Goal: Task Accomplishment & Management: Manage account settings

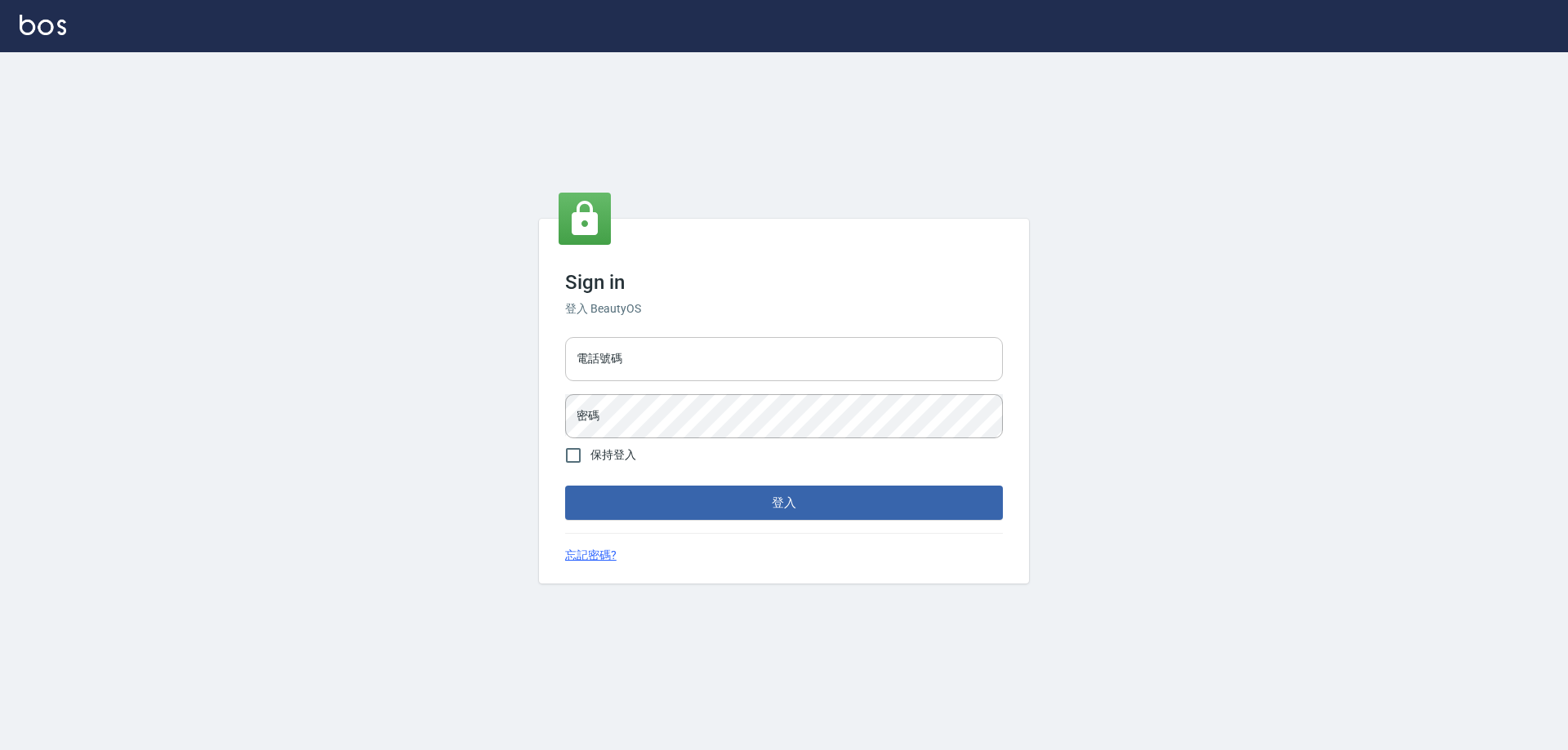
click at [609, 365] on input "電話號碼" at bounding box center [784, 358] width 437 height 44
type input "0910967130"
click at [565, 486] on button "登入" at bounding box center [784, 503] width 437 height 34
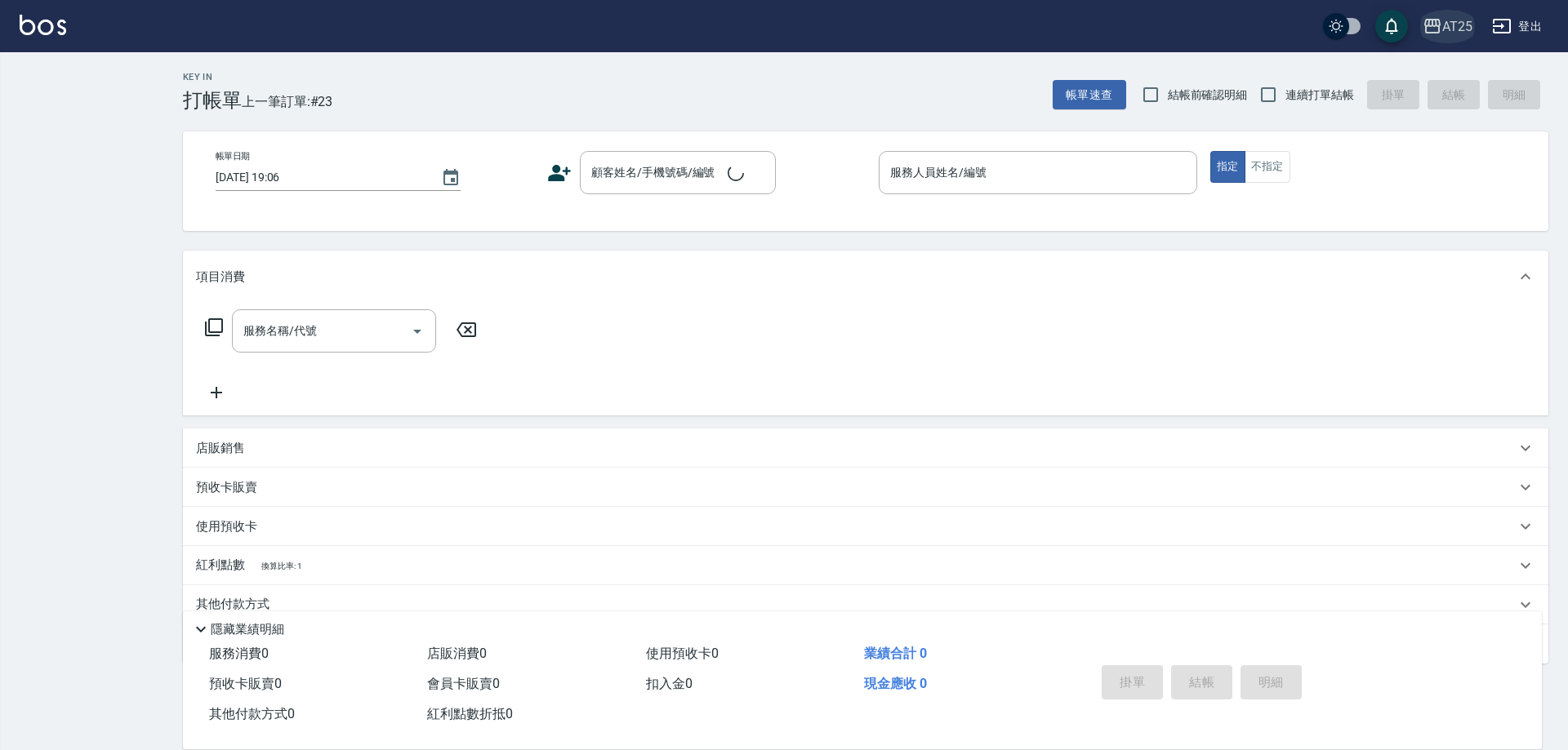
click at [1451, 23] on div "AT25" at bounding box center [1457, 27] width 30 height 21
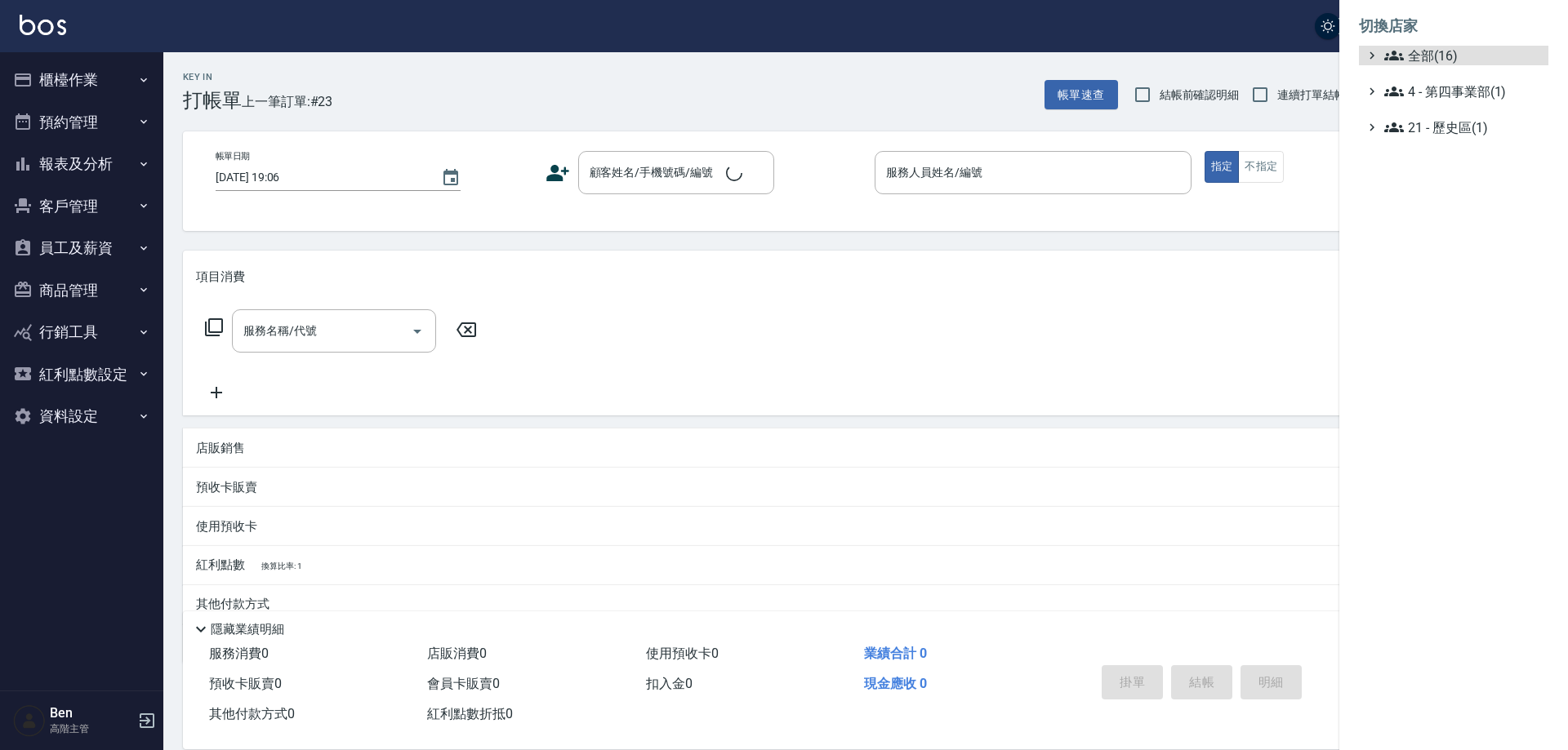
click at [1451, 51] on span "全部(16)" at bounding box center [1463, 55] width 158 height 20
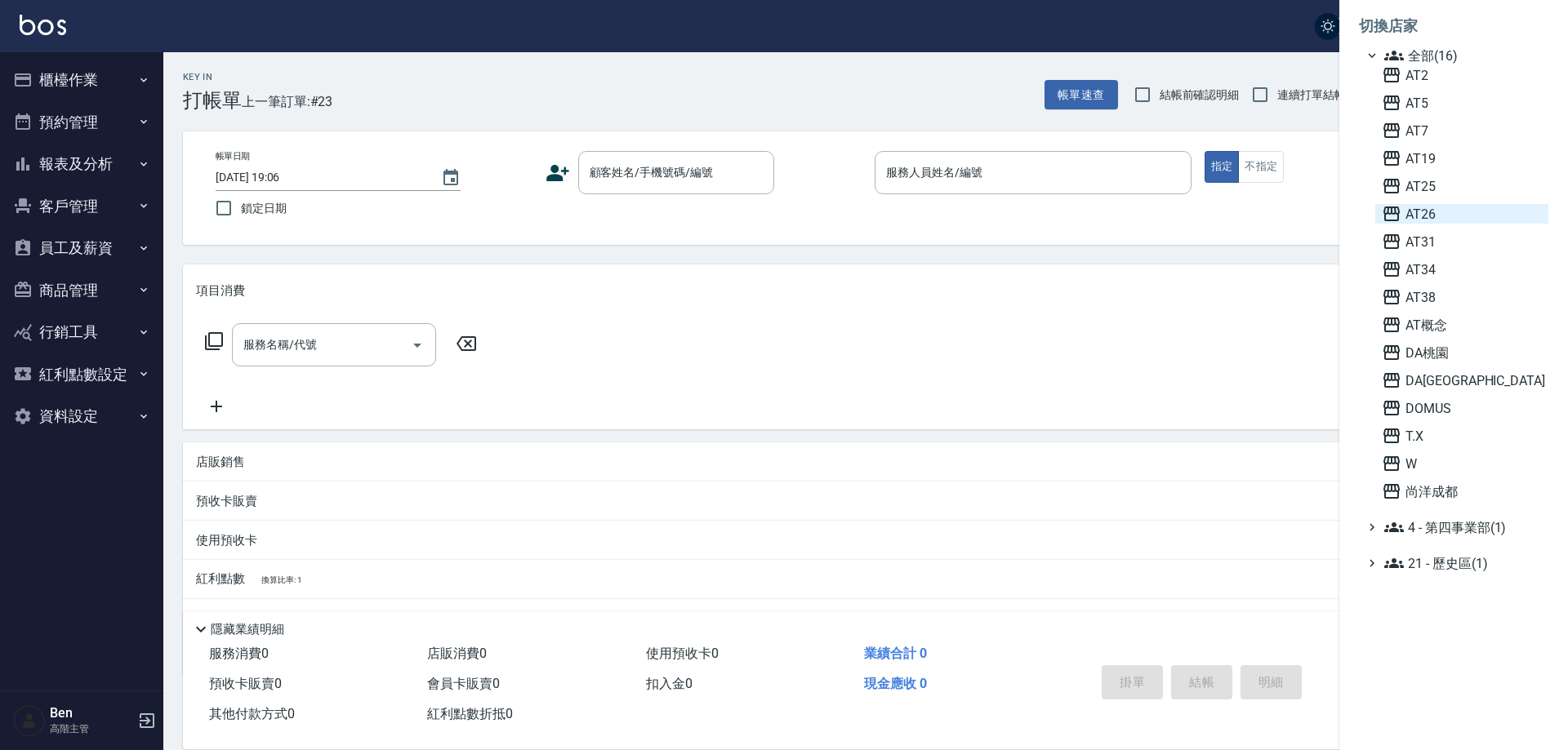
click at [1443, 207] on span "AT26" at bounding box center [1461, 213] width 160 height 20
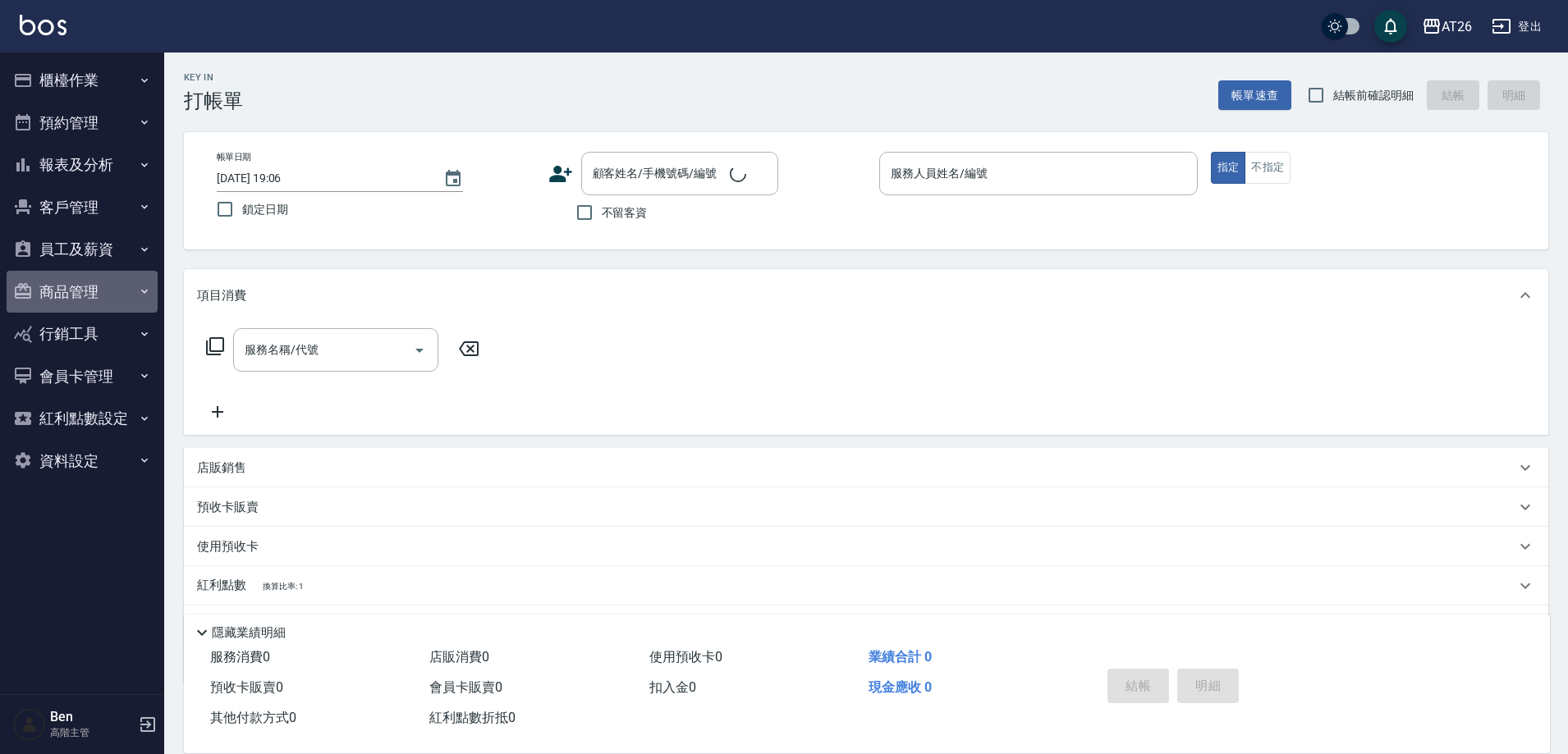
click at [84, 284] on button "商品管理" at bounding box center [82, 292] width 151 height 43
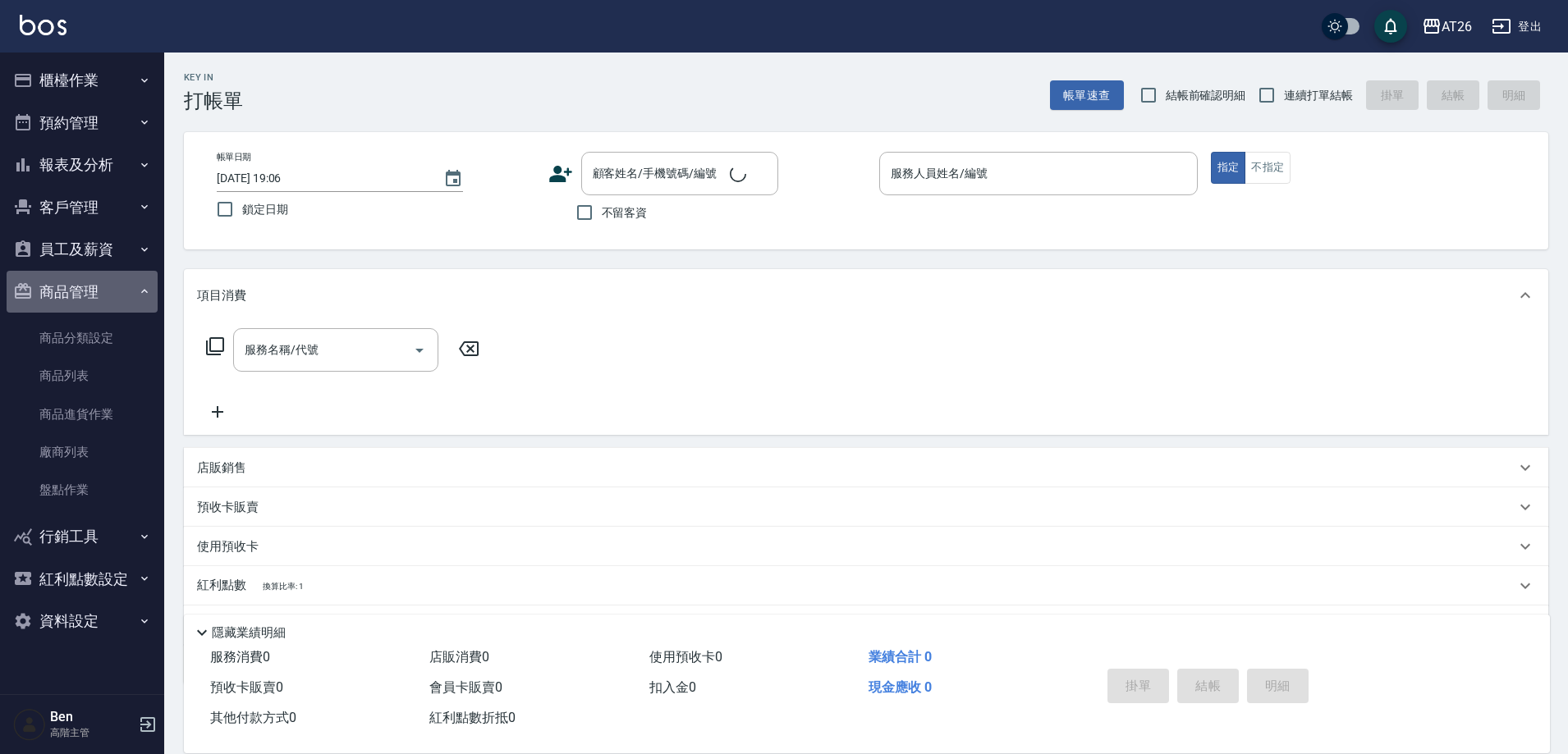
click at [84, 284] on button "商品管理" at bounding box center [82, 292] width 151 height 43
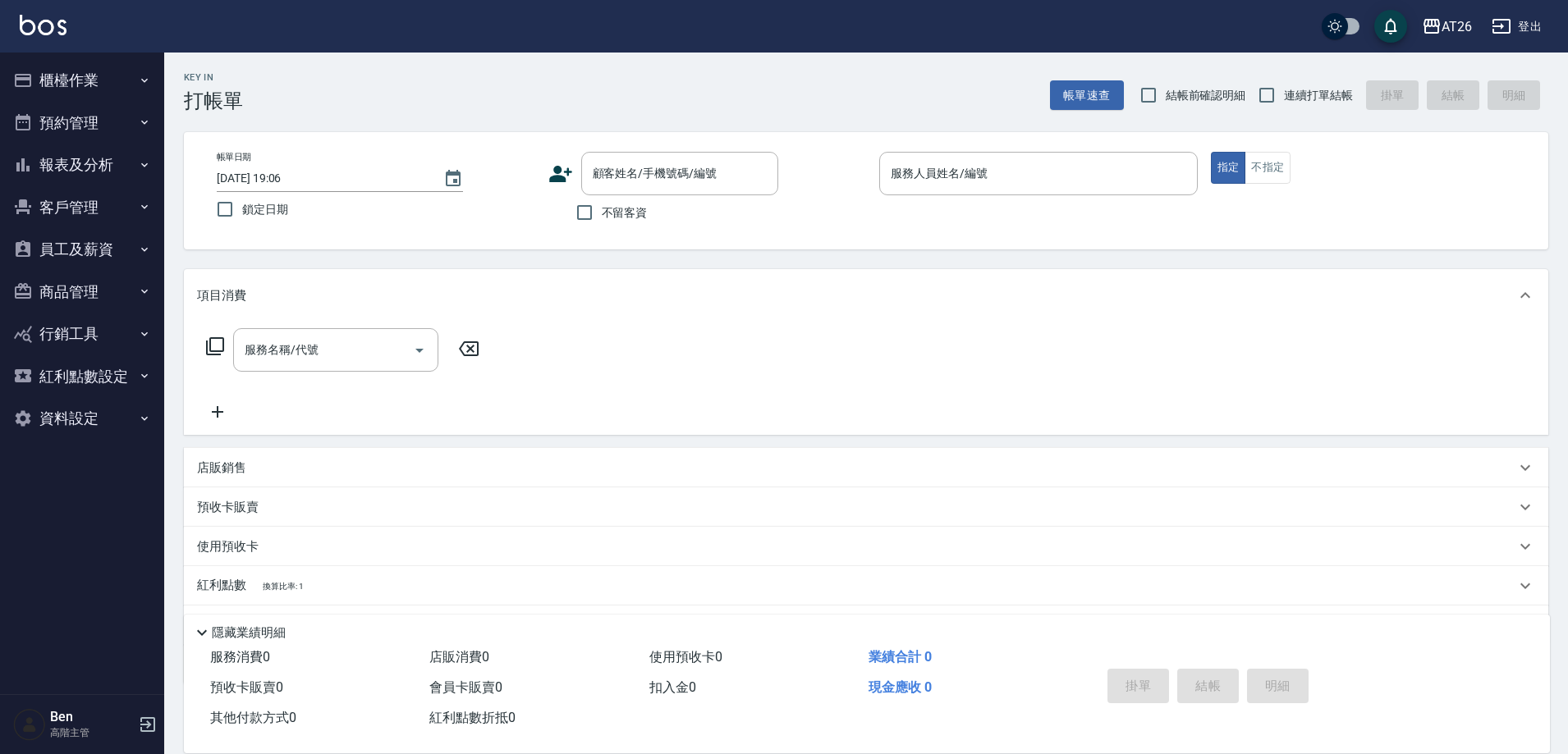
click at [82, 288] on button "商品管理" at bounding box center [82, 292] width 151 height 43
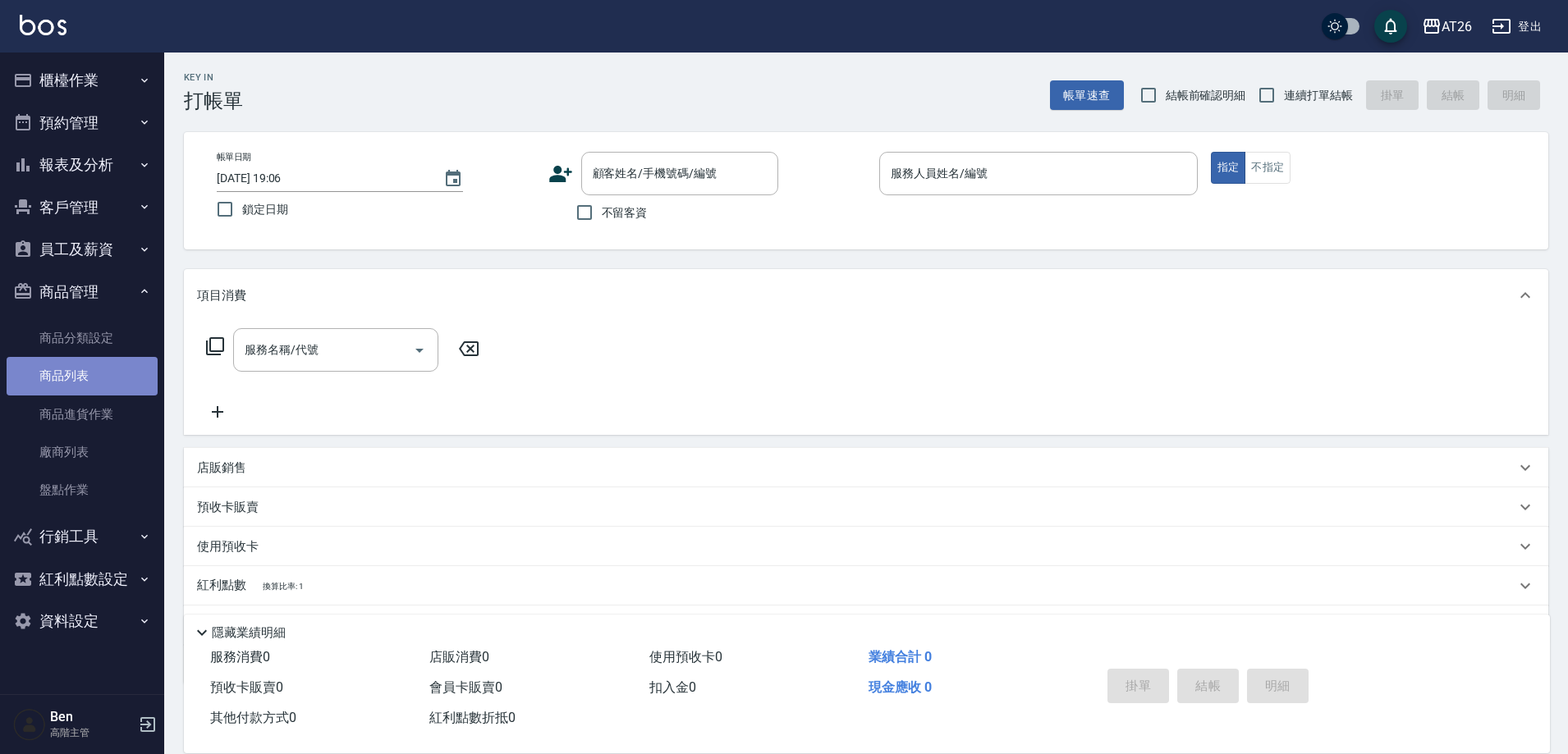
click at [75, 361] on link "商品列表" at bounding box center [82, 376] width 151 height 38
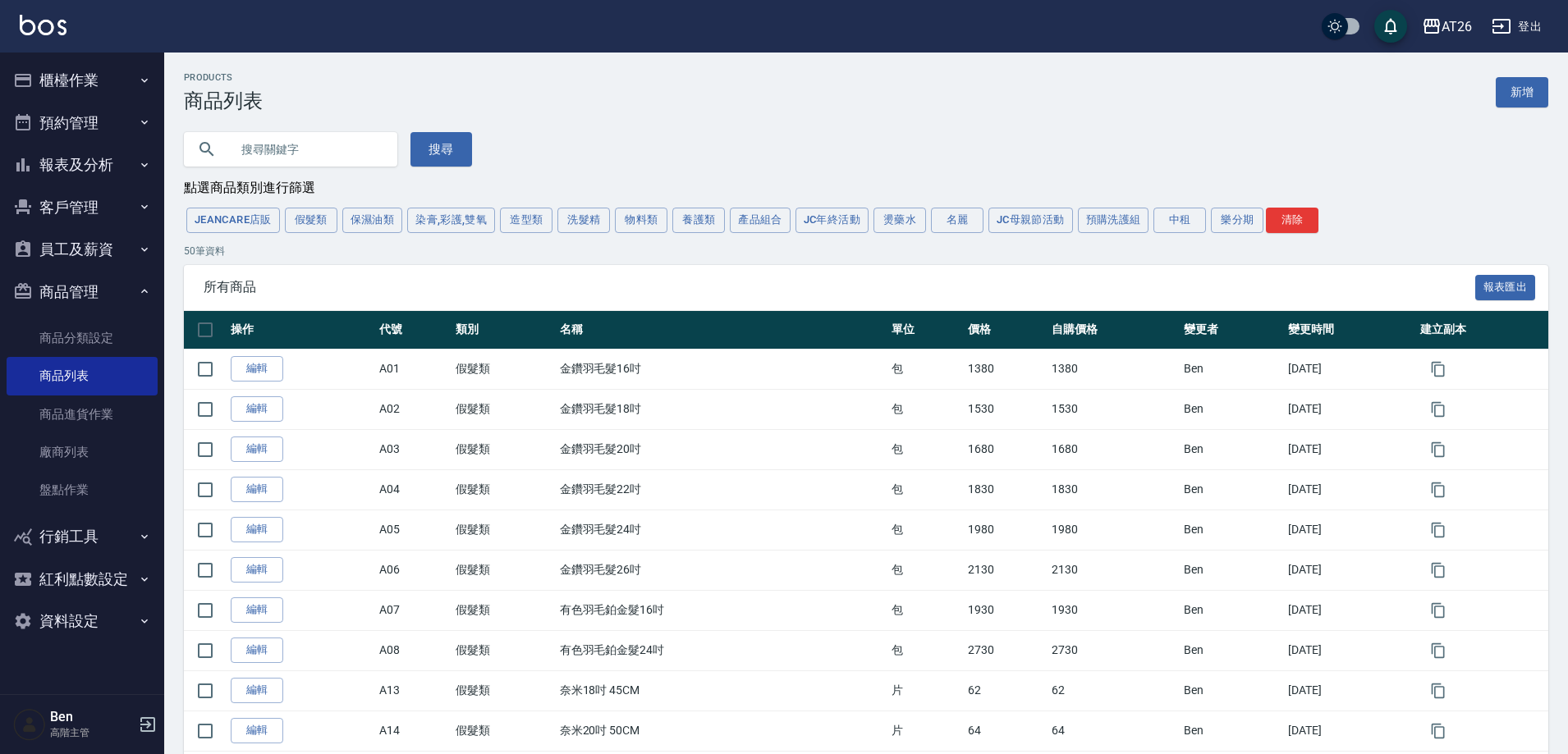
click at [708, 218] on button "養護類" at bounding box center [698, 221] width 53 height 26
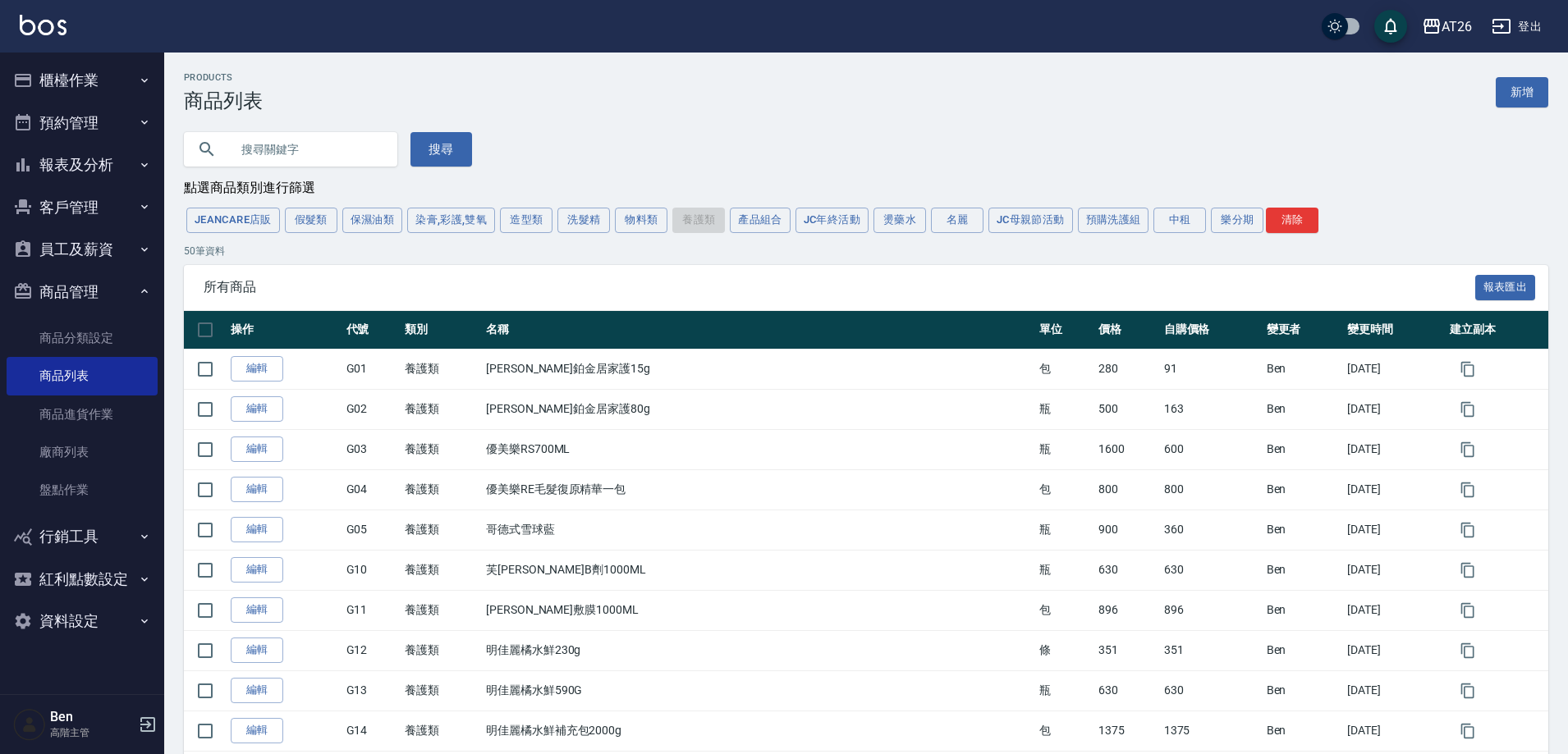
click at [1521, 86] on link "新增" at bounding box center [1521, 92] width 53 height 30
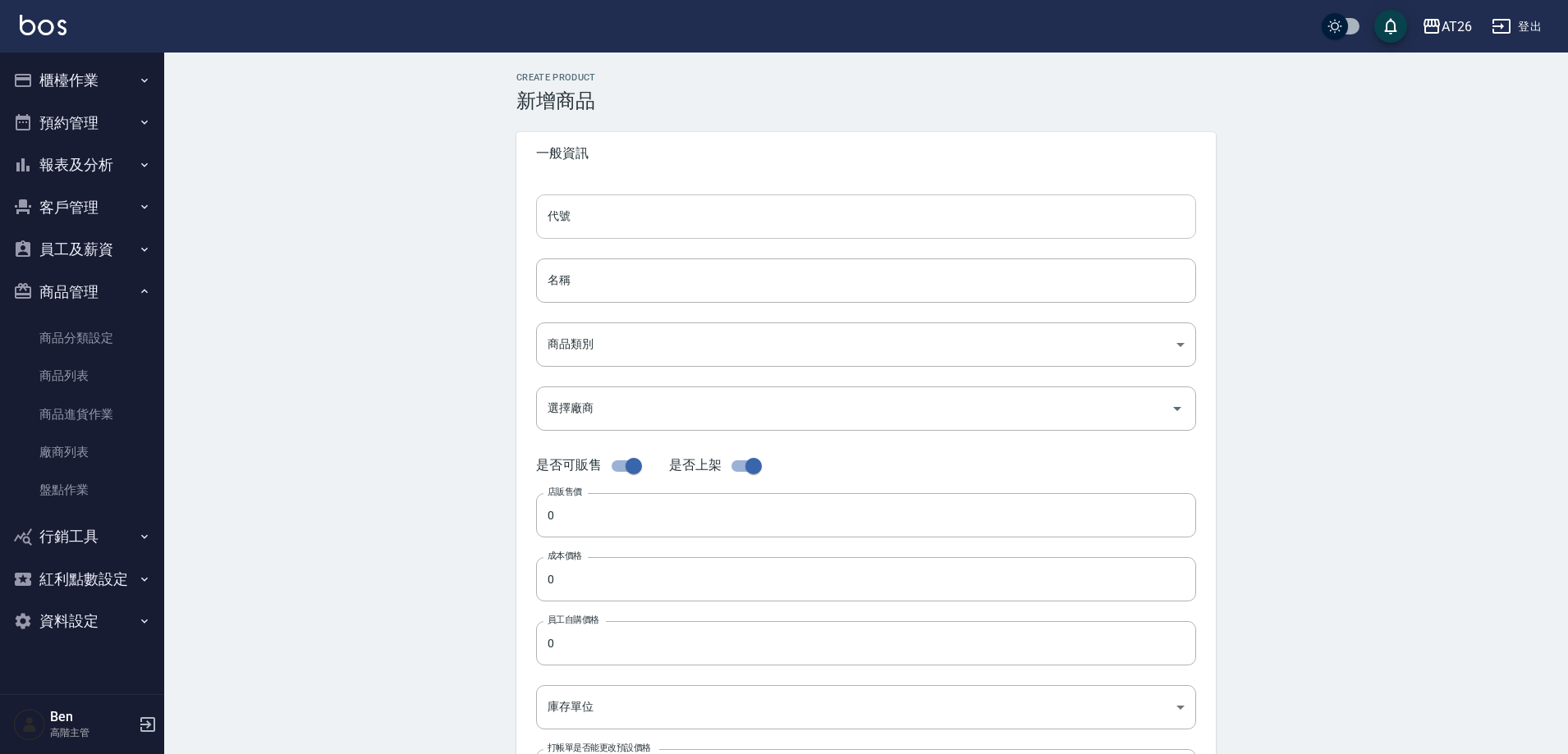
click at [630, 233] on input "代號" at bounding box center [866, 216] width 660 height 44
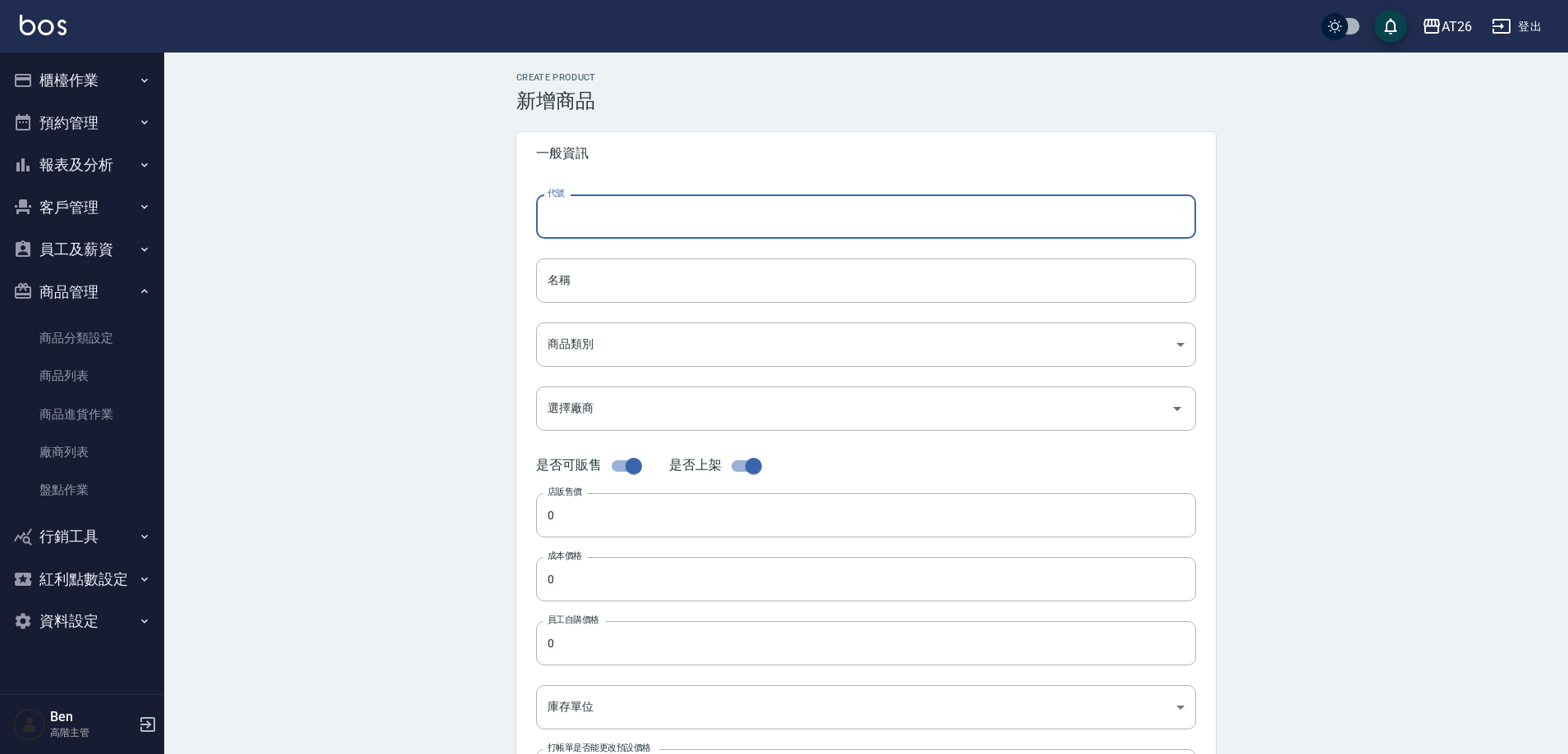
type input "g"
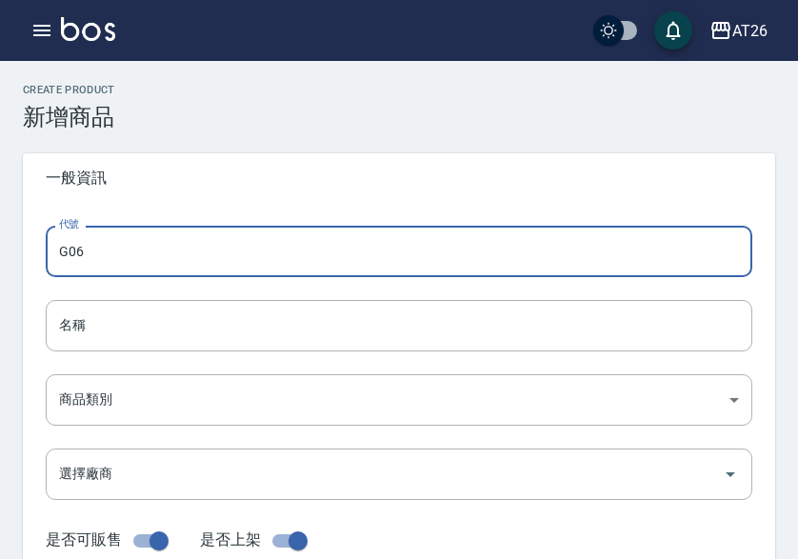
type input "G06"
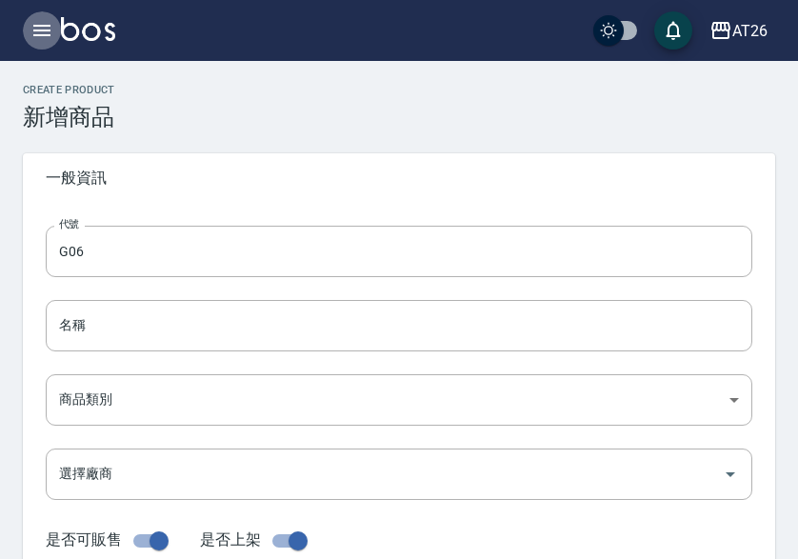
click at [38, 36] on icon "button" at bounding box center [41, 30] width 17 height 11
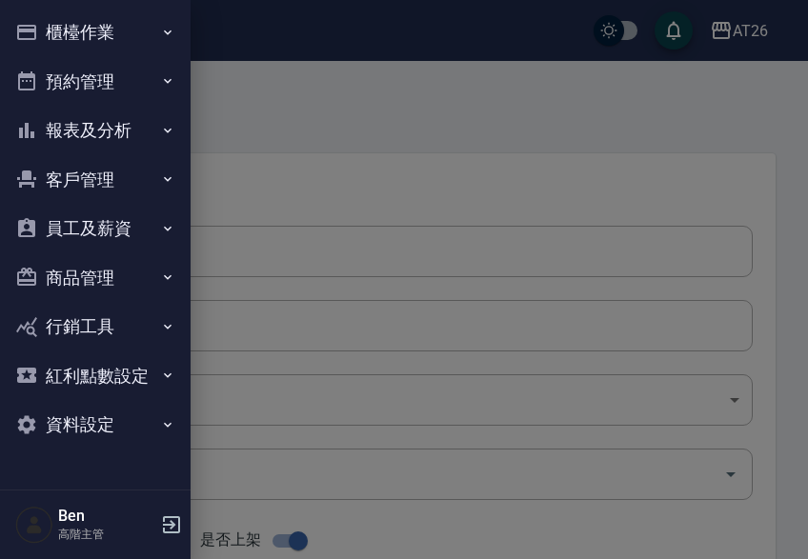
click at [112, 123] on button "報表及分析" at bounding box center [95, 131] width 175 height 50
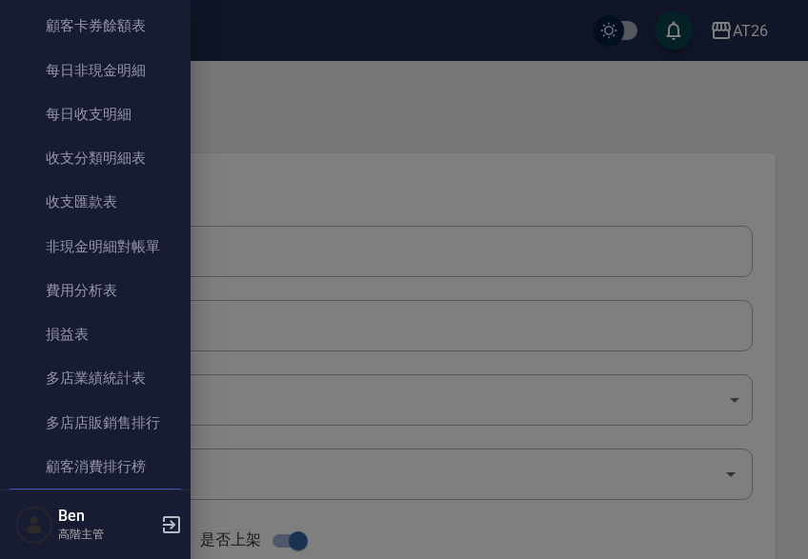
scroll to position [1891, 0]
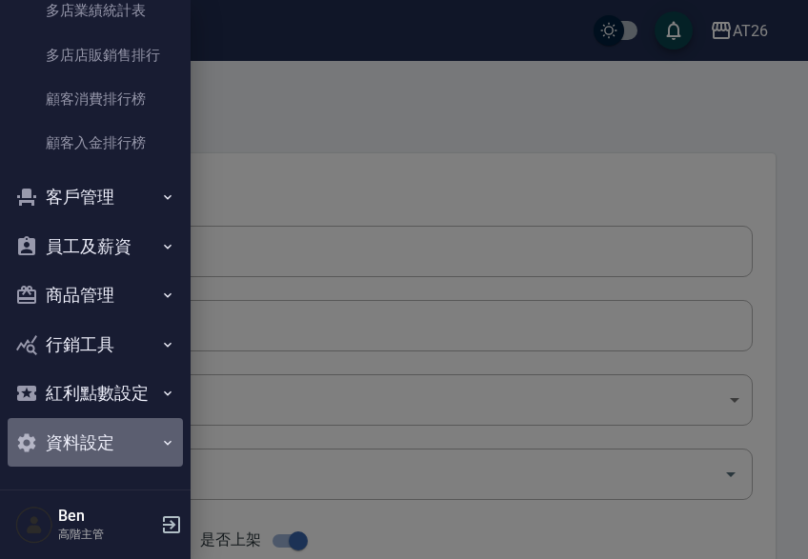
click at [103, 442] on button "資料設定" at bounding box center [95, 443] width 175 height 50
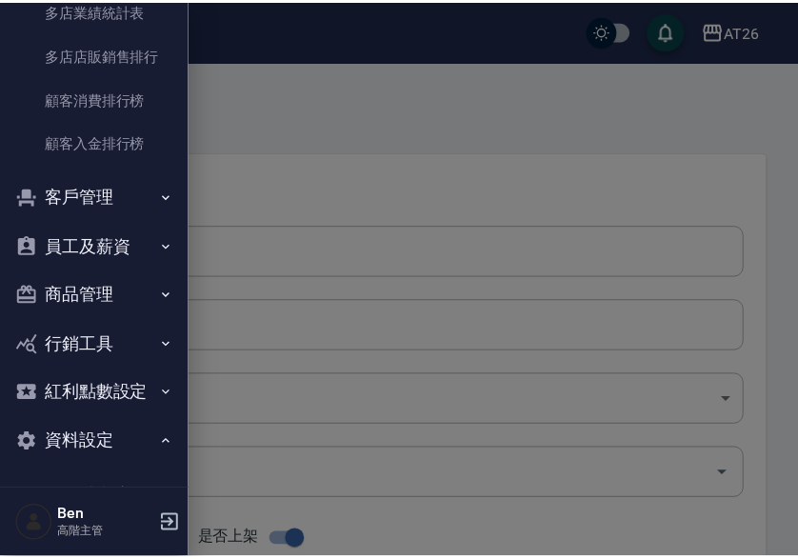
scroll to position [2177, 0]
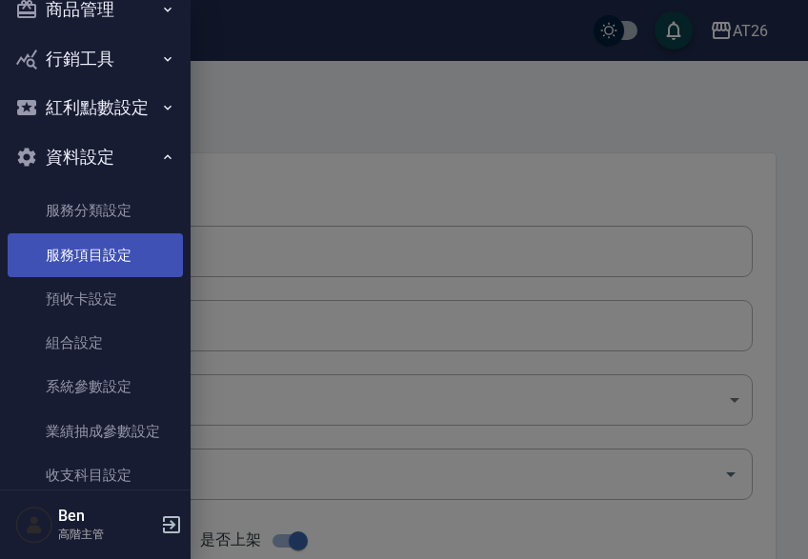
click at [106, 255] on link "服務項目設定" at bounding box center [95, 255] width 175 height 44
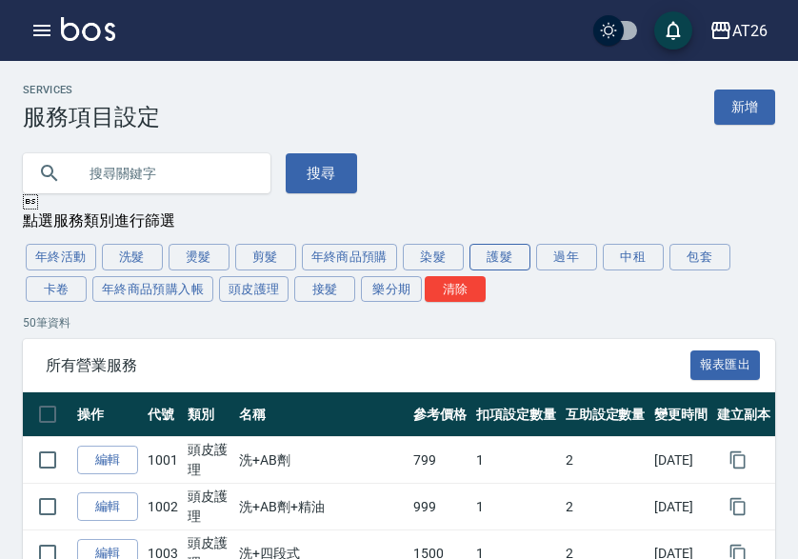
click at [504, 252] on button "護髮" at bounding box center [500, 257] width 61 height 27
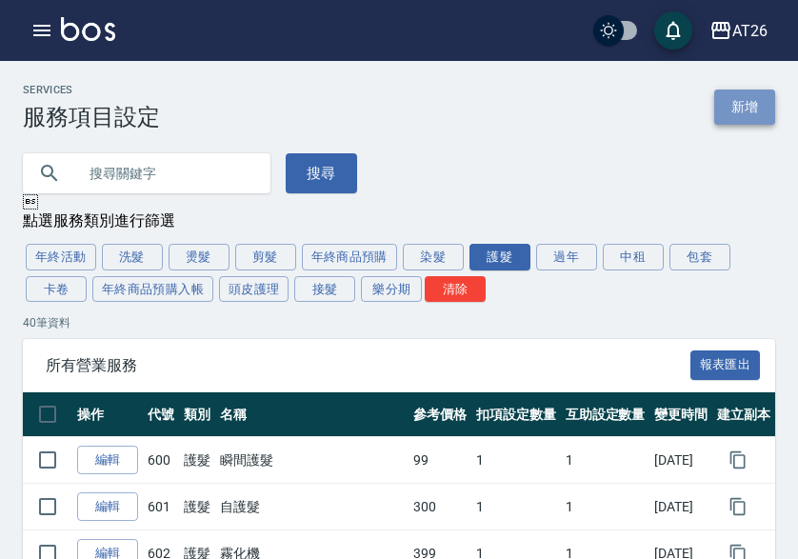
click at [736, 92] on link "新增" at bounding box center [744, 107] width 61 height 35
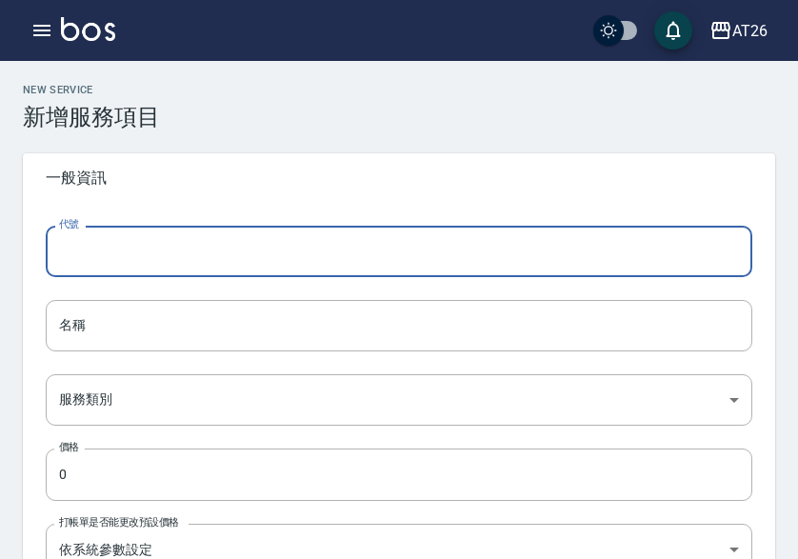
drag, startPoint x: 174, startPoint y: 234, endPoint x: 259, endPoint y: 219, distance: 86.1
click at [174, 234] on input "代號" at bounding box center [399, 251] width 707 height 51
type input "641"
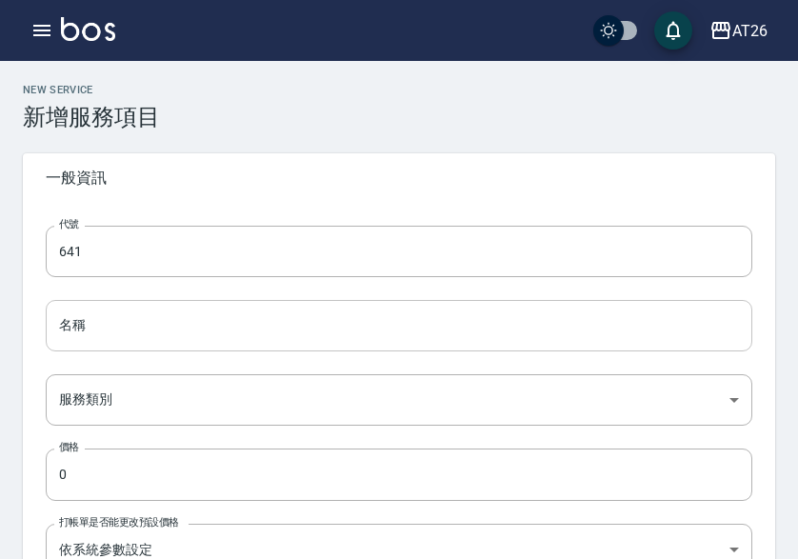
click at [129, 315] on input "名稱" at bounding box center [399, 325] width 707 height 51
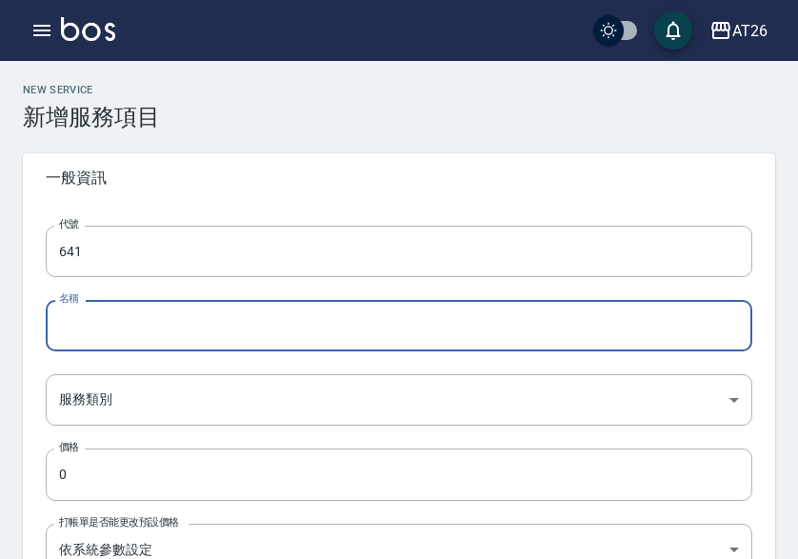
paste input "鍍膜護髮短"
type input "鍍膜護髮短"
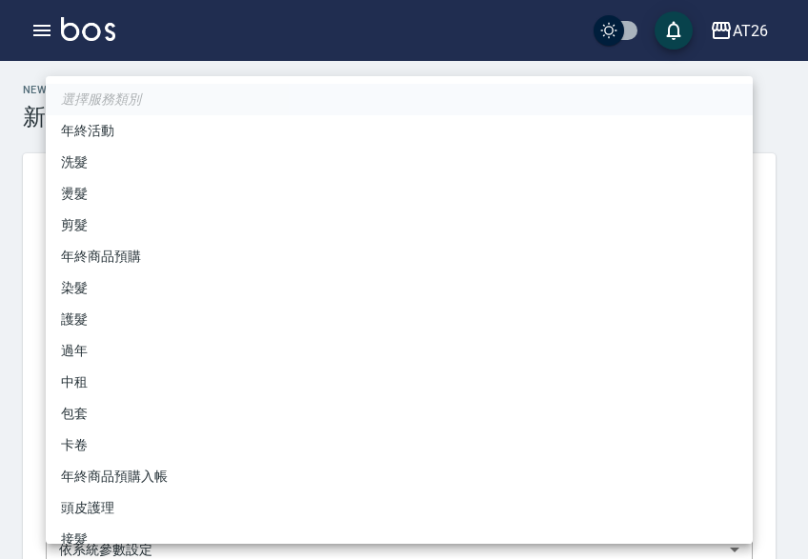
click at [122, 319] on li "護髮" at bounding box center [399, 319] width 707 height 31
type input "e925d225-b8de-472d-8611-9cc144043a3d"
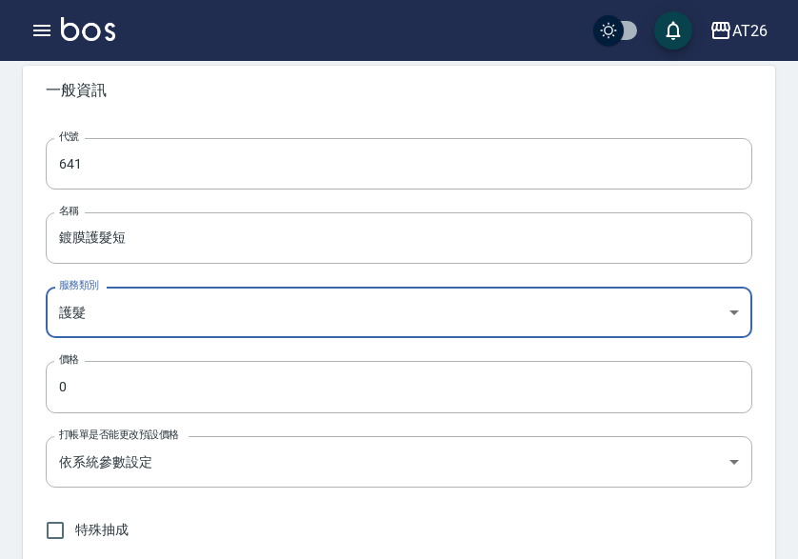
scroll to position [190, 0]
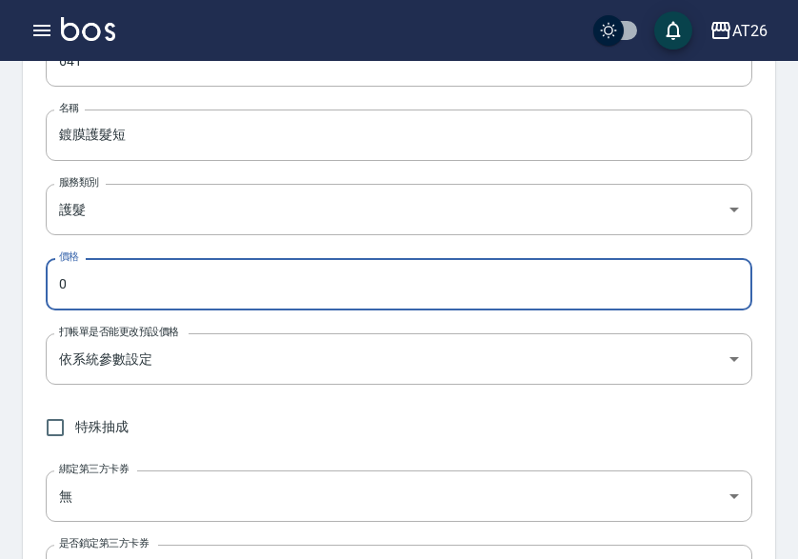
drag, startPoint x: 109, startPoint y: 291, endPoint x: 30, endPoint y: 291, distance: 79.0
click at [30, 291] on div "代號 641 代號 名稱 鍍膜護髮短 名稱 服務類別 護髮 e925d225-b8de-472d-8611-9cc144043a3d 服務類別 價格 0 價格…" at bounding box center [399, 327] width 752 height 630
paste input "250"
type input "2500"
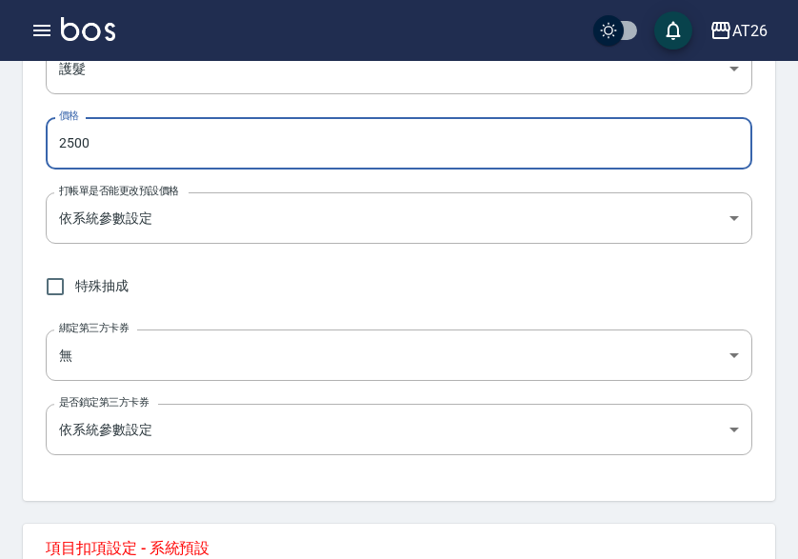
scroll to position [571, 0]
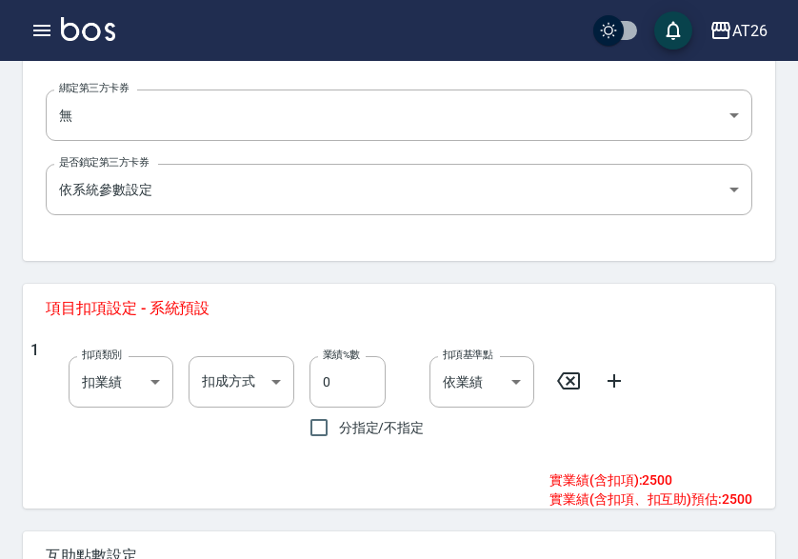
click at [610, 380] on icon at bounding box center [614, 380] width 13 height 13
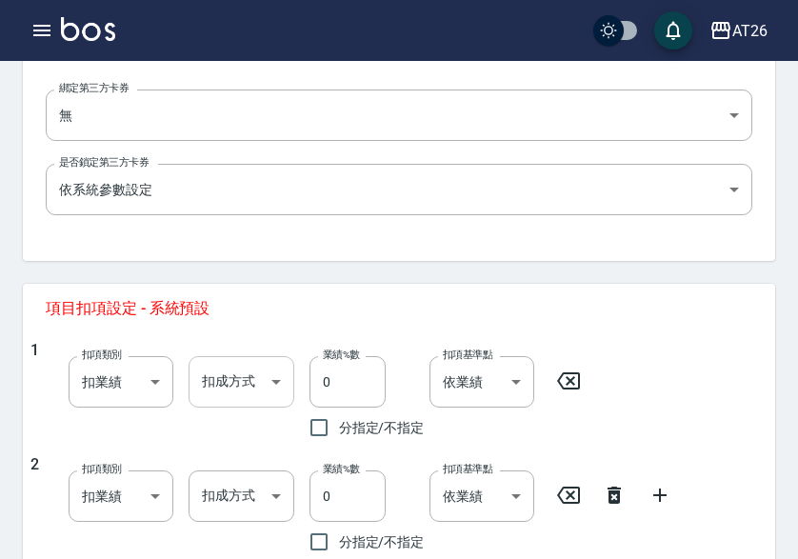
click at [211, 384] on body "AT26 登出 櫃檯作業 打帳單 帳單列表 掛單列表 座位開單 營業儀表板 現金收支登錄 高階收支登錄 材料自購登錄 每日結帳 排班表 現場電腦打卡 掃碼打卡…" at bounding box center [399, 156] width 798 height 1454
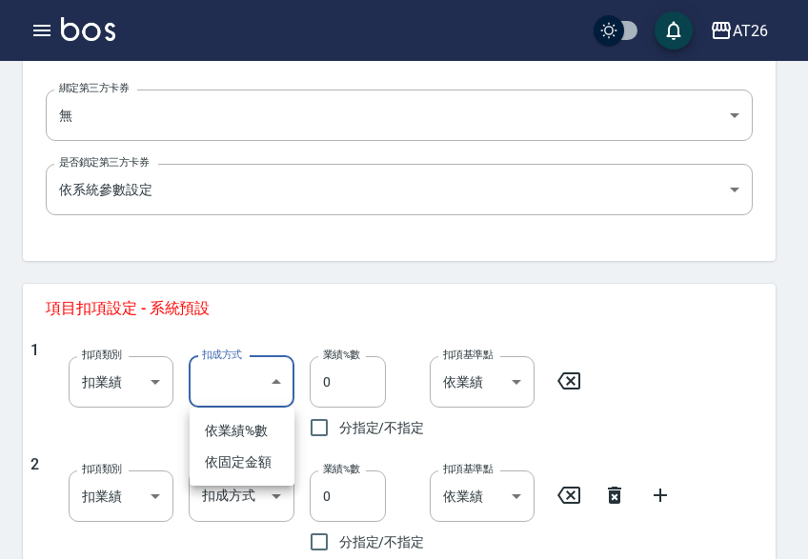
click at [241, 430] on li "依業績%數" at bounding box center [242, 430] width 105 height 31
type input "扣趴數"
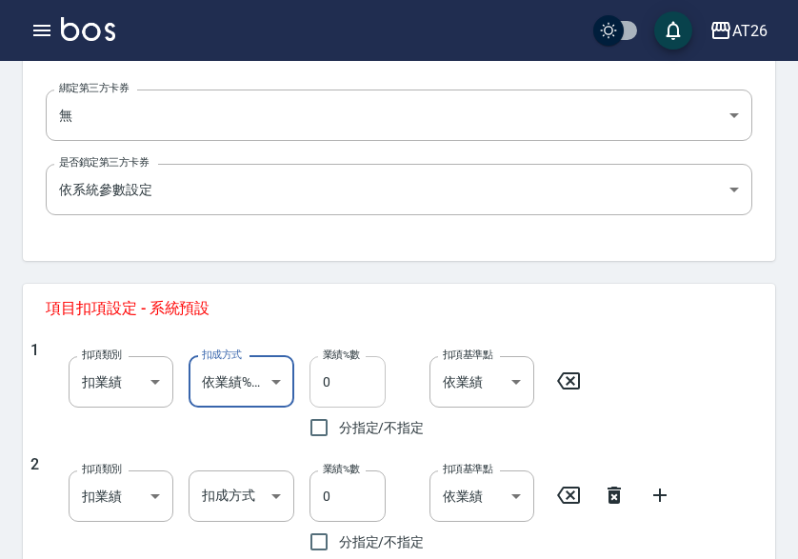
click at [315, 375] on input "0" at bounding box center [348, 381] width 76 height 51
drag, startPoint x: 338, startPoint y: 384, endPoint x: 310, endPoint y: 384, distance: 28.6
click at [310, 384] on input "0" at bounding box center [348, 381] width 76 height 51
type input "10"
click at [236, 496] on body "AT26 登出 櫃檯作業 打帳單 帳單列表 掛單列表 座位開單 營業儀表板 現金收支登錄 高階收支登錄 材料自購登錄 每日結帳 排班表 現場電腦打卡 掃碼打卡…" at bounding box center [399, 156] width 798 height 1454
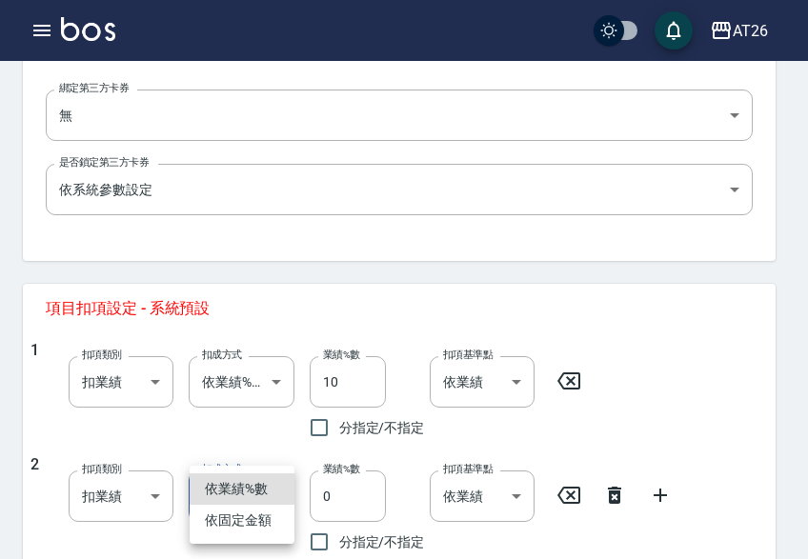
click at [246, 528] on li "依固定金額" at bounding box center [242, 520] width 105 height 31
type input "扣固定金額"
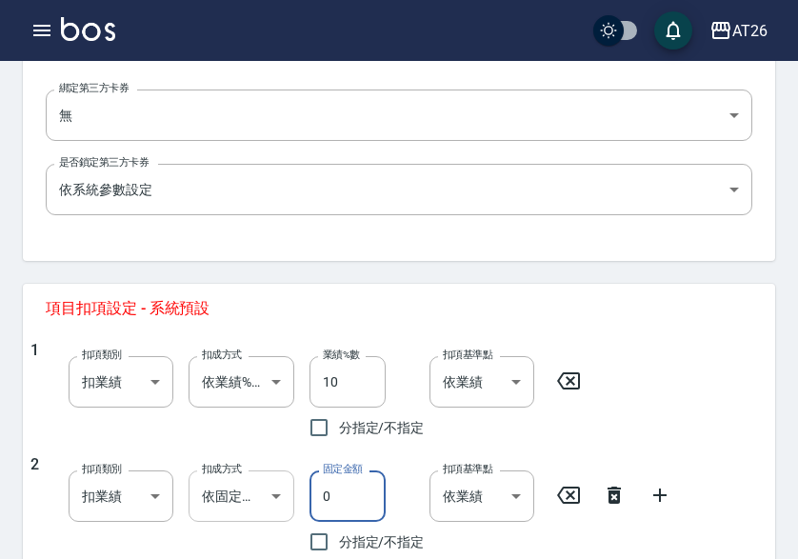
drag, startPoint x: 346, startPoint y: 503, endPoint x: 231, endPoint y: 501, distance: 114.3
click at [231, 501] on div "2 扣項類別 扣業績 onSales 扣項類別 扣成方式 依固定金額 扣固定金額 扣成方式 固定金額 0 固定金額 分指定/不指定 扣項基準點 依業績 0 扣…" at bounding box center [391, 508] width 722 height 107
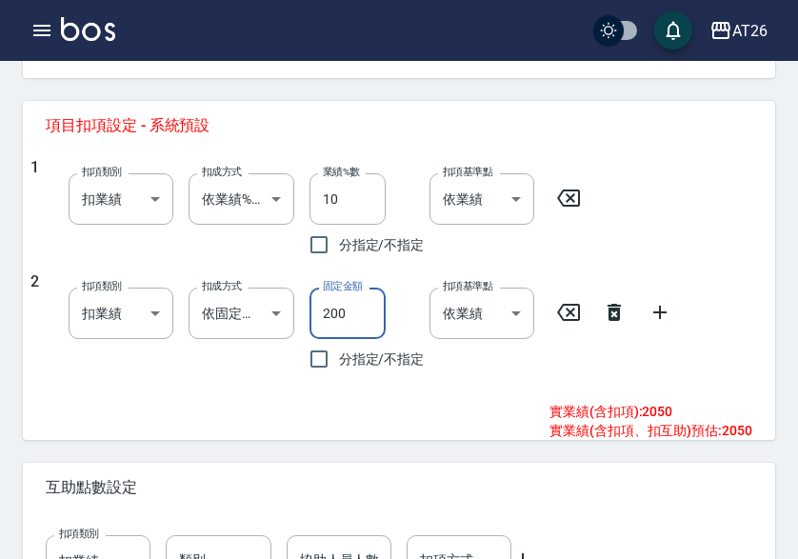
scroll to position [895, 0]
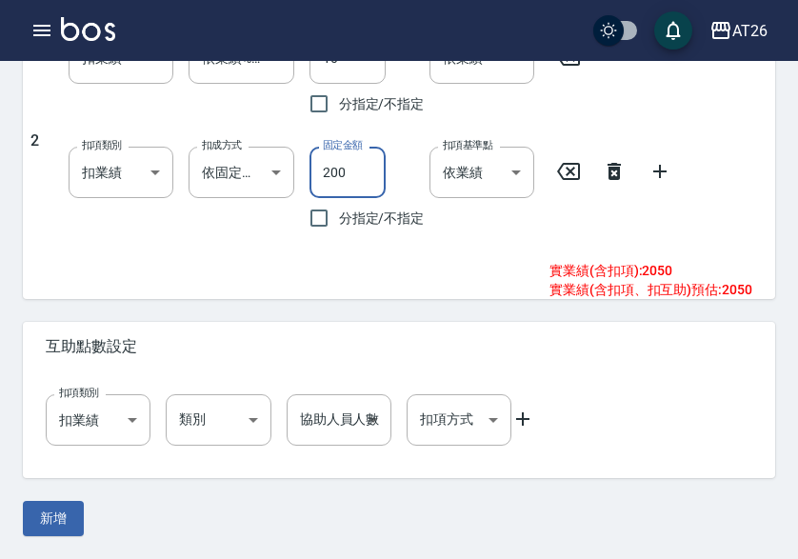
type input "200"
click at [524, 418] on icon at bounding box center [522, 418] width 13 height 13
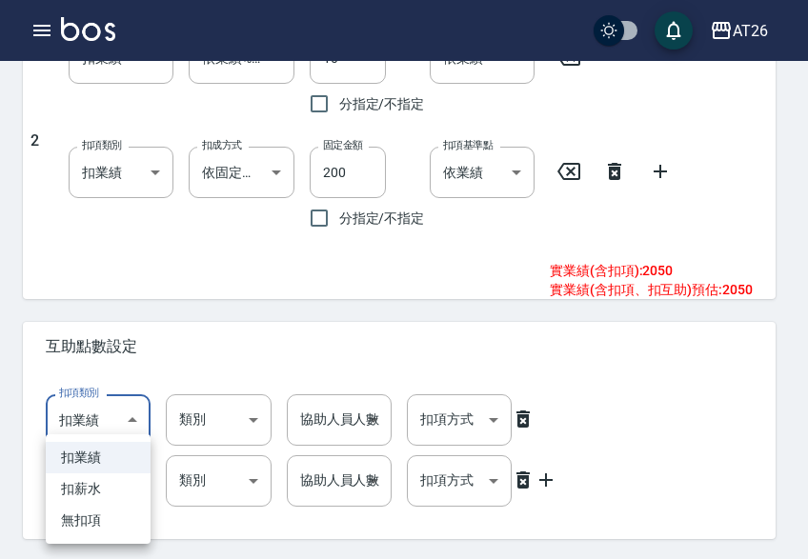
click at [74, 498] on li "扣薪水" at bounding box center [98, 488] width 105 height 31
type input "onSalary"
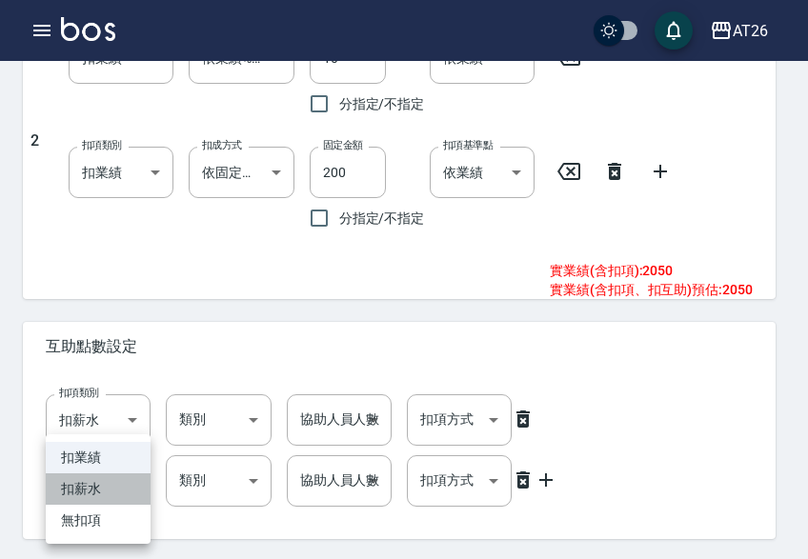
click at [82, 500] on li "扣薪水" at bounding box center [98, 488] width 105 height 31
type input "onSalary"
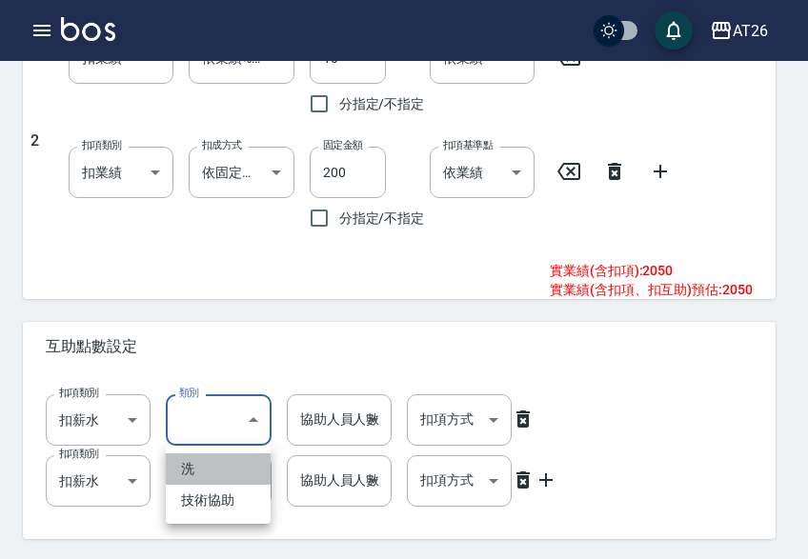
click at [199, 469] on li "洗" at bounding box center [218, 468] width 105 height 31
type input "洗"
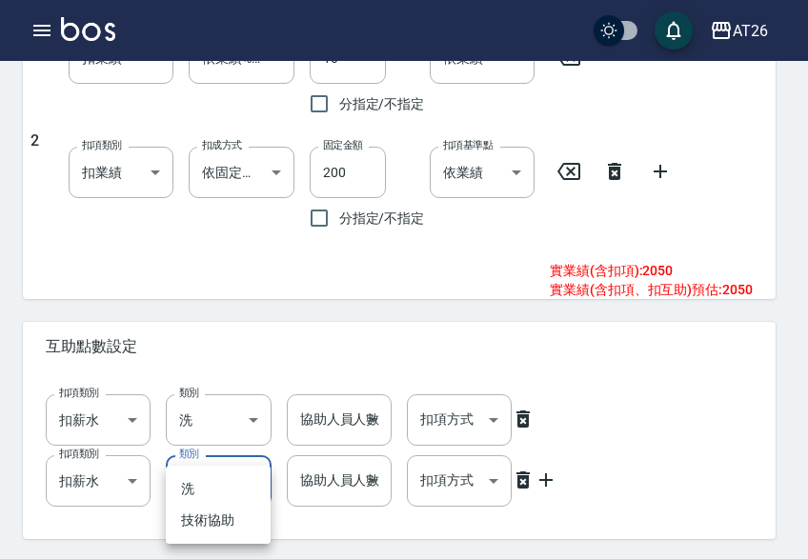
click at [203, 525] on li "技術協助" at bounding box center [218, 520] width 105 height 31
type input "技術協助"
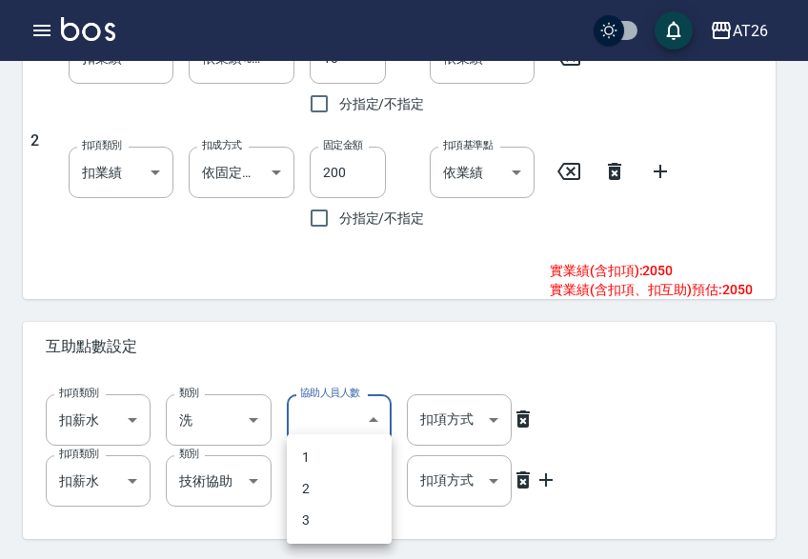
click at [311, 461] on li "1" at bounding box center [339, 457] width 105 height 31
type input "1"
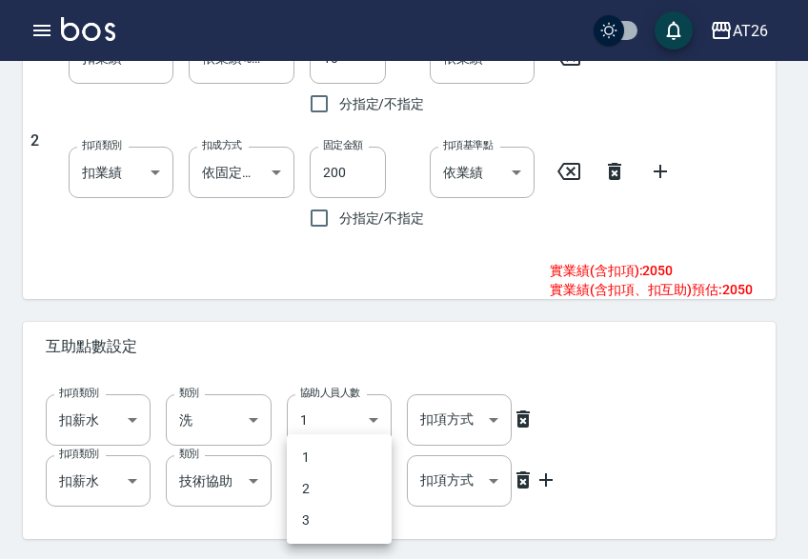
click at [321, 496] on li "2" at bounding box center [339, 488] width 105 height 31
type input "2"
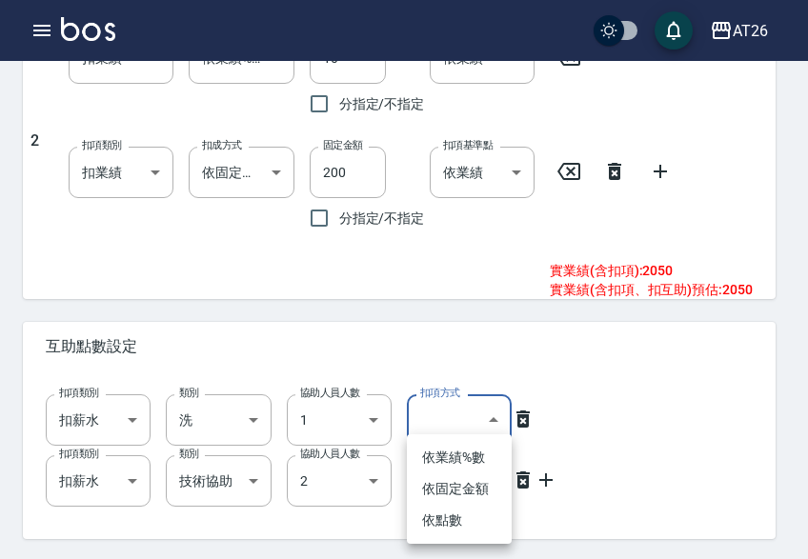
click at [465, 517] on li "依點數" at bounding box center [459, 520] width 105 height 31
type input "點數"
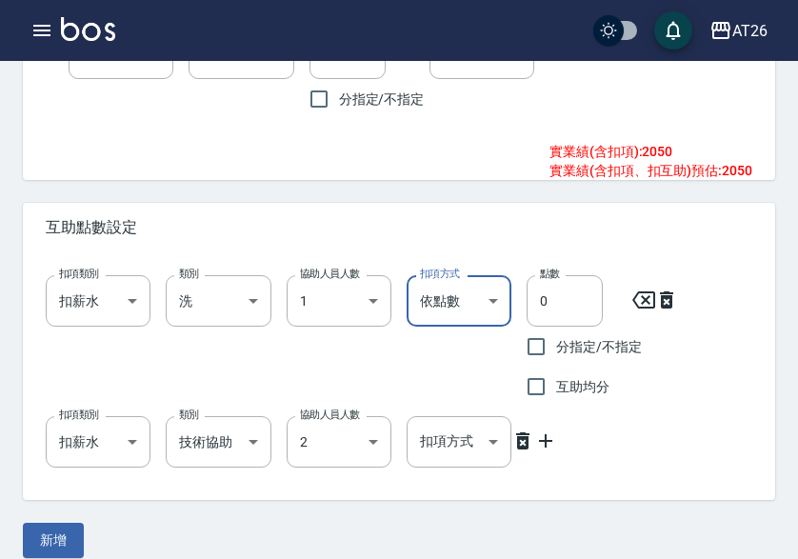
scroll to position [1036, 0]
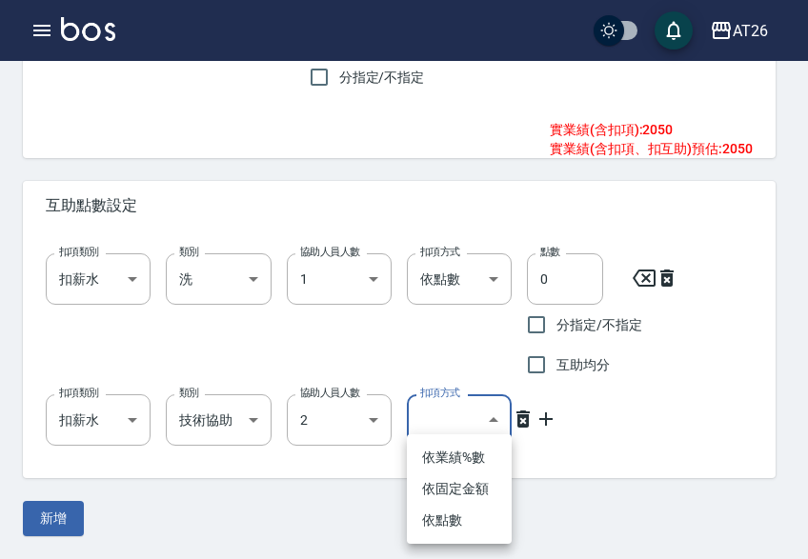
click at [452, 523] on li "依點數" at bounding box center [459, 520] width 105 height 31
type input "點數"
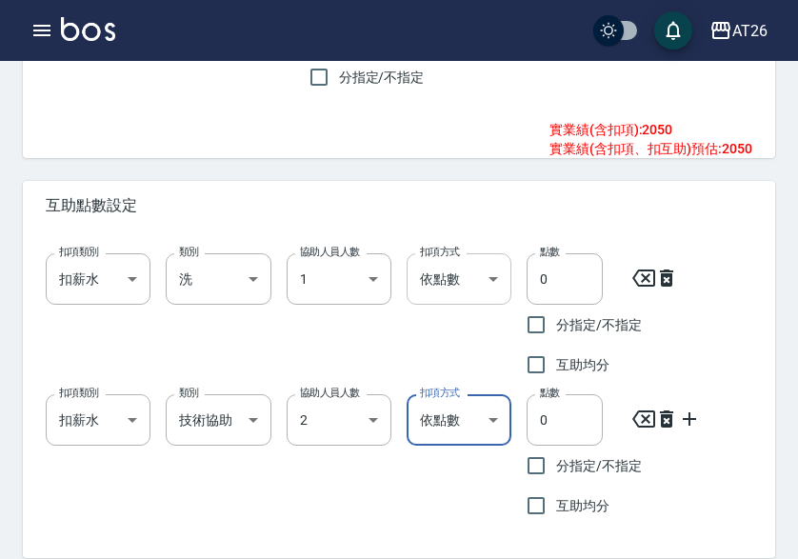
drag, startPoint x: 538, startPoint y: 273, endPoint x: 439, endPoint y: 273, distance: 99.0
click at [439, 273] on div "扣項類別 扣薪水 onSalary 扣項類別 類別 洗 洗 類別 協助人員人數 1 1 協助人員人數 扣項方式 依點數 點數 扣項方式 點數 0 點數 分指定…" at bounding box center [391, 311] width 722 height 147
type input "1"
drag, startPoint x: 545, startPoint y: 420, endPoint x: 450, endPoint y: 420, distance: 94.3
click at [450, 420] on div "扣項類別 扣薪水 onSalary 扣項類別 類別 技術協助 技術協助 類別 協助人員人數 2 2 協助人員人數 扣項方式 依點數 點數 扣項方式 點數 0 …" at bounding box center [391, 452] width 722 height 147
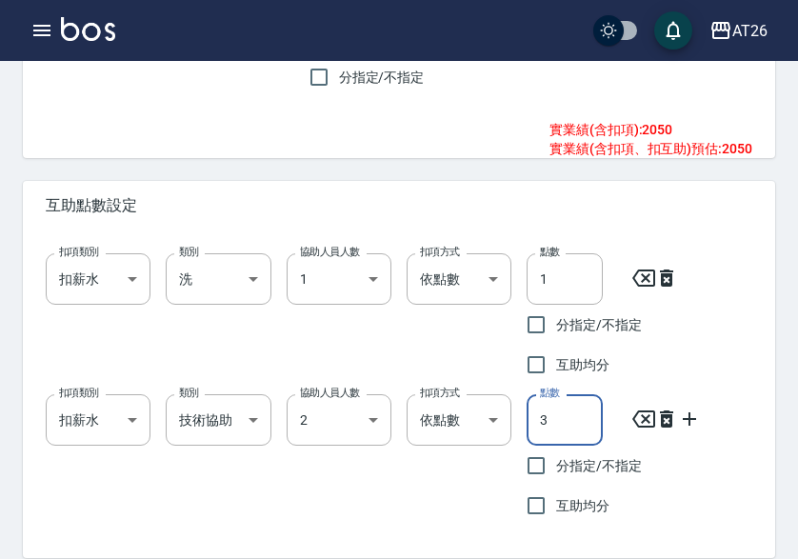
type input "3"
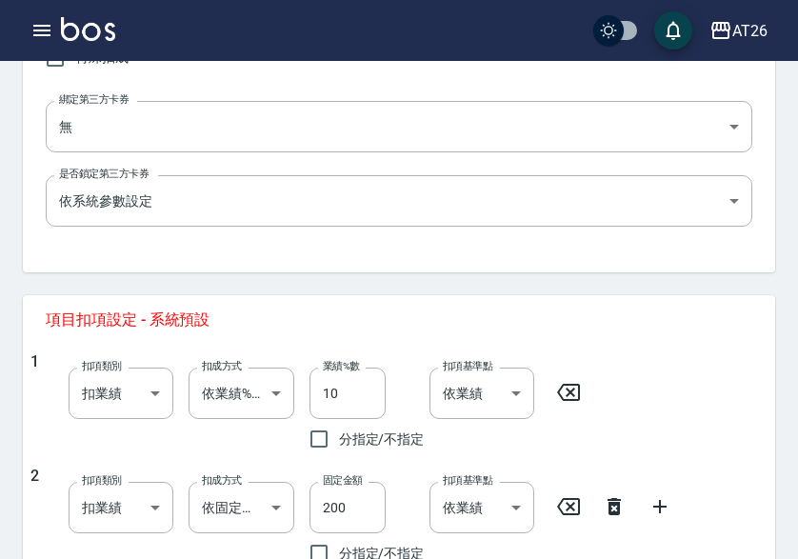
scroll to position [1116, 0]
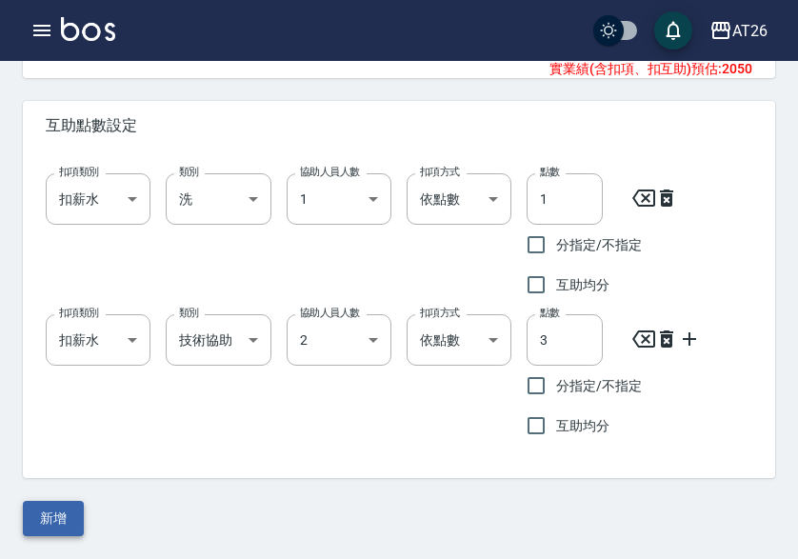
click at [47, 515] on button "新增" at bounding box center [53, 518] width 61 height 35
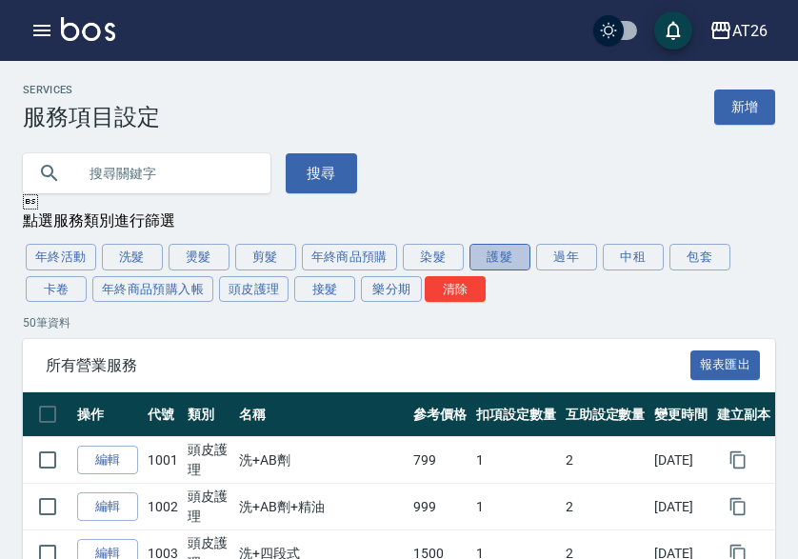
click at [505, 259] on button "護髮" at bounding box center [500, 257] width 61 height 27
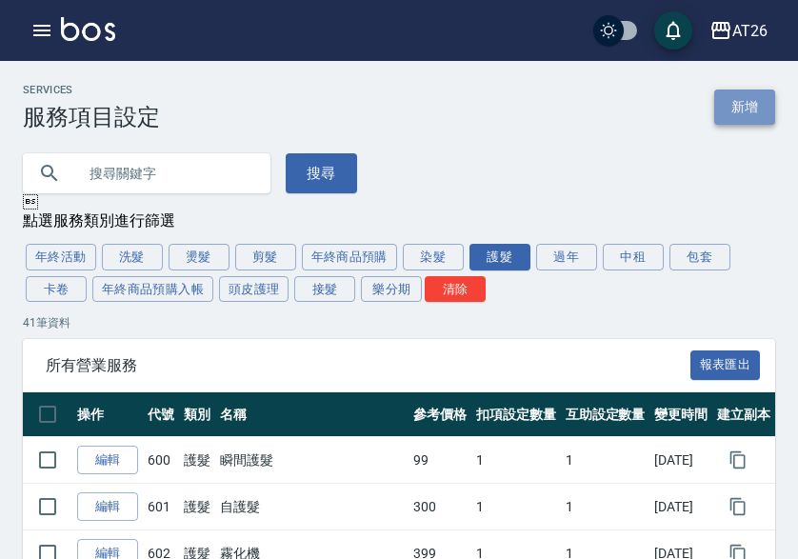
click at [752, 101] on link "新增" at bounding box center [744, 107] width 61 height 35
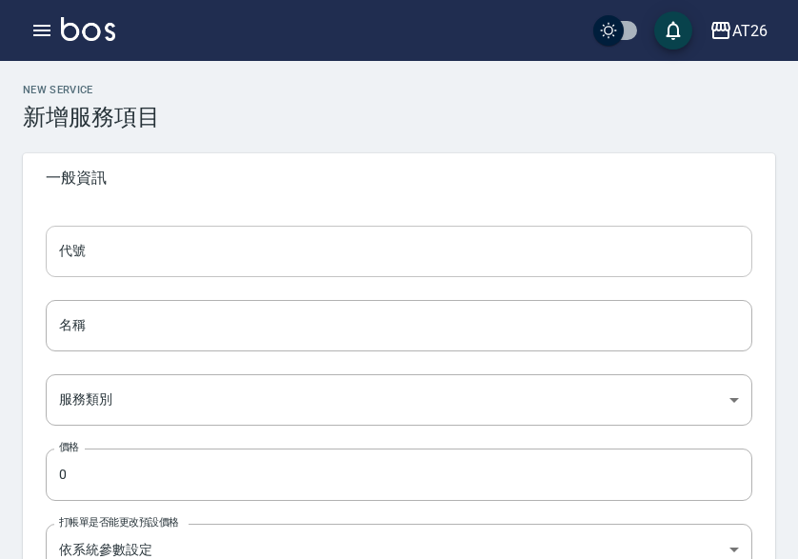
click at [134, 230] on input "代號" at bounding box center [399, 251] width 707 height 51
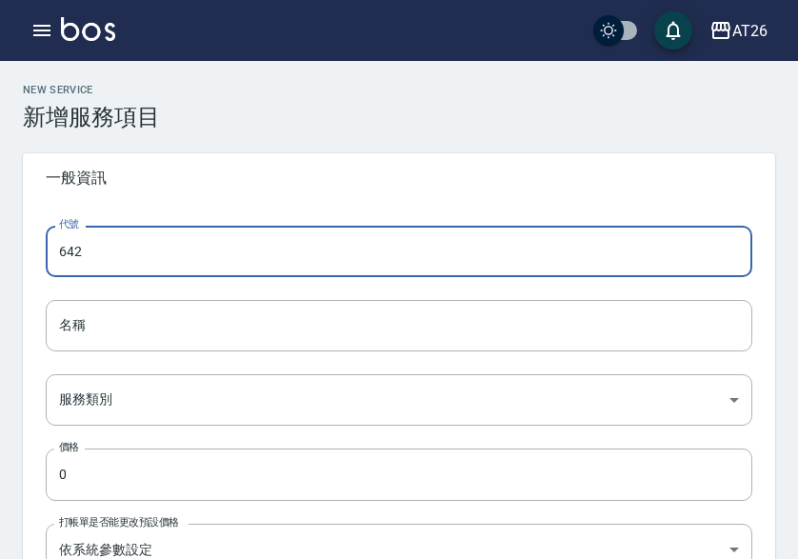
type input "642"
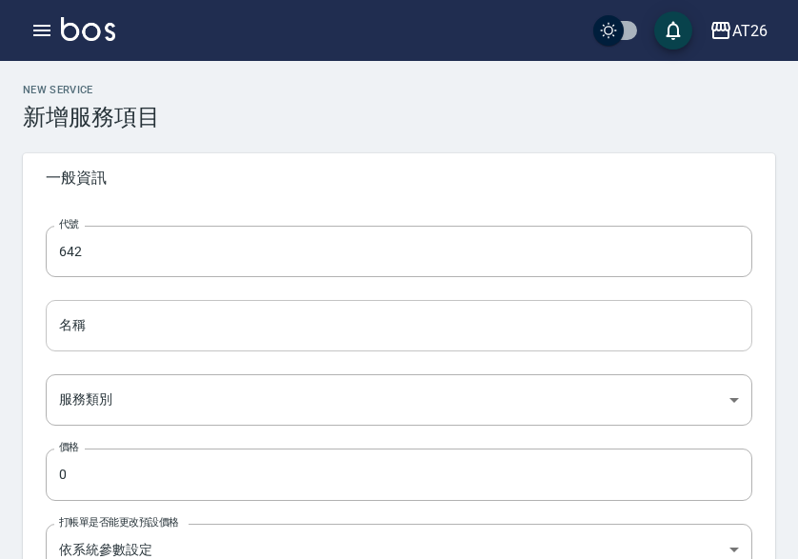
click at [91, 343] on input "名稱" at bounding box center [399, 325] width 707 height 51
paste input "鍍膜護髮中"
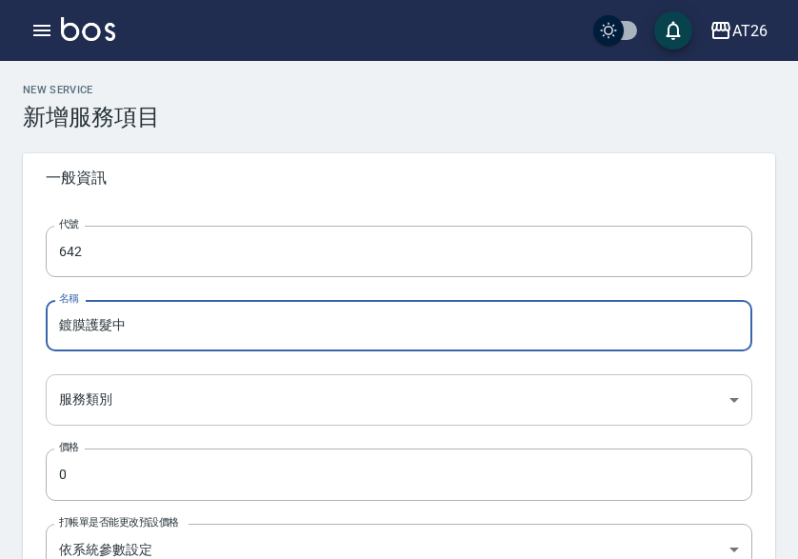
type input "鍍膜護髮中"
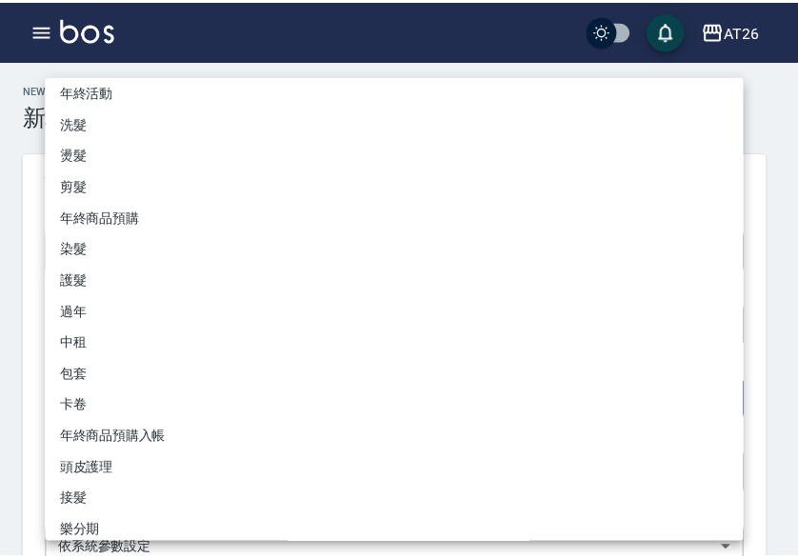
scroll to position [50, 0]
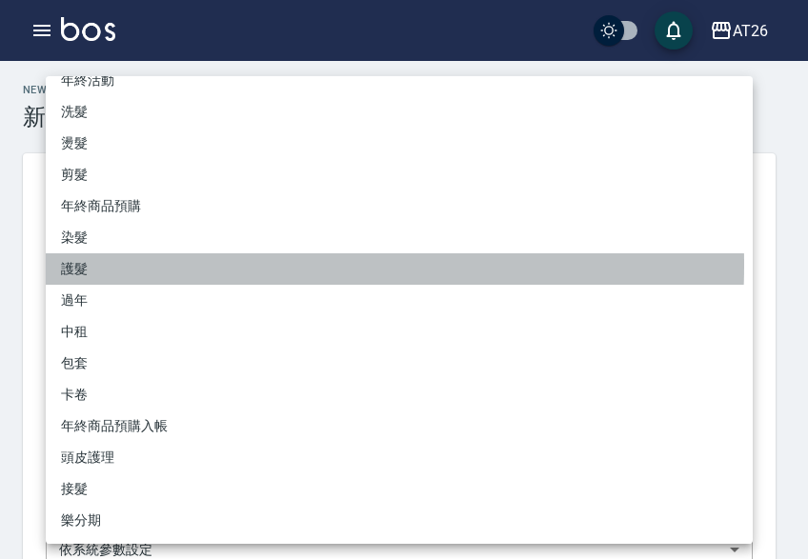
click at [123, 265] on li "護髮" at bounding box center [399, 268] width 707 height 31
type input "e925d225-b8de-472d-8611-9cc144043a3d"
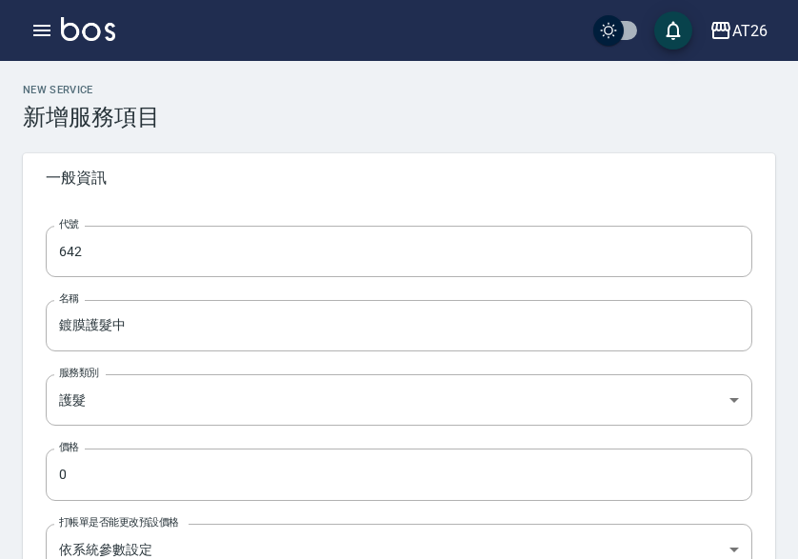
paste input "300"
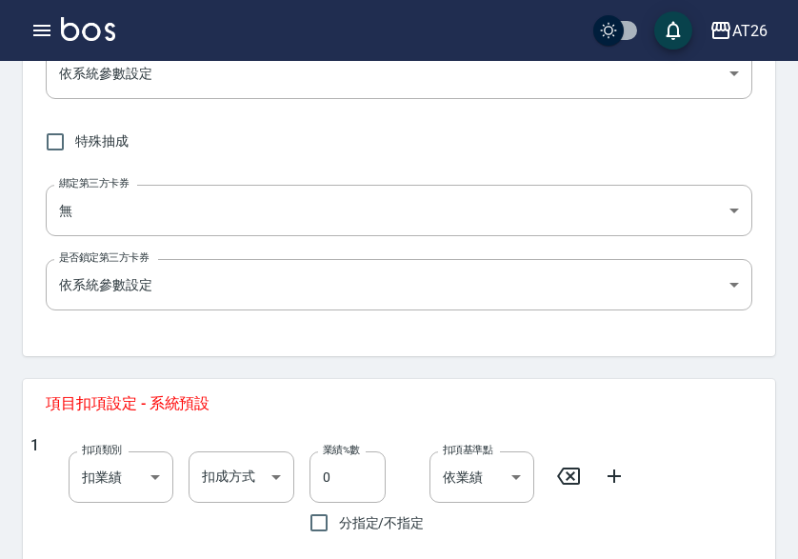
scroll to position [667, 0]
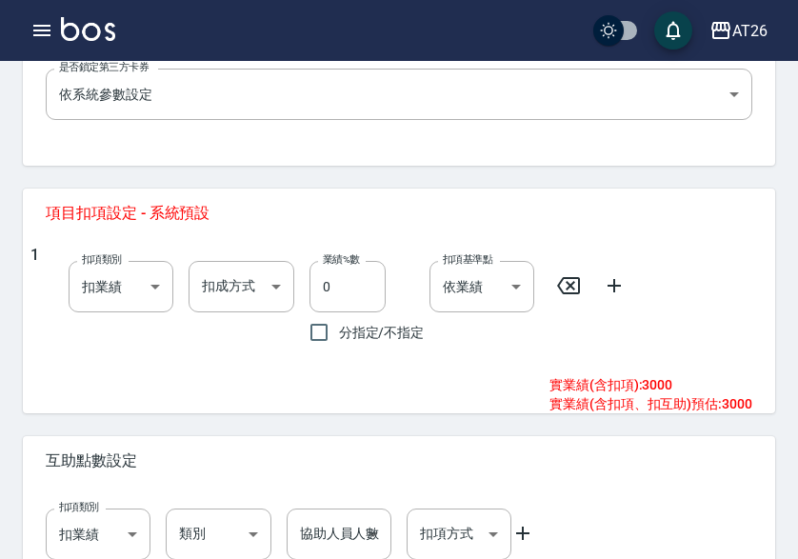
type input "3000"
drag, startPoint x: 604, startPoint y: 285, endPoint x: 335, endPoint y: 278, distance: 268.7
click at [604, 284] on icon at bounding box center [614, 285] width 23 height 23
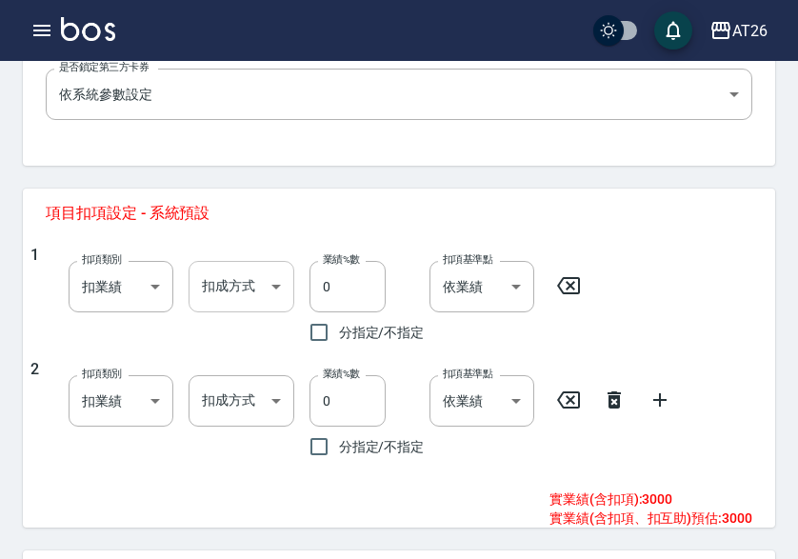
click at [226, 281] on body "AT26 登出 櫃檯作業 打帳單 帳單列表 掛單列表 座位開單 營業儀表板 現金收支登錄 高階收支登錄 材料自購登錄 每日結帳 排班表 現場電腦打卡 掃碼打卡…" at bounding box center [399, 60] width 798 height 1454
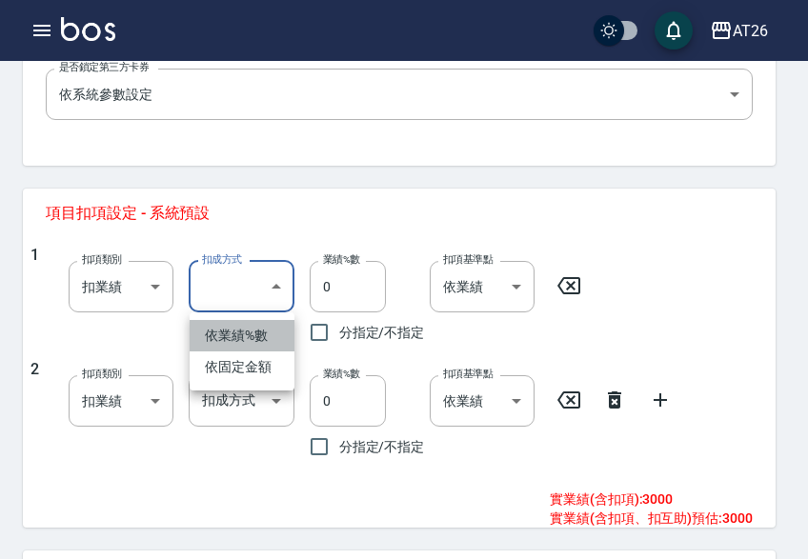
click at [234, 332] on li "依業績%數" at bounding box center [242, 335] width 105 height 31
type input "扣趴數"
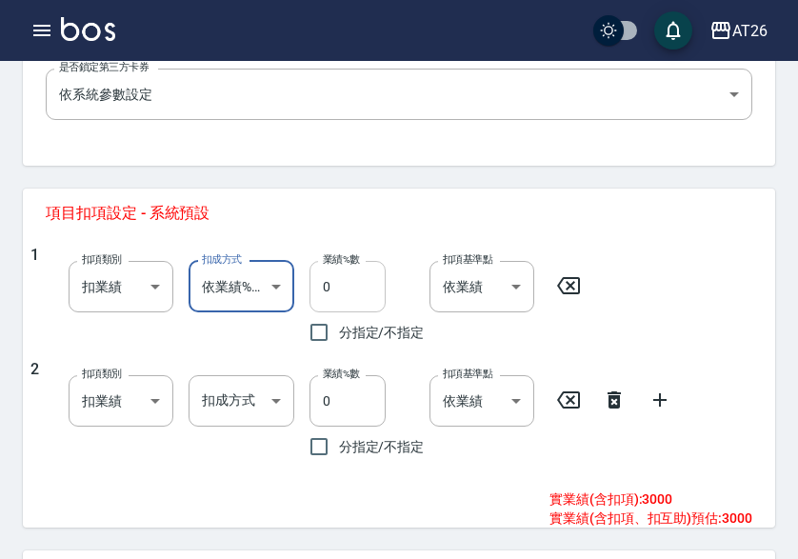
click at [320, 283] on input "0" at bounding box center [348, 286] width 76 height 51
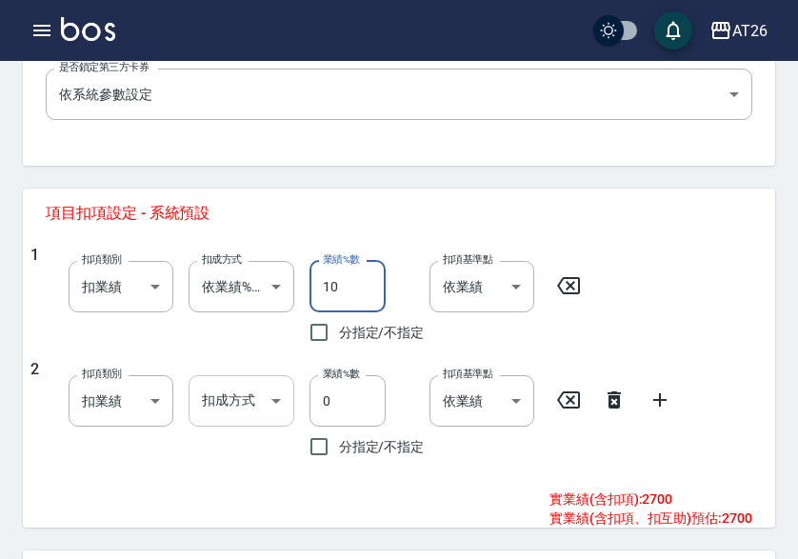
type input "10"
click at [225, 398] on body "AT26 登出 櫃檯作業 打帳單 帳單列表 掛單列表 座位開單 營業儀表板 現金收支登錄 高階收支登錄 材料自購登錄 每日結帳 排班表 現場電腦打卡 掃碼打卡…" at bounding box center [399, 60] width 798 height 1454
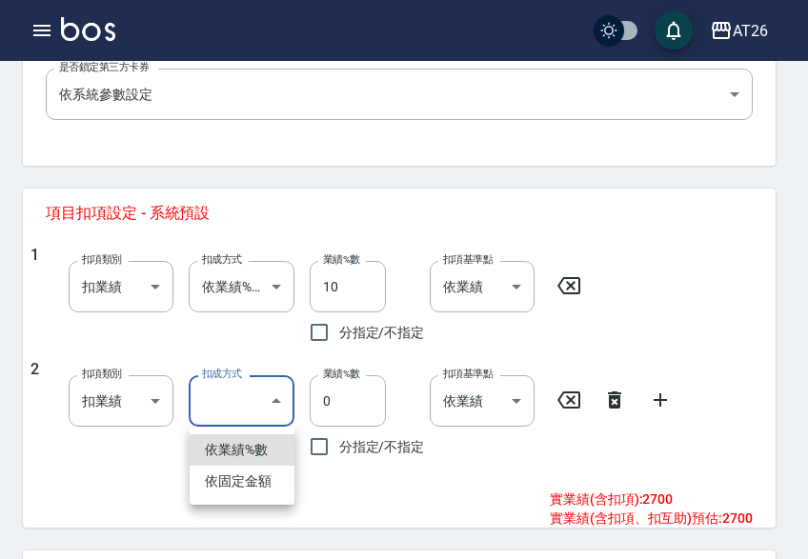
click at [204, 470] on li "依固定金額" at bounding box center [242, 481] width 105 height 31
type input "扣固定金額"
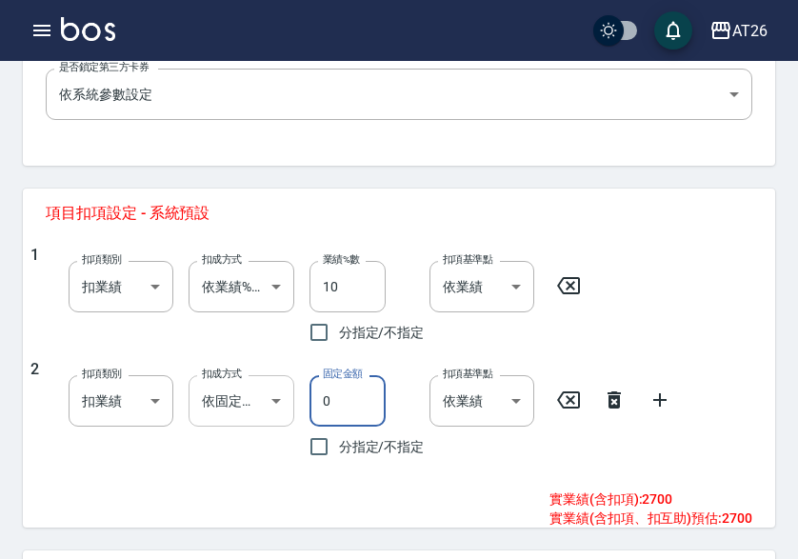
drag, startPoint x: 335, startPoint y: 403, endPoint x: 210, endPoint y: 392, distance: 126.1
click at [210, 393] on div "2 扣項類別 扣業績 onSales 扣項類別 扣成方式 依固定金額 扣固定金額 扣成方式 固定金額 0 固定金額 分指定/不指定 扣項基準點 依業績 0 扣…" at bounding box center [391, 413] width 722 height 107
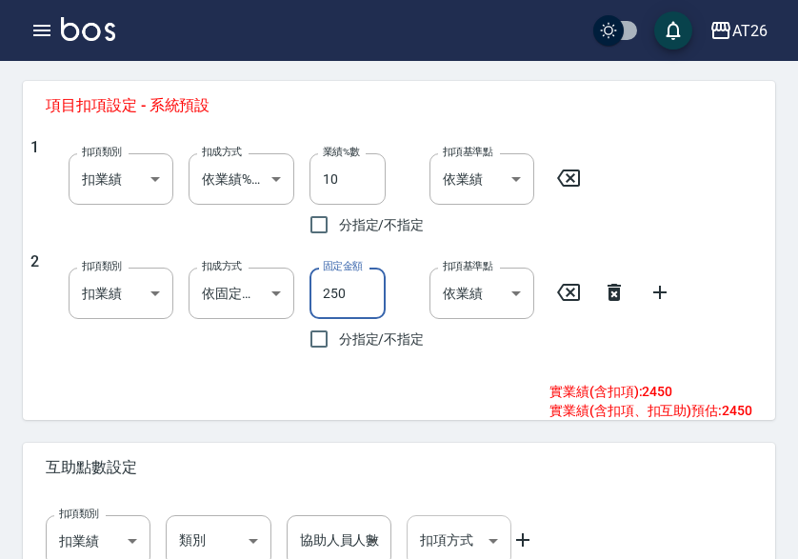
scroll to position [895, 0]
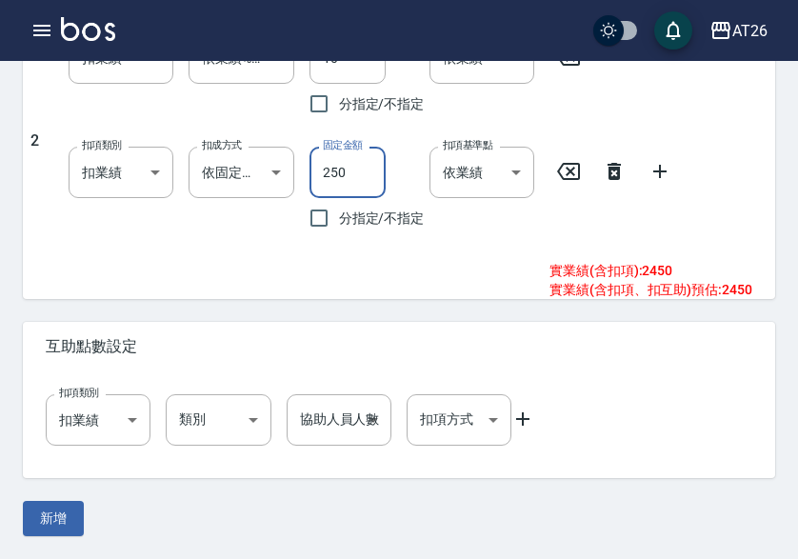
type input "250"
click at [530, 424] on icon at bounding box center [522, 419] width 23 height 23
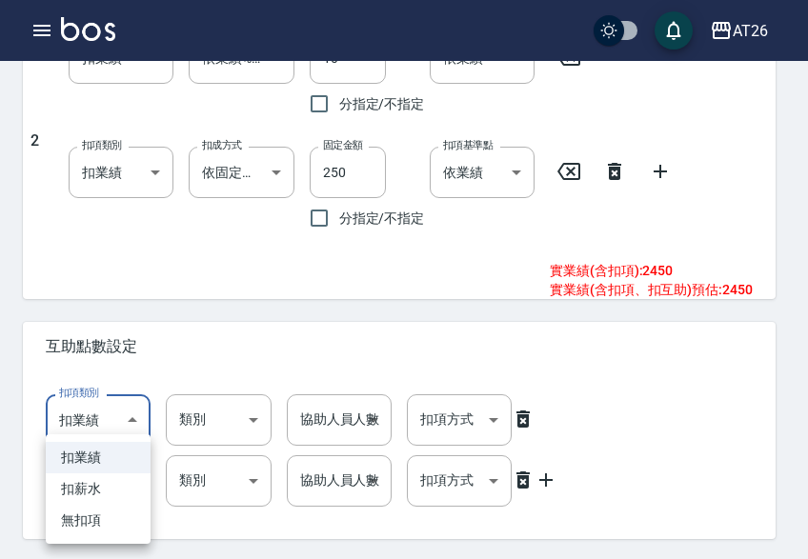
click at [85, 479] on li "扣薪水" at bounding box center [98, 488] width 105 height 31
type input "onSalary"
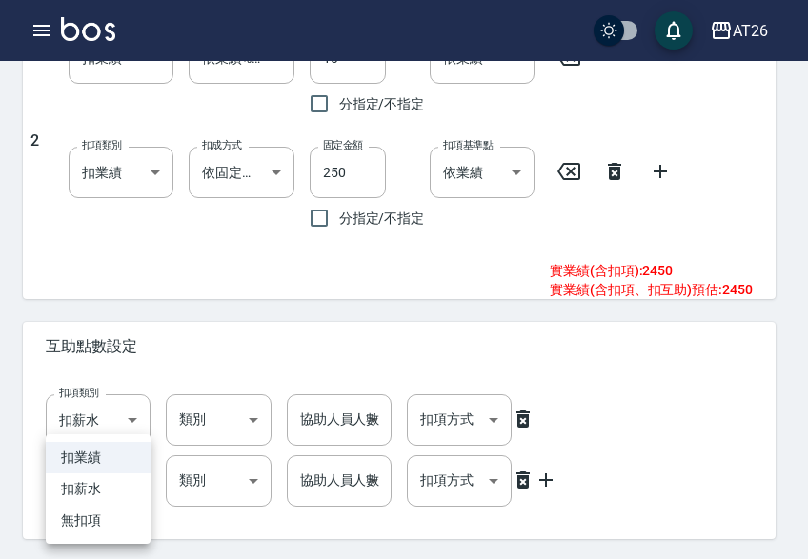
click at [98, 484] on li "扣薪水" at bounding box center [98, 488] width 105 height 31
type input "onSalary"
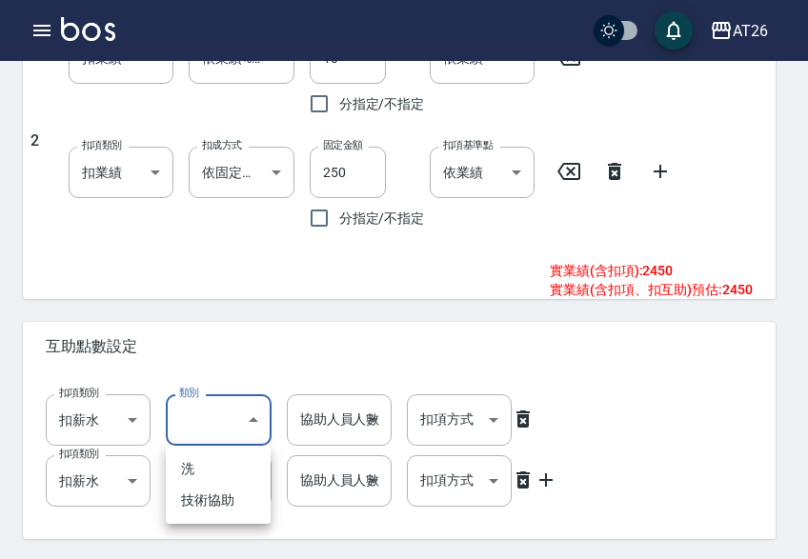
click at [207, 472] on li "洗" at bounding box center [218, 468] width 105 height 31
type input "洗"
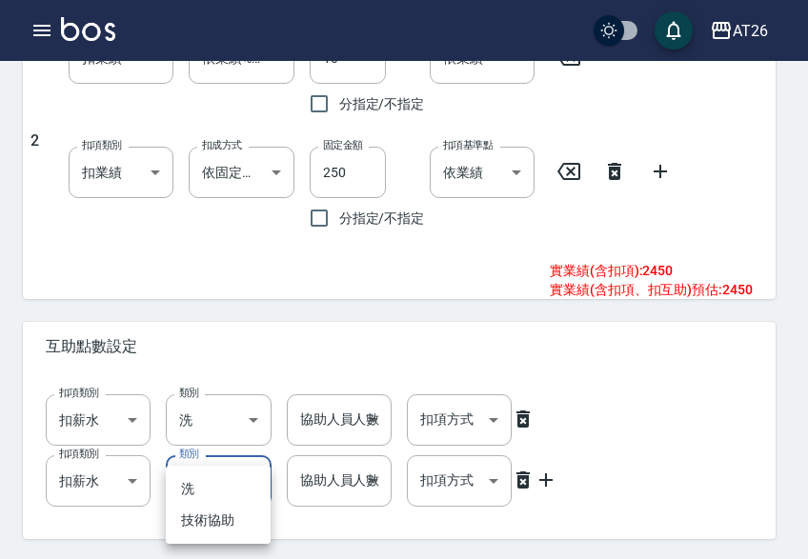
click at [197, 505] on li "技術協助" at bounding box center [218, 520] width 105 height 31
type input "技術協助"
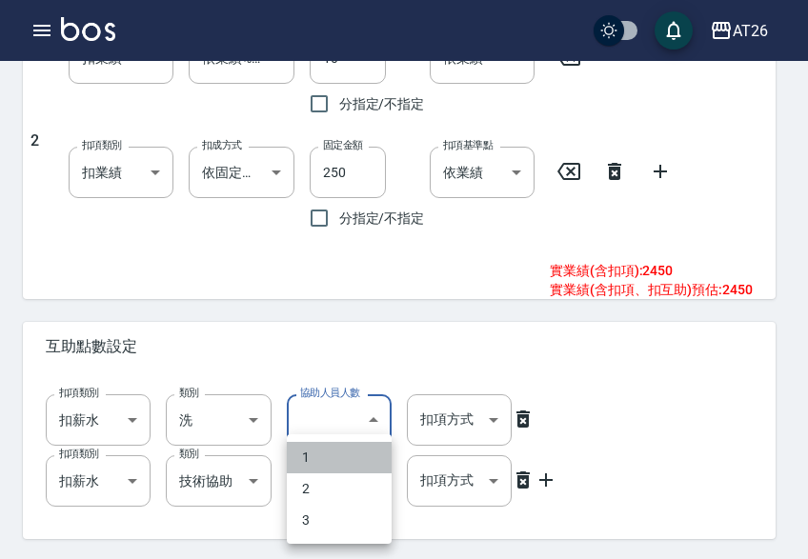
click at [307, 450] on li "1" at bounding box center [339, 457] width 105 height 31
type input "1"
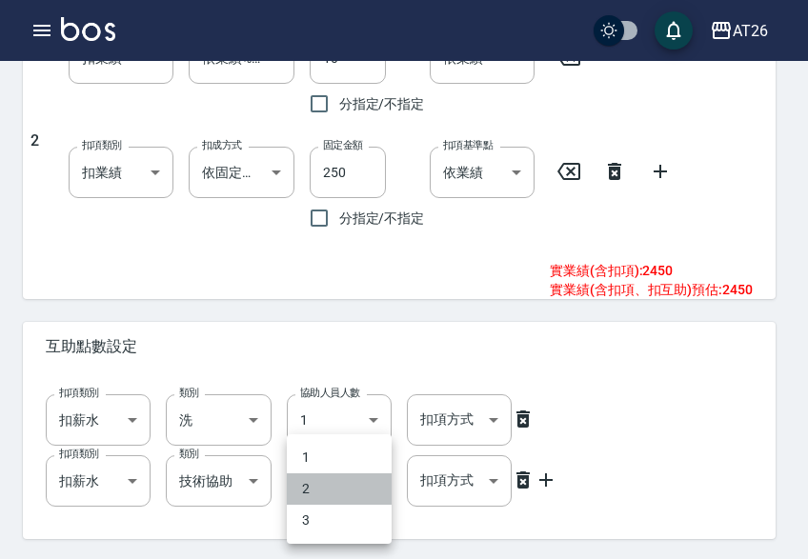
click at [308, 488] on li "2" at bounding box center [339, 488] width 105 height 31
type input "2"
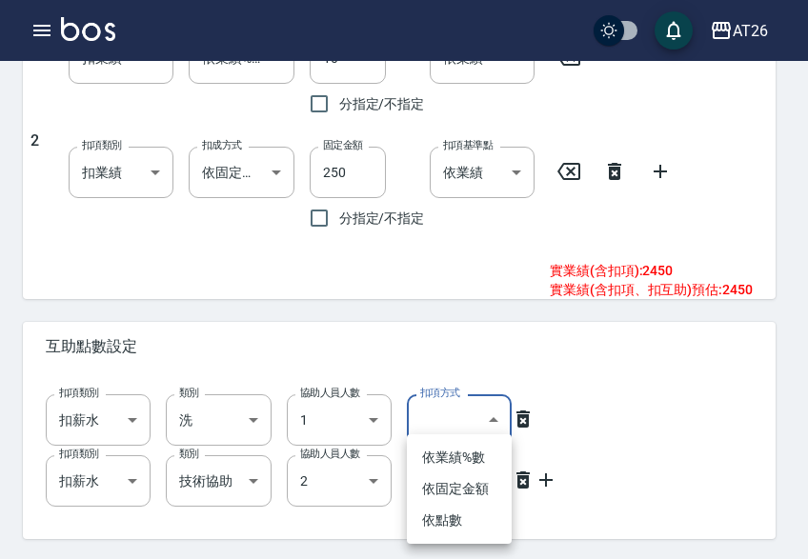
click at [431, 511] on li "依點數" at bounding box center [459, 520] width 105 height 31
type input "點數"
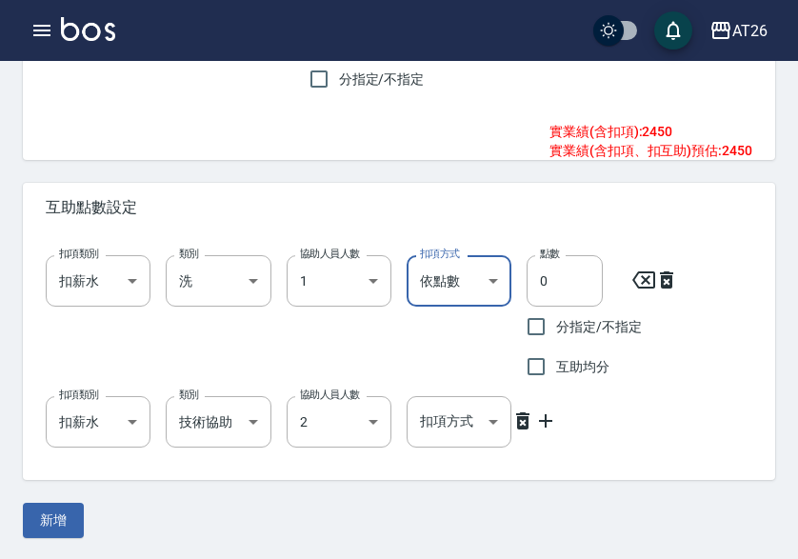
scroll to position [1036, 0]
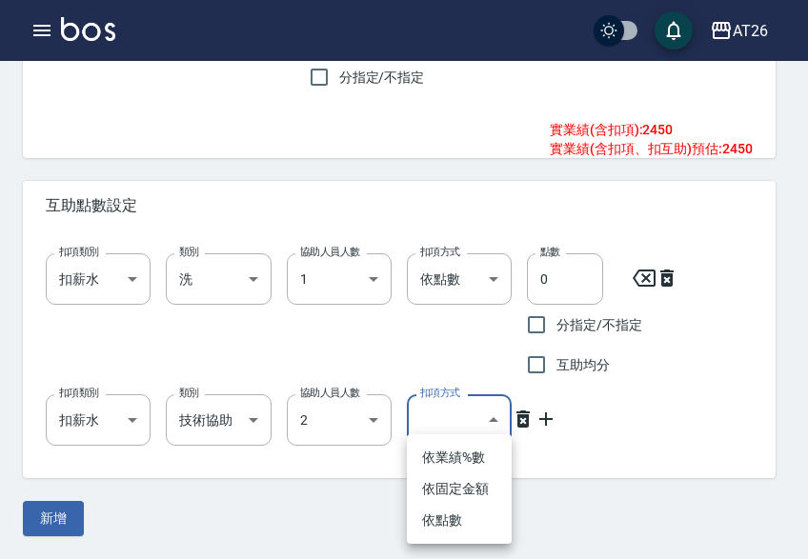
click at [459, 501] on li "依固定金額" at bounding box center [459, 488] width 105 height 31
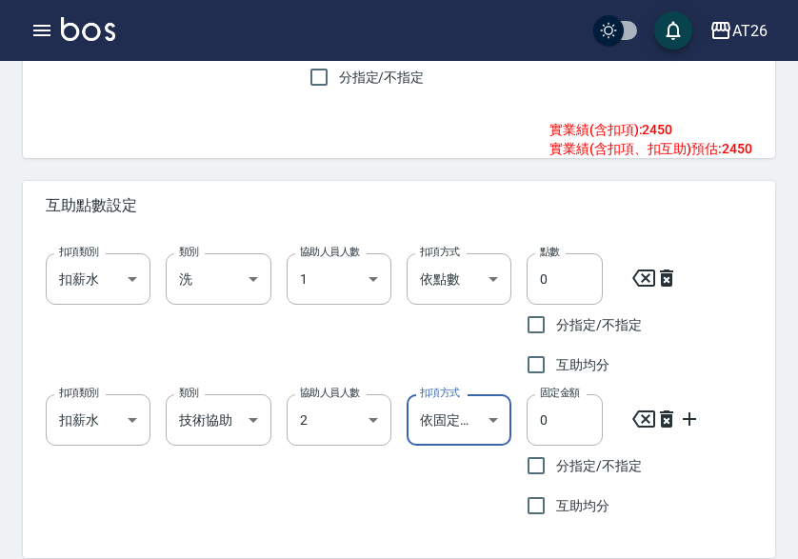
click at [444, 397] on label "扣項方式" at bounding box center [440, 393] width 40 height 14
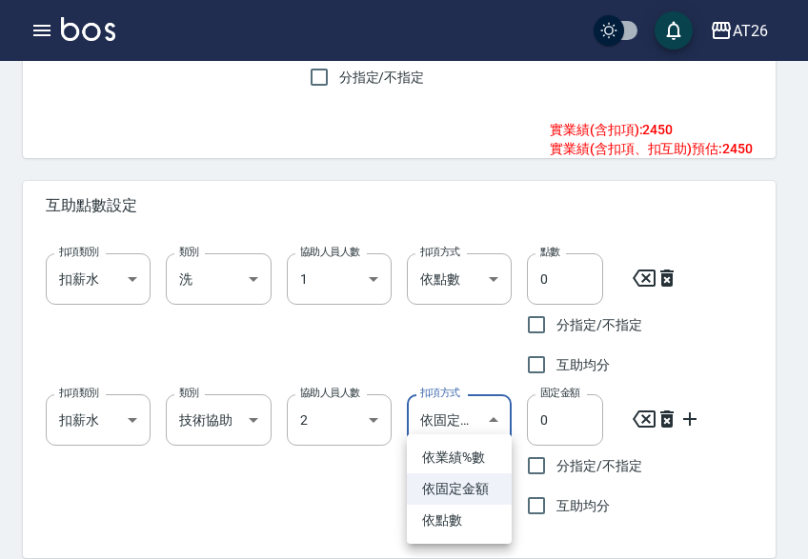
click at [458, 518] on li "依點數" at bounding box center [459, 520] width 105 height 31
type input "點數"
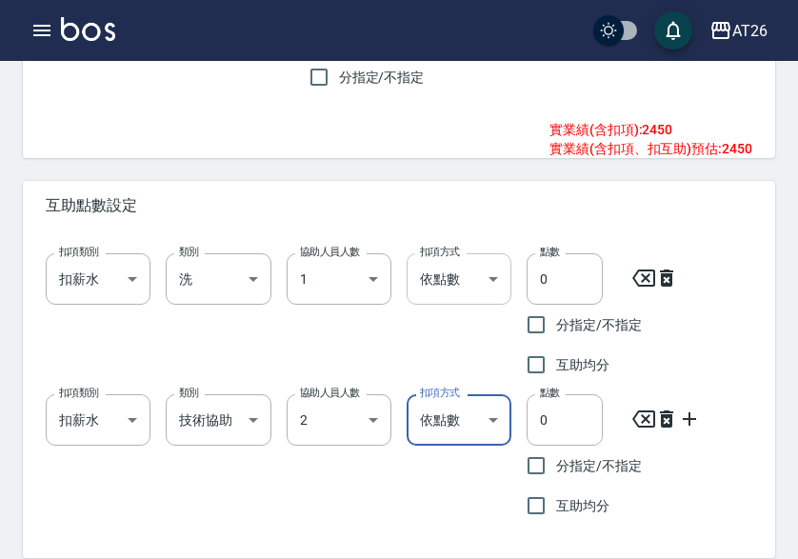
drag, startPoint x: 550, startPoint y: 297, endPoint x: 454, endPoint y: 290, distance: 95.5
click at [455, 290] on div "扣項類別 扣薪水 onSalary 扣項類別 類別 洗 洗 類別 協助人員人數 1 1 協助人員人數 扣項方式 依點數 點數 扣項方式 點數 0 點數 分指定…" at bounding box center [391, 311] width 722 height 147
type input "1"
drag, startPoint x: 504, startPoint y: 418, endPoint x: 468, endPoint y: 418, distance: 36.2
click at [468, 418] on div "扣項類別 扣薪水 onSalary 扣項類別 類別 技術協助 技術協助 類別 協助人員人數 2 2 協助人員人數 扣項方式 依點數 點數 扣項方式 點數 0 …" at bounding box center [391, 452] width 722 height 147
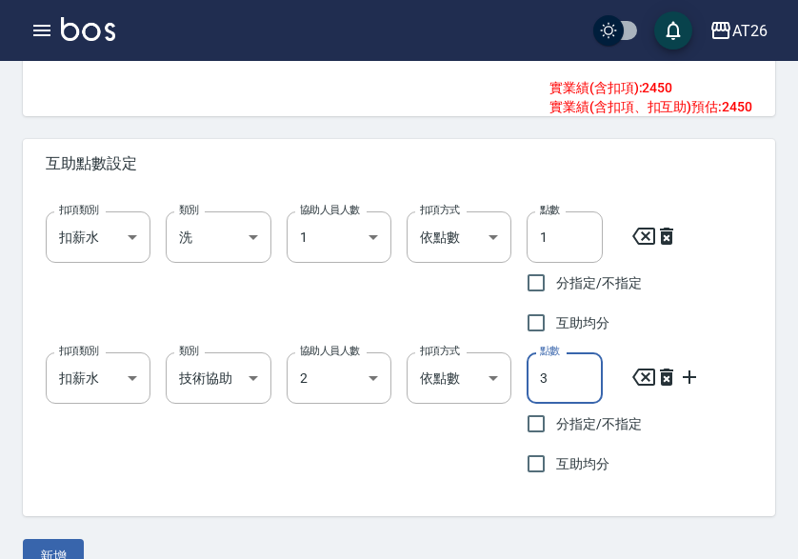
scroll to position [1116, 0]
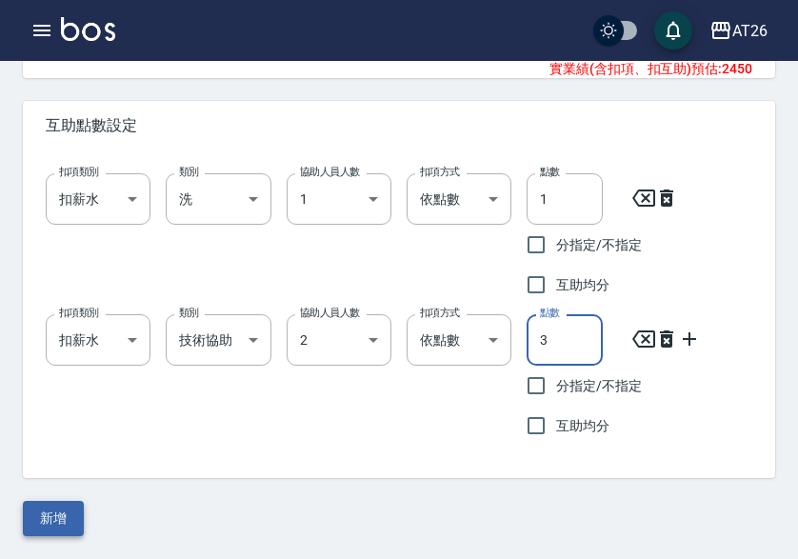
type input "3"
click at [53, 514] on button "新增" at bounding box center [53, 518] width 61 height 35
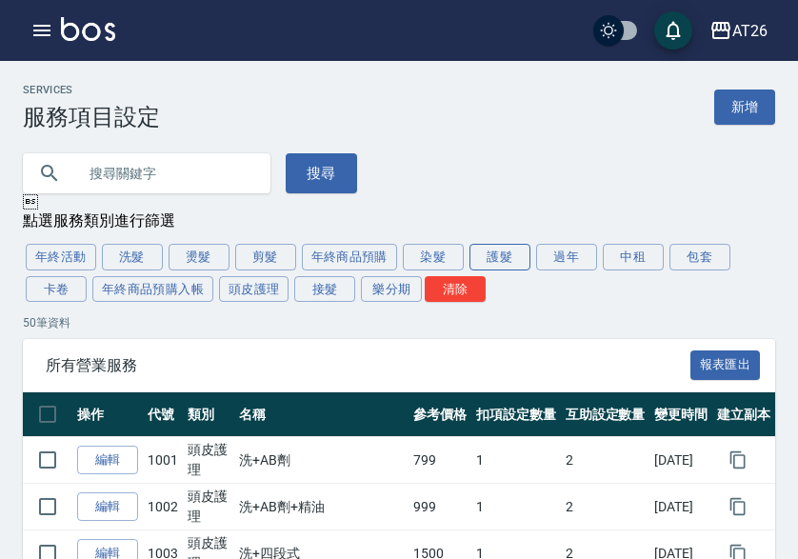
click at [508, 260] on button "護髮" at bounding box center [500, 257] width 61 height 27
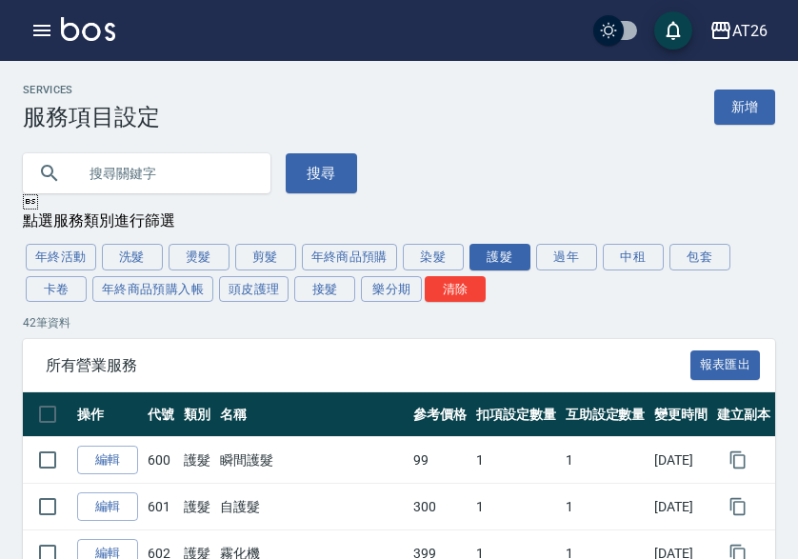
drag, startPoint x: 748, startPoint y: 84, endPoint x: 696, endPoint y: 98, distance: 53.4
click at [705, 103] on div "Services 服務項目設定 新增" at bounding box center [399, 107] width 752 height 47
click at [728, 103] on link "新增" at bounding box center [744, 107] width 61 height 35
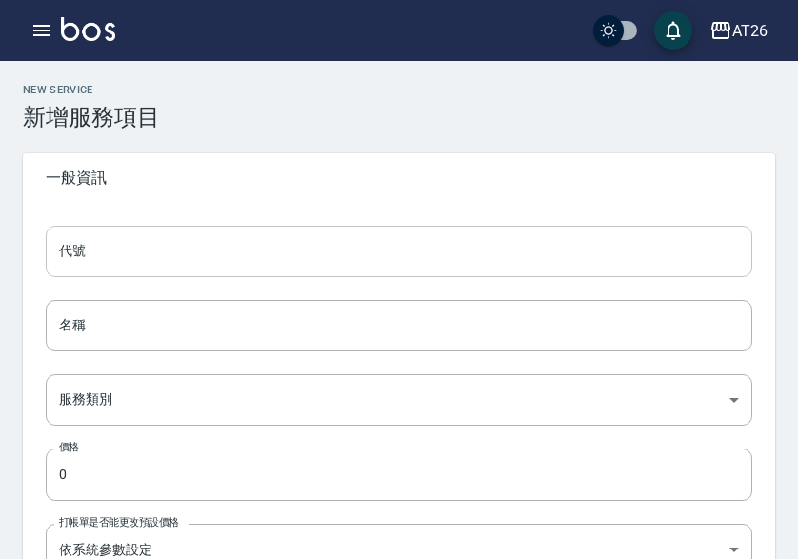
click at [162, 245] on input "代號" at bounding box center [399, 251] width 707 height 51
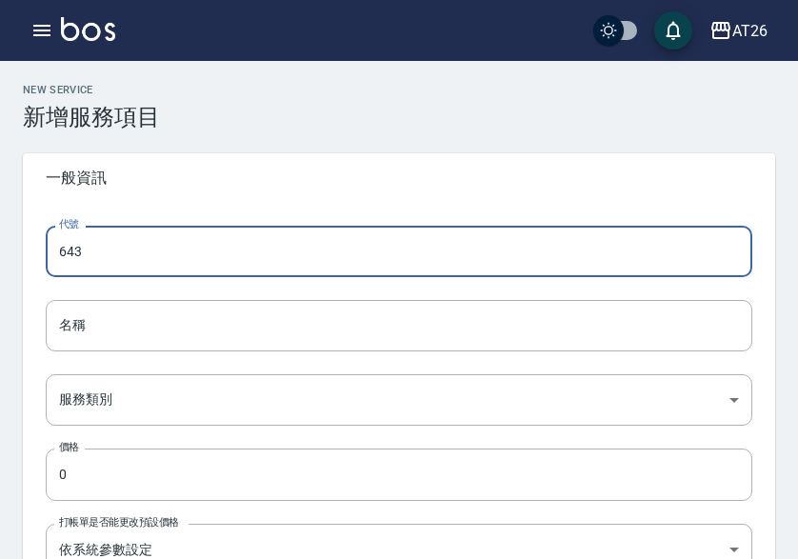
type input "643"
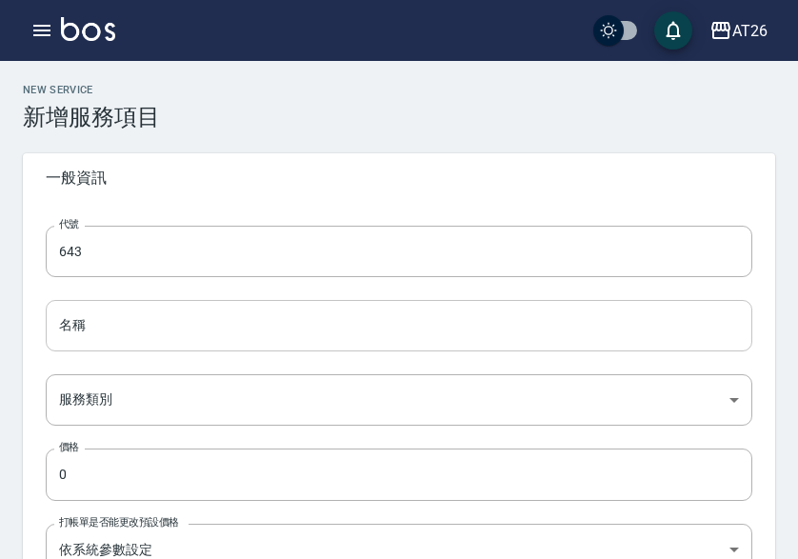
click at [103, 319] on input "名稱" at bounding box center [399, 325] width 707 height 51
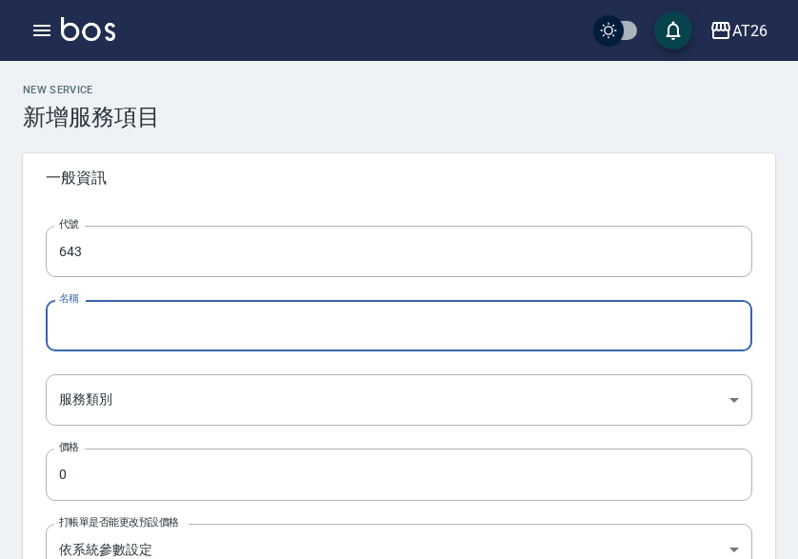
paste input "鍍膜護髮長"
type input "鍍膜護髮長"
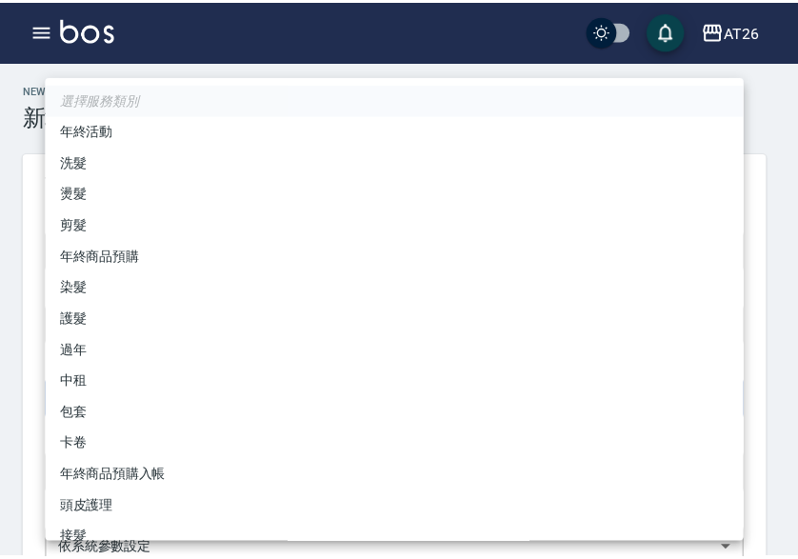
scroll to position [50, 0]
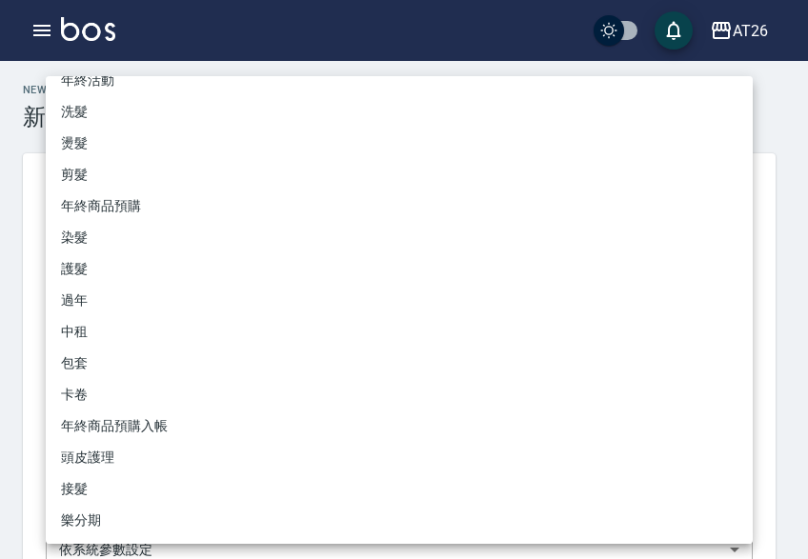
click at [157, 278] on li "護髮" at bounding box center [399, 268] width 707 height 31
type input "e925d225-b8de-472d-8611-9cc144043a3d"
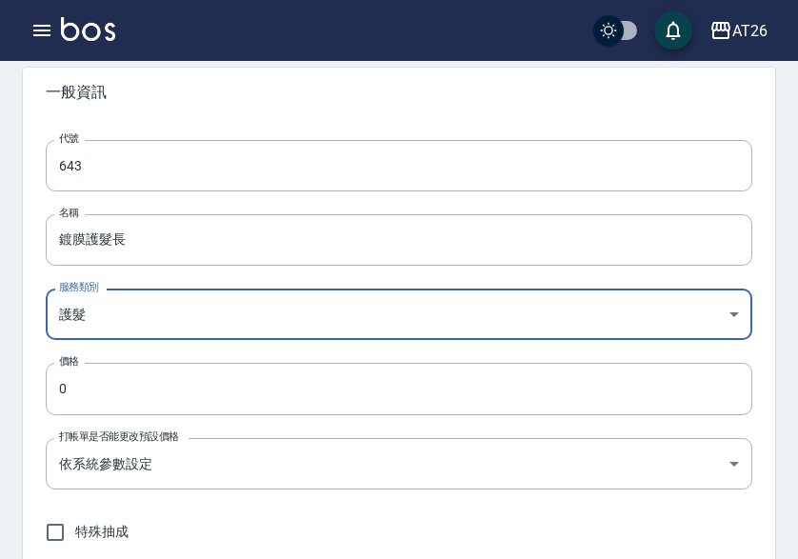
scroll to position [286, 0]
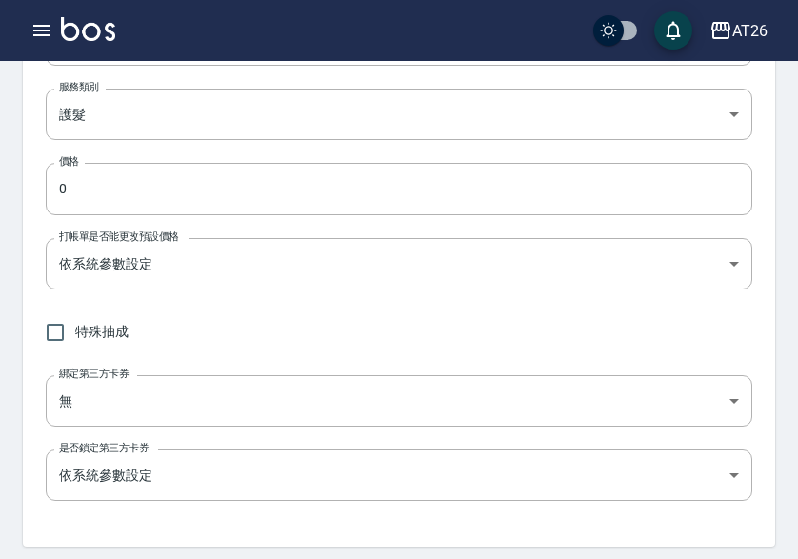
drag, startPoint x: 18, startPoint y: 185, endPoint x: -19, endPoint y: 190, distance: 37.6
click at [0, 190] on html "AT26 登出 櫃檯作業 打帳單 帳單列表 掛單列表 座位開單 營業儀表板 現金收支登錄 高階收支登錄 材料自購登錄 每日結帳 排班表 現場電腦打卡 掃碼打卡…" at bounding box center [399, 384] width 798 height 1340
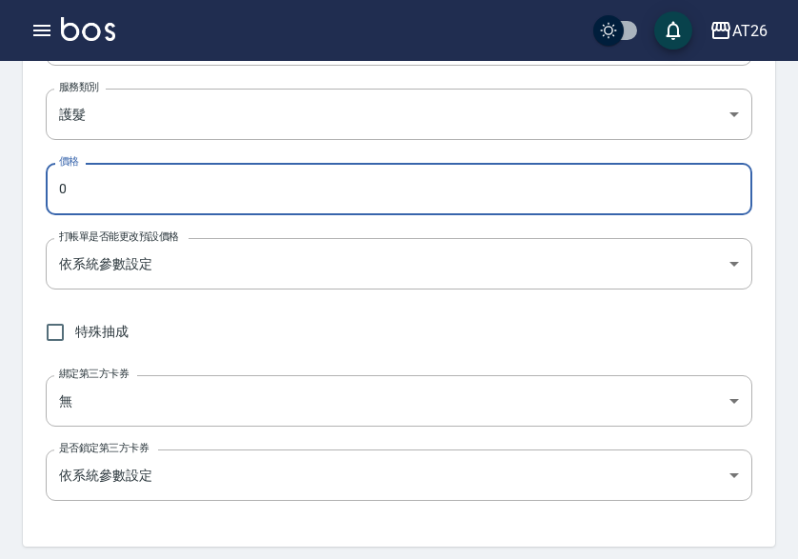
paste input "400"
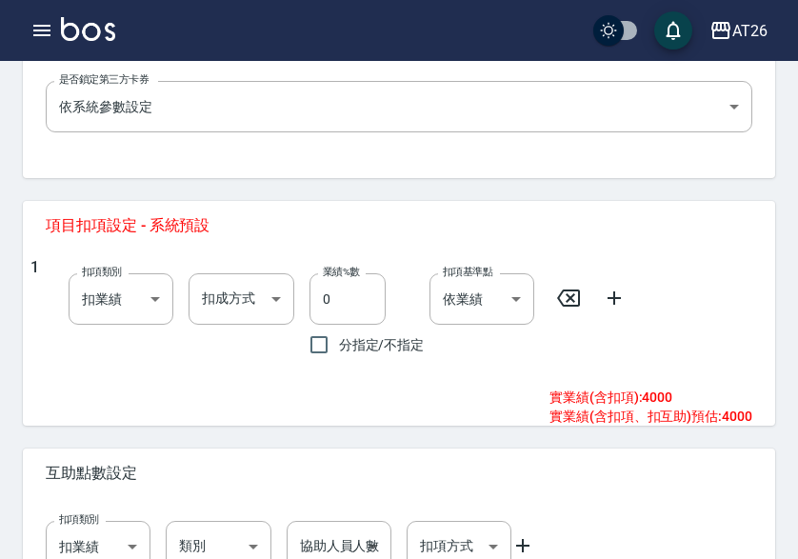
scroll to position [667, 0]
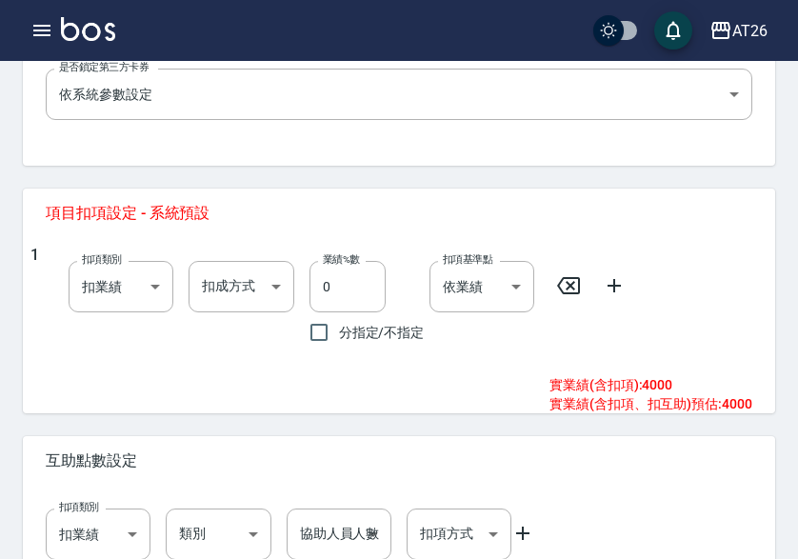
type input "4000"
drag, startPoint x: 616, startPoint y: 285, endPoint x: 558, endPoint y: 282, distance: 58.2
click at [616, 284] on icon at bounding box center [614, 285] width 23 height 23
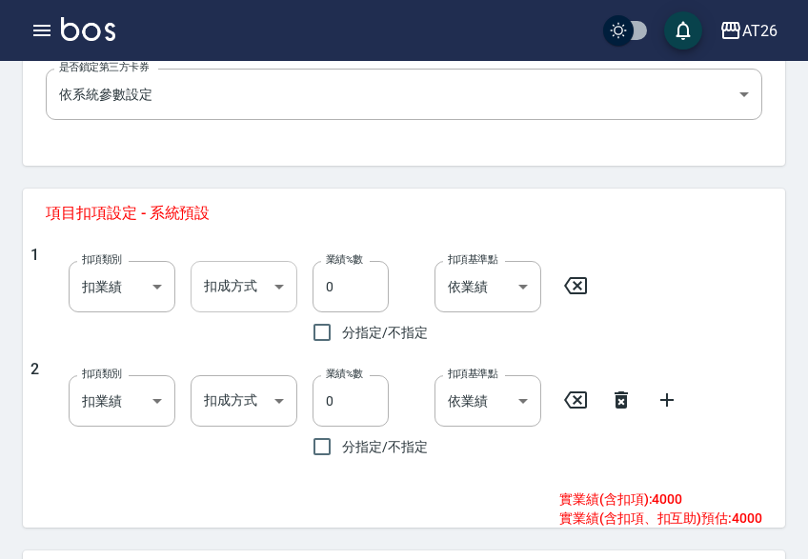
click at [202, 273] on body "AT26 登出 櫃檯作業 打帳單 帳單列表 掛單列表 座位開單 營業儀表板 現金收支登錄 高階收支登錄 材料自購登錄 每日結帳 排班表 現場電腦打卡 掃碼打卡…" at bounding box center [404, 60] width 808 height 1454
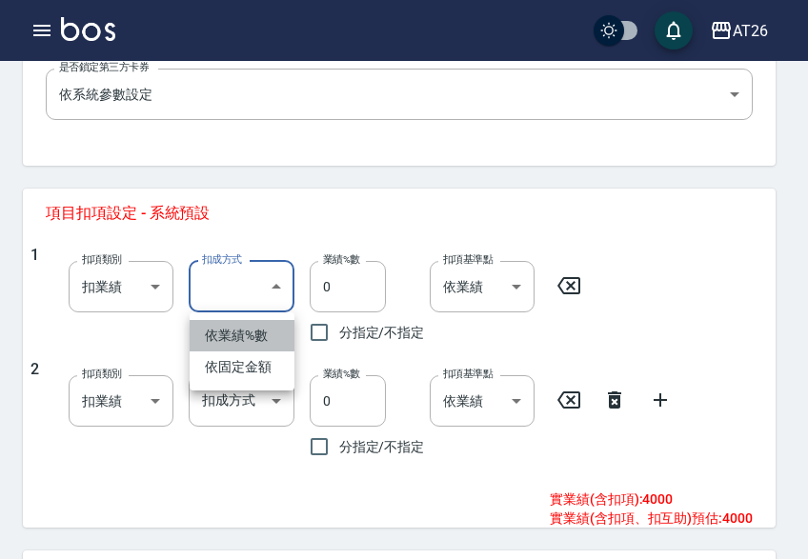
click at [230, 330] on li "依業績%數" at bounding box center [242, 335] width 105 height 31
type input "扣趴數"
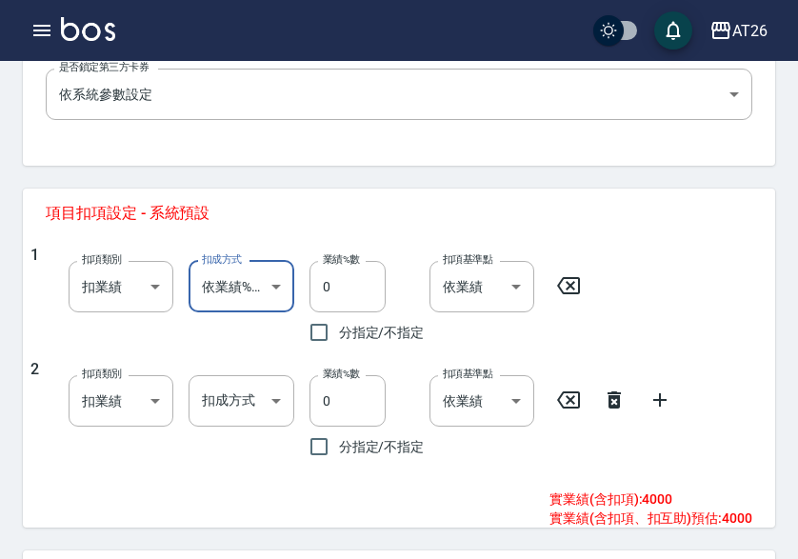
click at [316, 289] on input "0" at bounding box center [348, 286] width 76 height 51
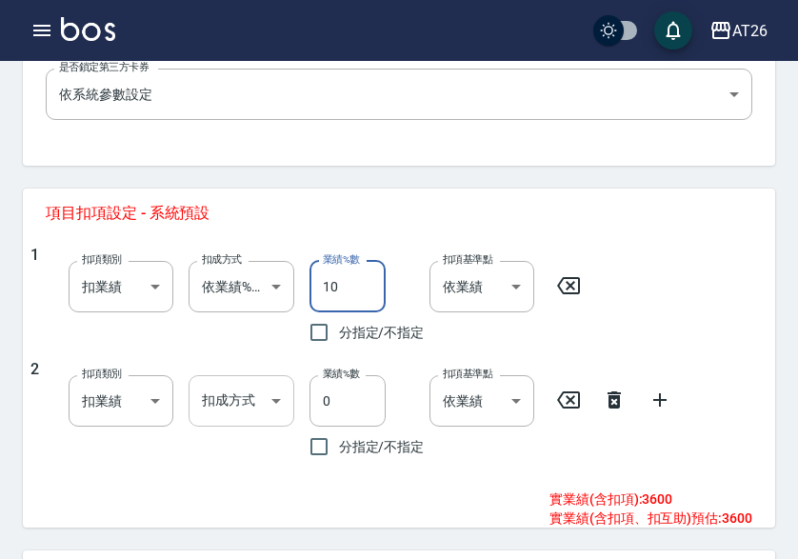
type input "10"
click at [248, 382] on body "AT26 登出 櫃檯作業 打帳單 帳單列表 掛單列表 座位開單 營業儀表板 現金收支登錄 高階收支登錄 材料自購登錄 每日結帳 排班表 現場電腦打卡 掃碼打卡…" at bounding box center [399, 60] width 798 height 1454
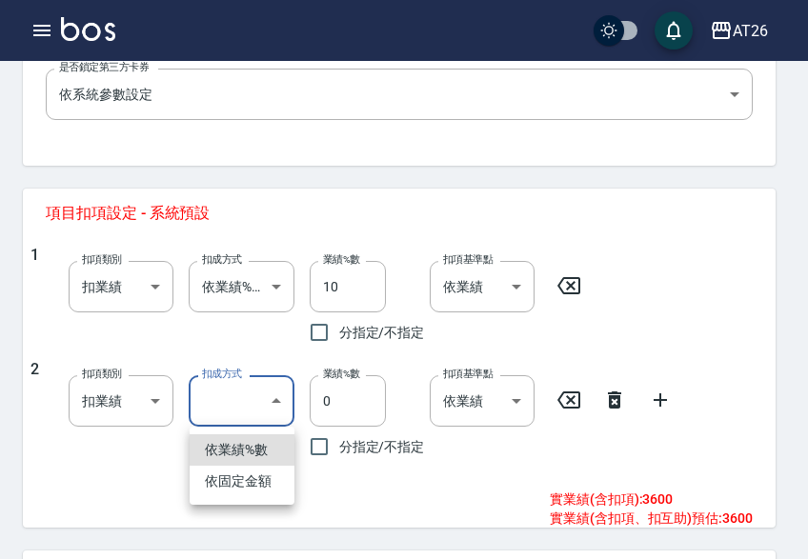
click at [246, 473] on li "依固定金額" at bounding box center [242, 481] width 105 height 31
type input "扣固定金額"
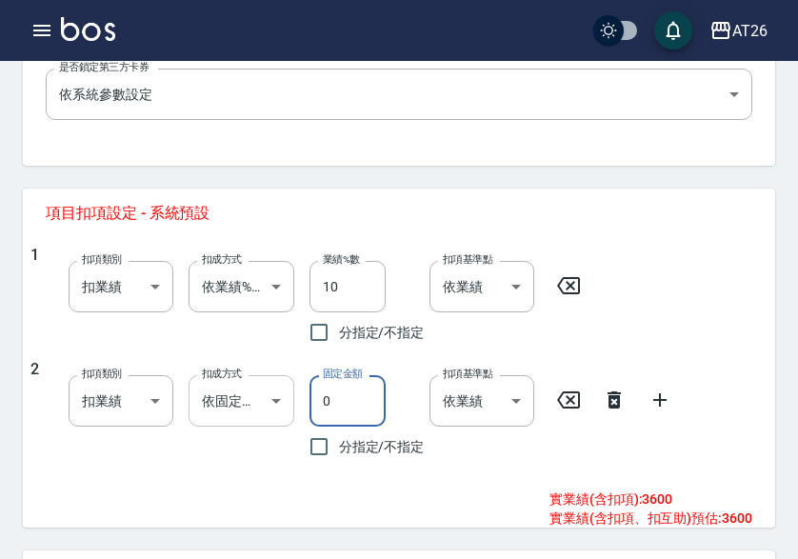
drag, startPoint x: 340, startPoint y: 399, endPoint x: 222, endPoint y: 394, distance: 118.2
click at [222, 394] on div "2 扣項類別 扣業績 onSales 扣項類別 扣成方式 依固定金額 扣固定金額 扣成方式 固定金額 0 固定金額 分指定/不指定 扣項基準點 依業績 0 扣…" at bounding box center [391, 413] width 722 height 107
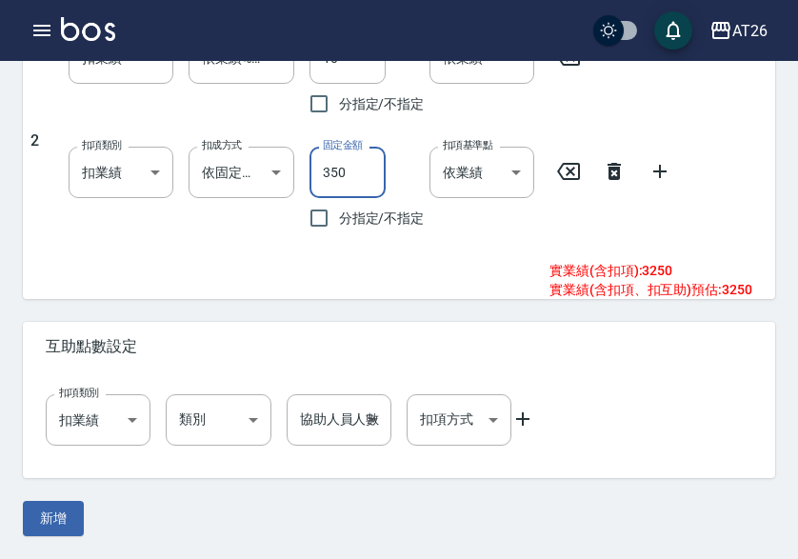
type input "350"
click at [526, 424] on icon at bounding box center [522, 419] width 23 height 23
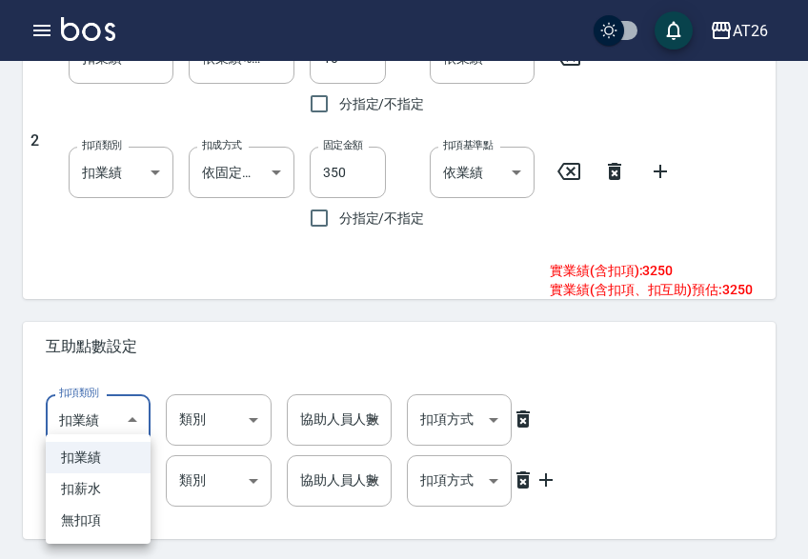
click at [95, 484] on li "扣薪水" at bounding box center [98, 488] width 105 height 31
type input "onSalary"
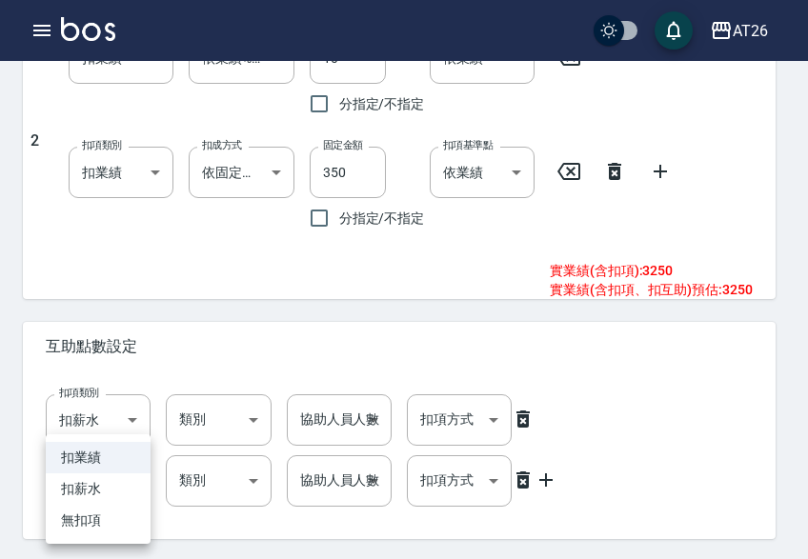
click at [90, 509] on li "無扣項" at bounding box center [98, 520] width 105 height 31
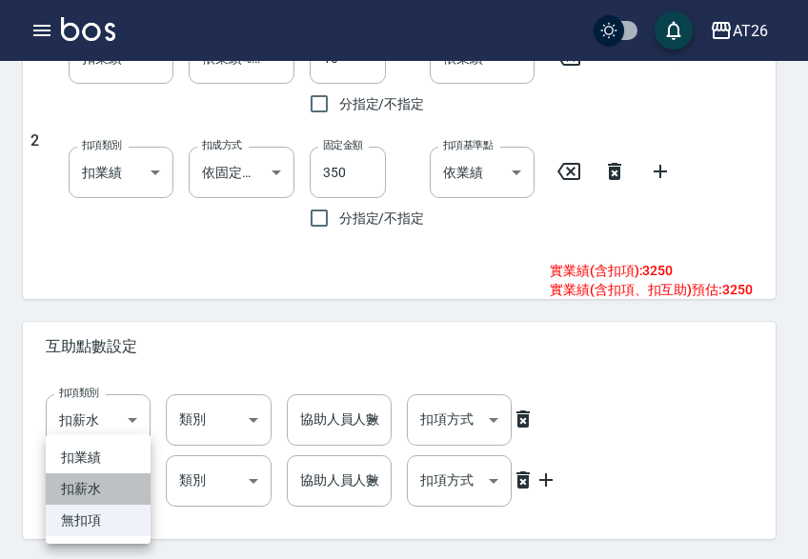
click at [92, 492] on li "扣薪水" at bounding box center [98, 488] width 105 height 31
type input "onSalary"
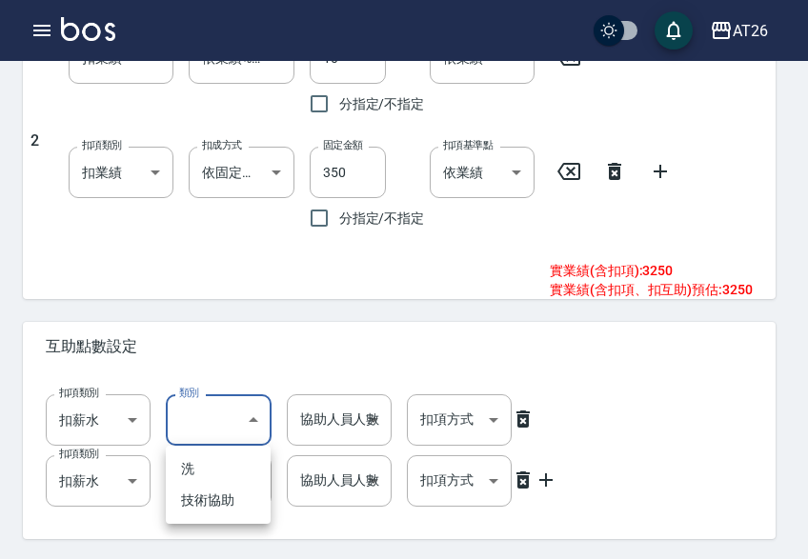
click at [193, 471] on li "洗" at bounding box center [218, 468] width 105 height 31
type input "洗"
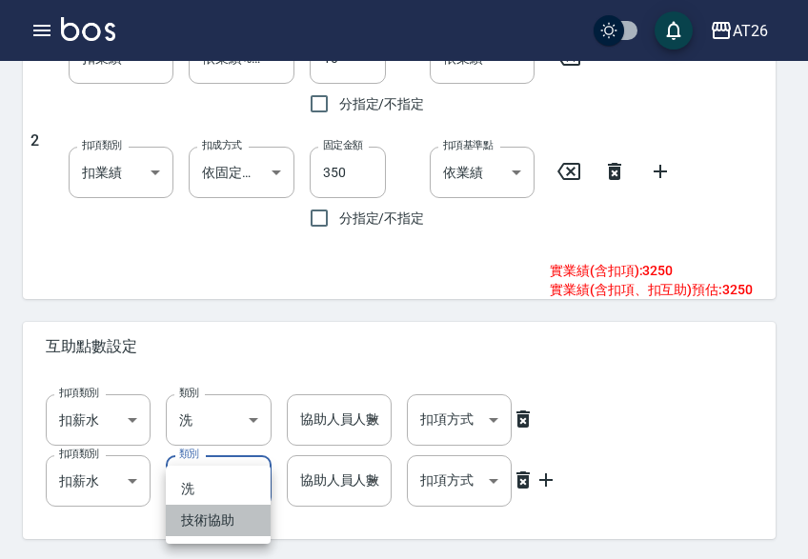
click at [210, 514] on li "技術協助" at bounding box center [218, 520] width 105 height 31
type input "技術協助"
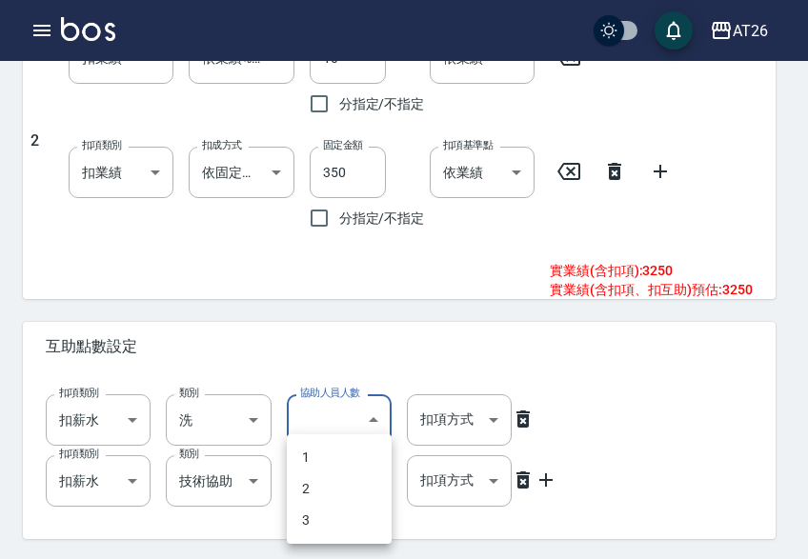
click at [332, 451] on li "1" at bounding box center [339, 457] width 105 height 31
type input "1"
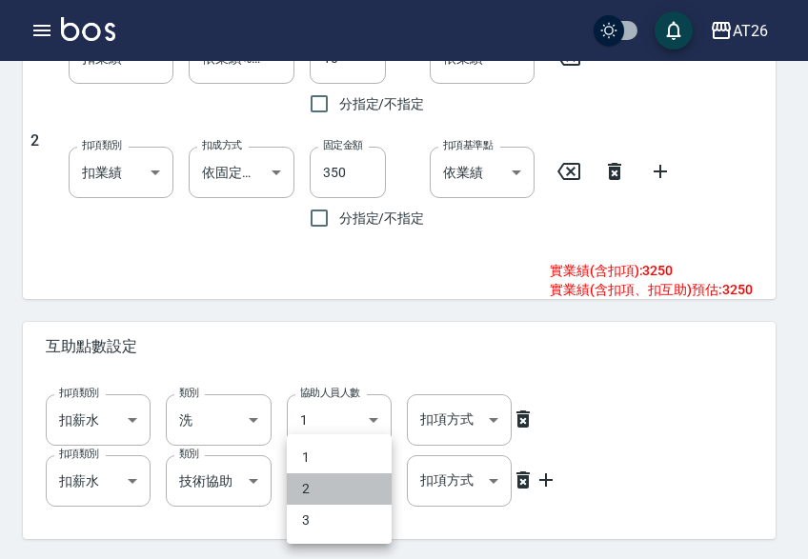
click at [335, 500] on li "2" at bounding box center [339, 488] width 105 height 31
type input "2"
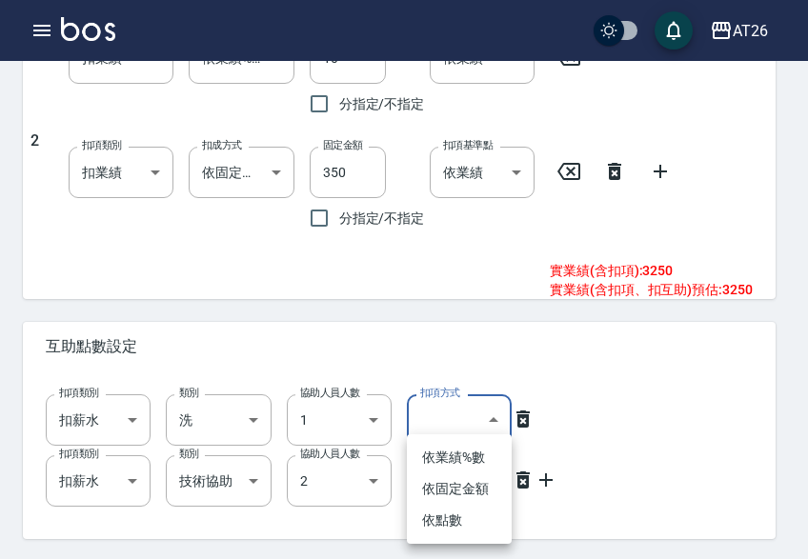
click at [450, 523] on li "依點數" at bounding box center [459, 520] width 105 height 31
type input "點數"
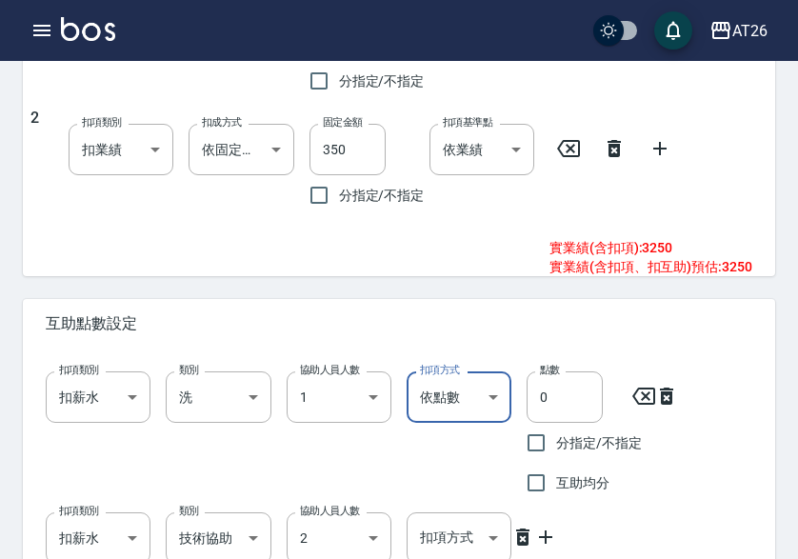
scroll to position [1036, 0]
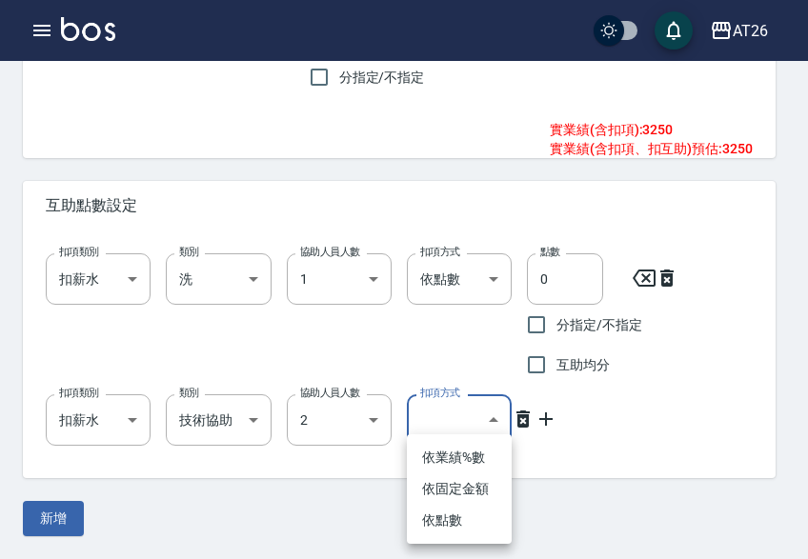
click at [462, 514] on li "依點數" at bounding box center [459, 520] width 105 height 31
type input "點數"
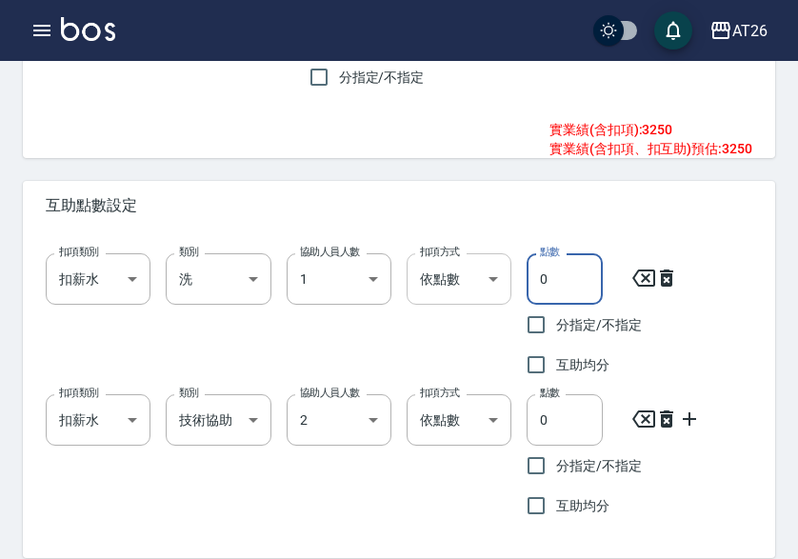
drag, startPoint x: 549, startPoint y: 283, endPoint x: 482, endPoint y: 286, distance: 66.7
click at [483, 286] on div "扣項類別 扣薪水 onSalary 扣項類別 類別 洗 洗 類別 協助人員人數 1 1 協助人員人數 扣項方式 依點數 點數 扣項方式 點數 0 點數 分指定…" at bounding box center [391, 311] width 722 height 147
type input "1"
drag, startPoint x: 558, startPoint y: 410, endPoint x: 441, endPoint y: 410, distance: 117.1
click at [447, 410] on div "扣項類別 扣薪水 onSalary 扣項類別 類別 技術協助 技術協助 類別 協助人員人數 2 2 協助人員人數 扣項方式 依點數 點數 扣項方式 點數 0 …" at bounding box center [391, 452] width 722 height 147
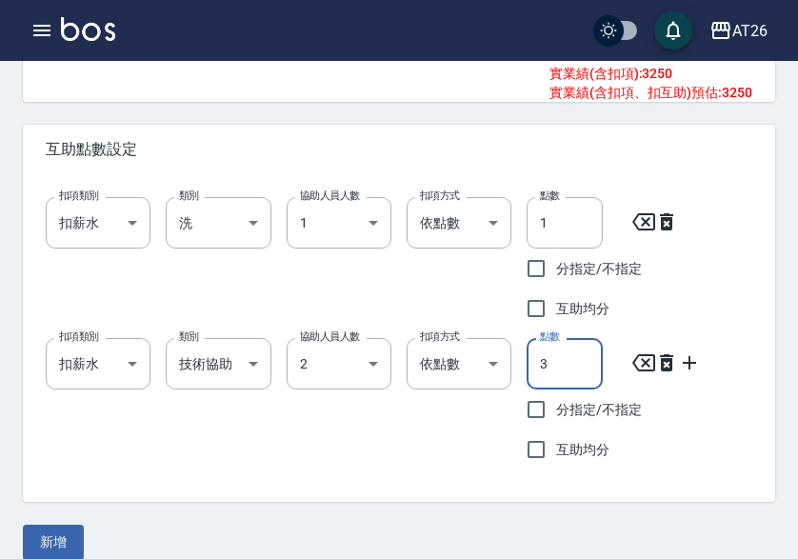
scroll to position [1116, 0]
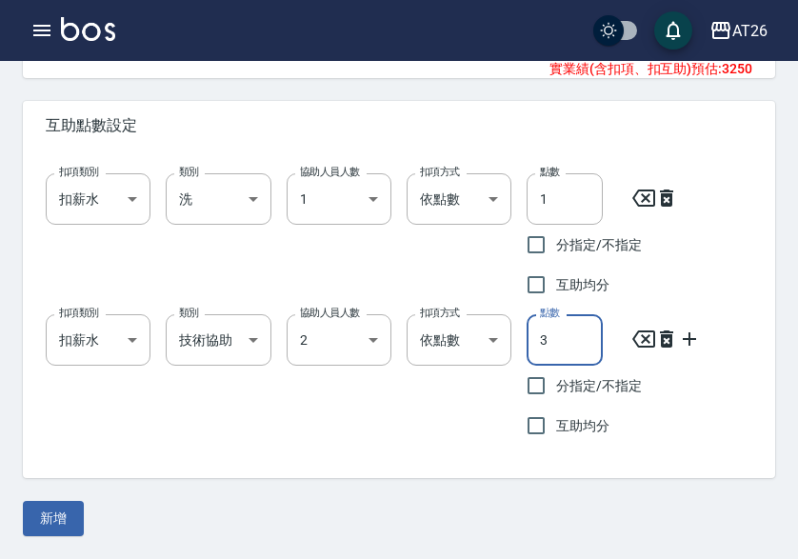
type input "3"
click at [97, 514] on div "新增" at bounding box center [399, 518] width 752 height 35
click at [69, 516] on button "新增" at bounding box center [53, 518] width 61 height 35
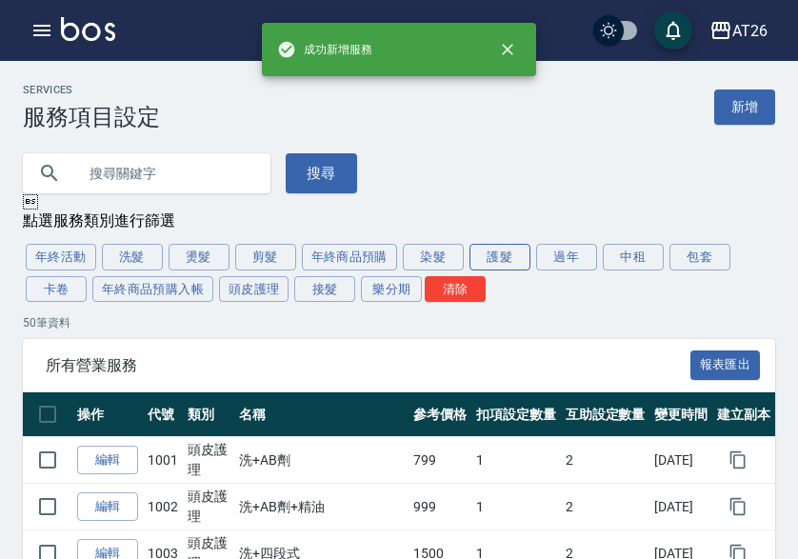
click at [517, 257] on button "護髮" at bounding box center [500, 257] width 61 height 27
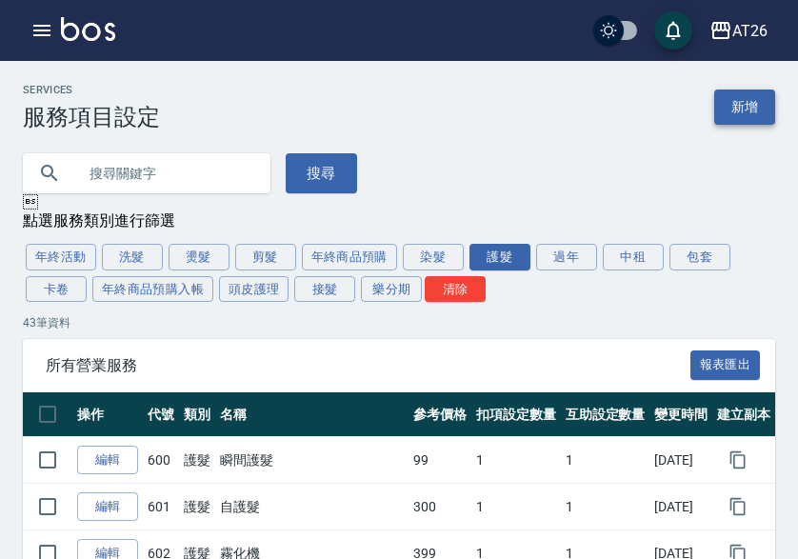
click at [750, 113] on link "新增" at bounding box center [744, 107] width 61 height 35
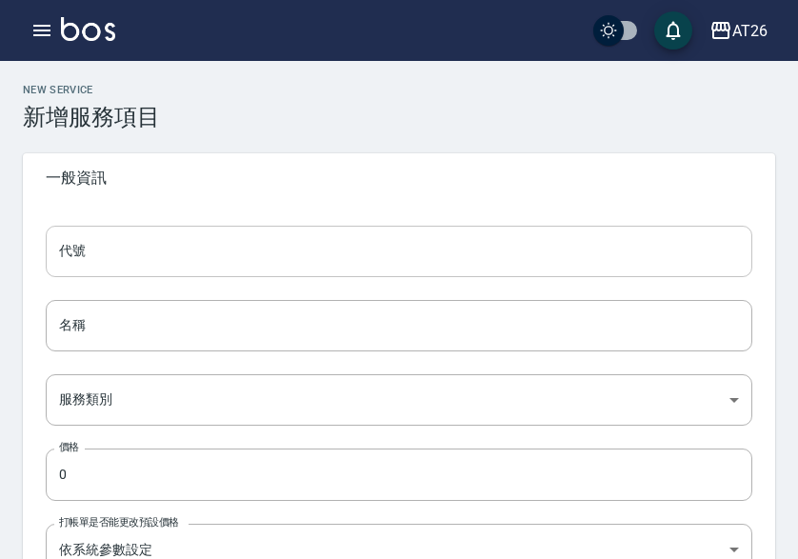
click at [151, 230] on input "代號" at bounding box center [399, 251] width 707 height 51
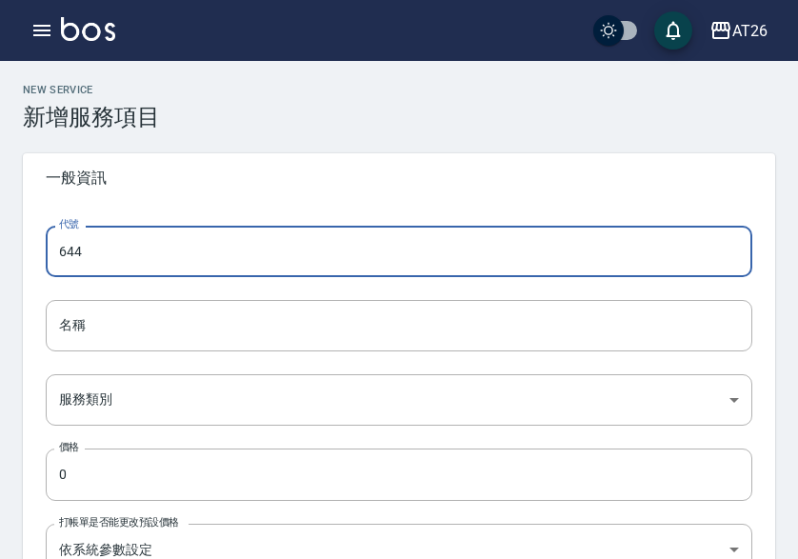
type input "644"
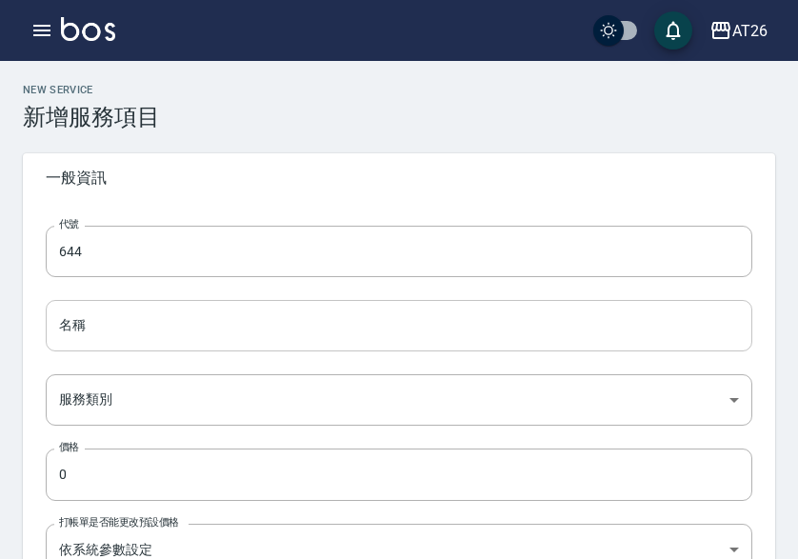
click at [86, 322] on input "名稱" at bounding box center [399, 325] width 707 height 51
paste input "鍍膜護髮特長"
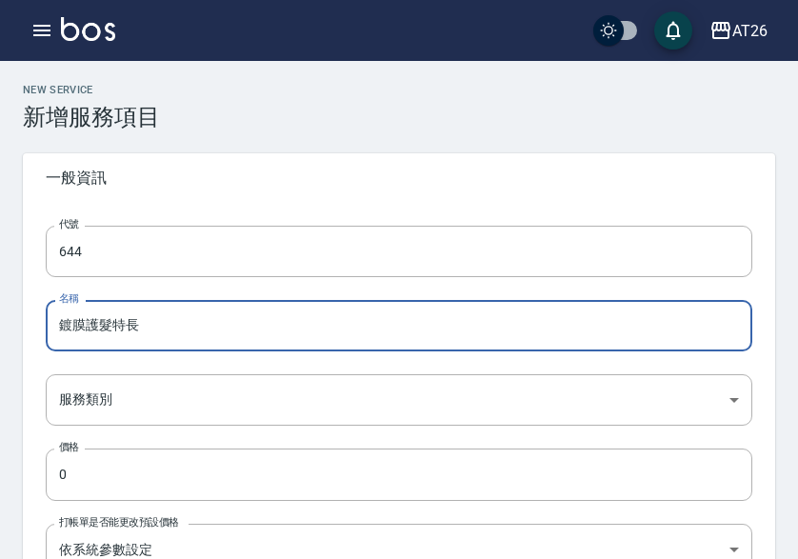
type input "鍍膜護髮特長"
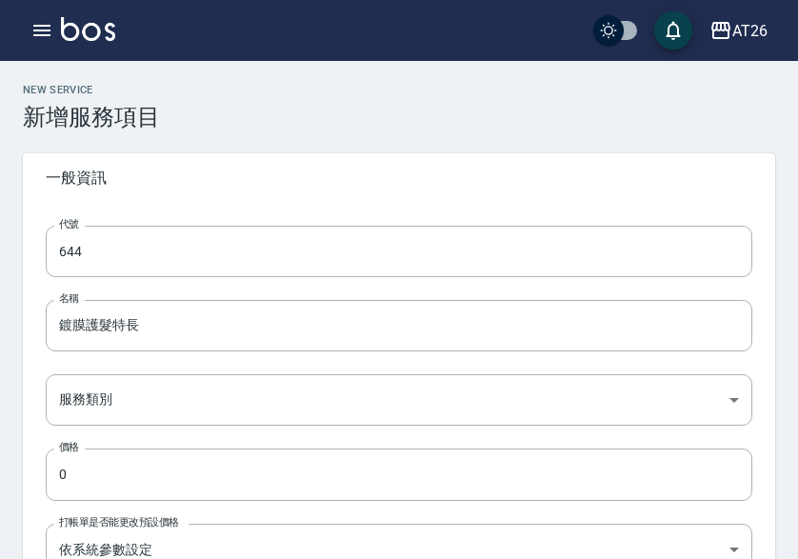
click at [204, 184] on span "一般資訊" at bounding box center [399, 178] width 707 height 19
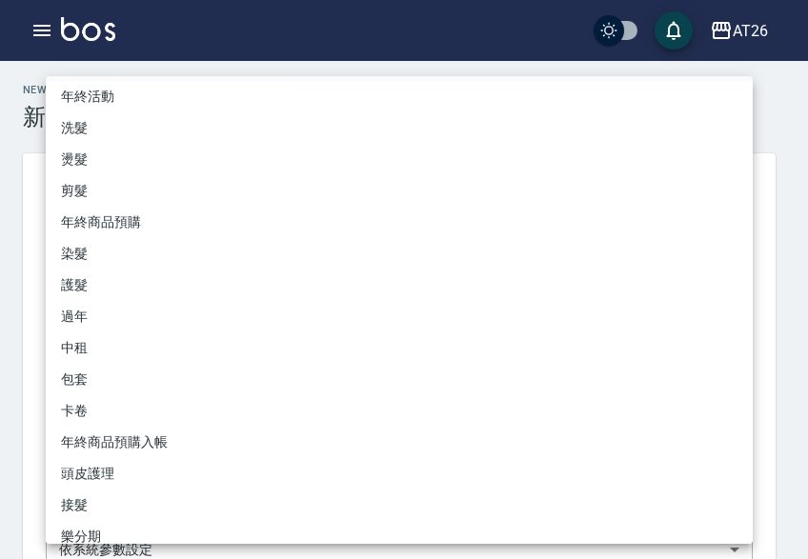
scroll to position [50, 0]
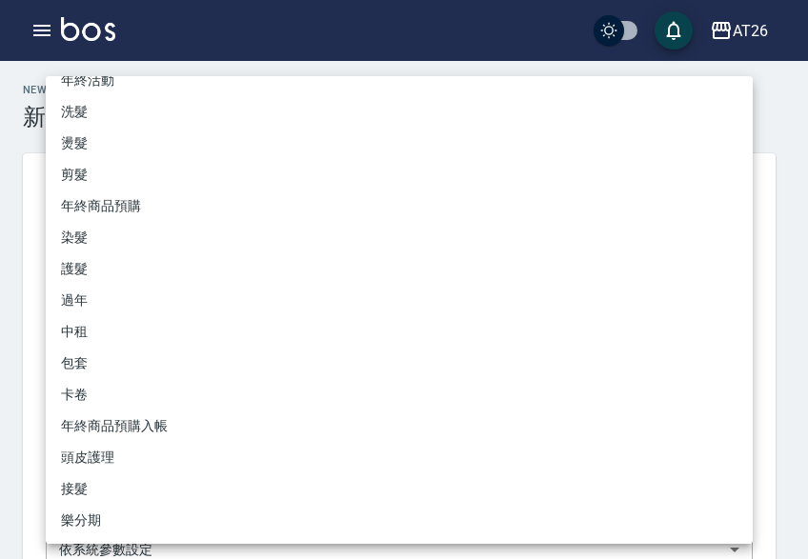
click at [113, 493] on li "接髮" at bounding box center [399, 488] width 707 height 31
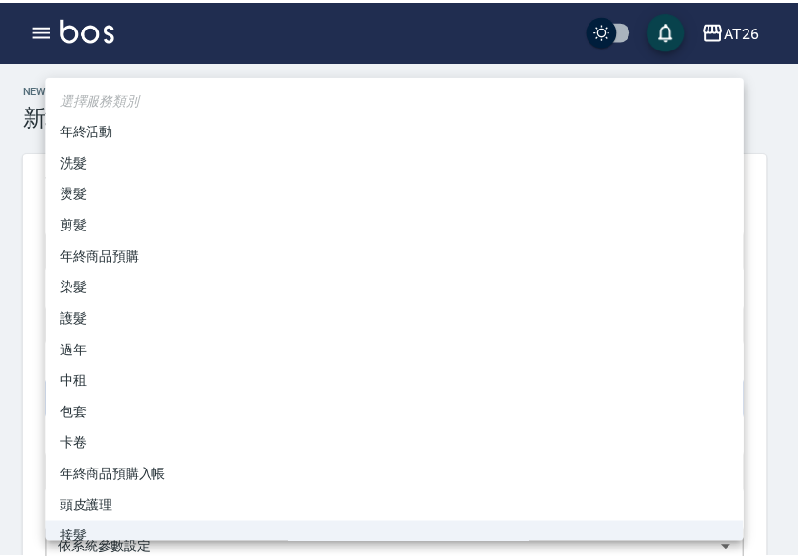
scroll to position [11, 0]
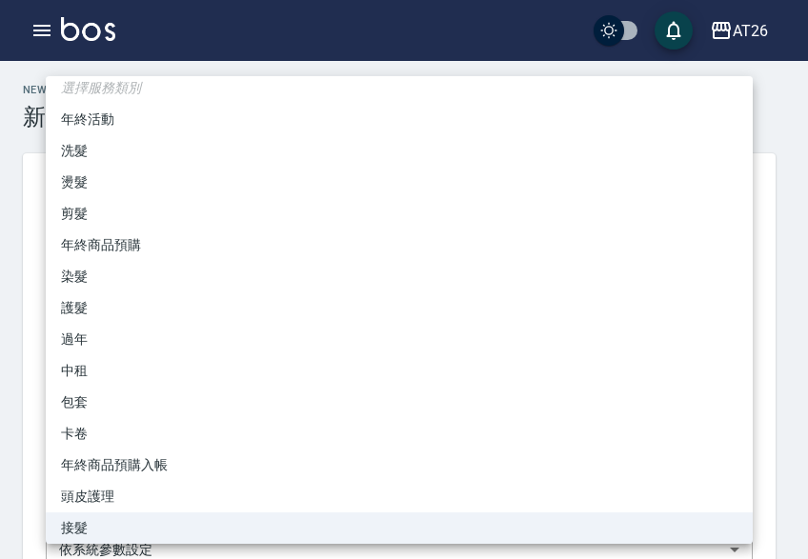
click at [120, 306] on li "護髮" at bounding box center [399, 307] width 707 height 31
type input "e925d225-b8de-472d-8611-9cc144043a3d"
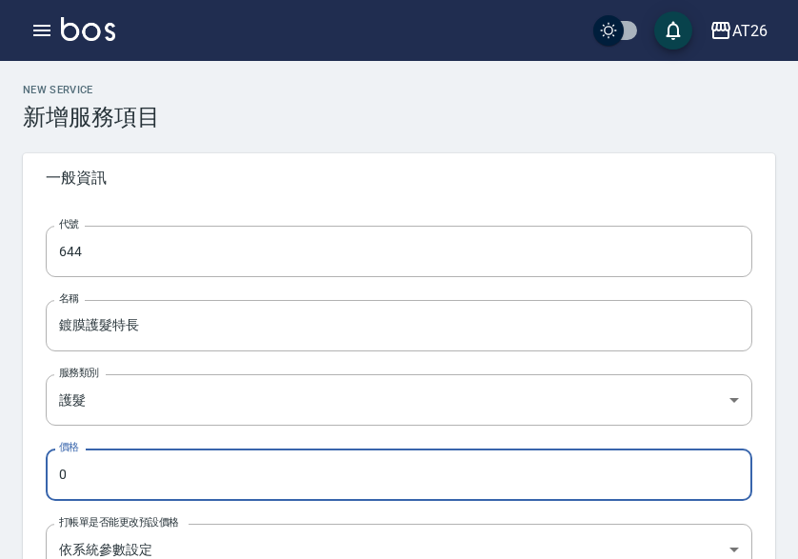
drag, startPoint x: 127, startPoint y: 460, endPoint x: -55, endPoint y: 470, distance: 182.2
paste input "500"
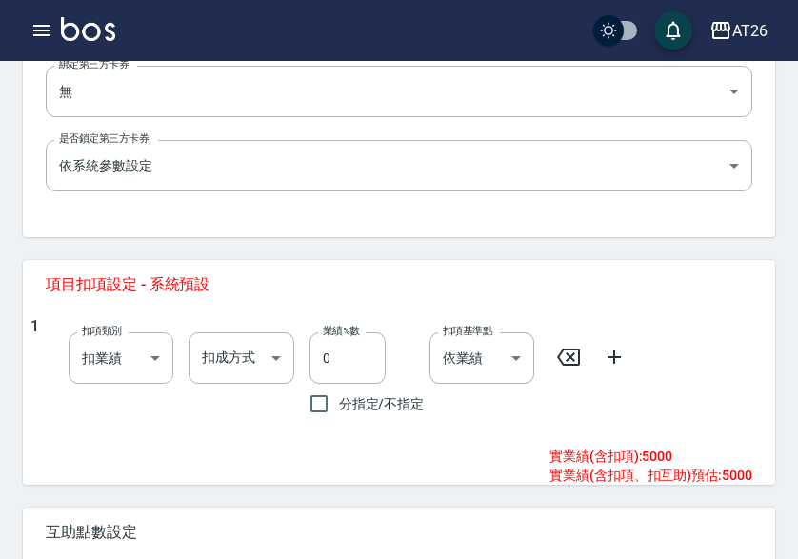
scroll to position [762, 0]
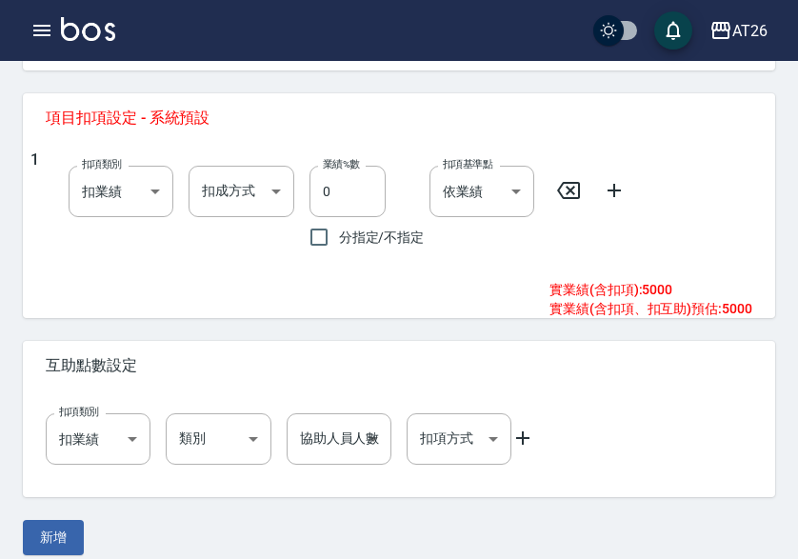
type input "5000"
click at [623, 193] on icon at bounding box center [614, 190] width 23 height 23
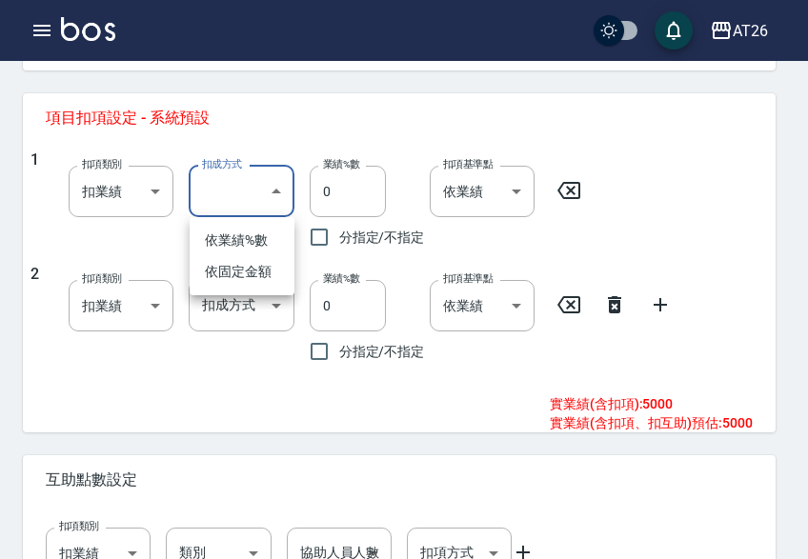
click at [233, 240] on li "依業績%數" at bounding box center [242, 240] width 105 height 31
type input "扣趴數"
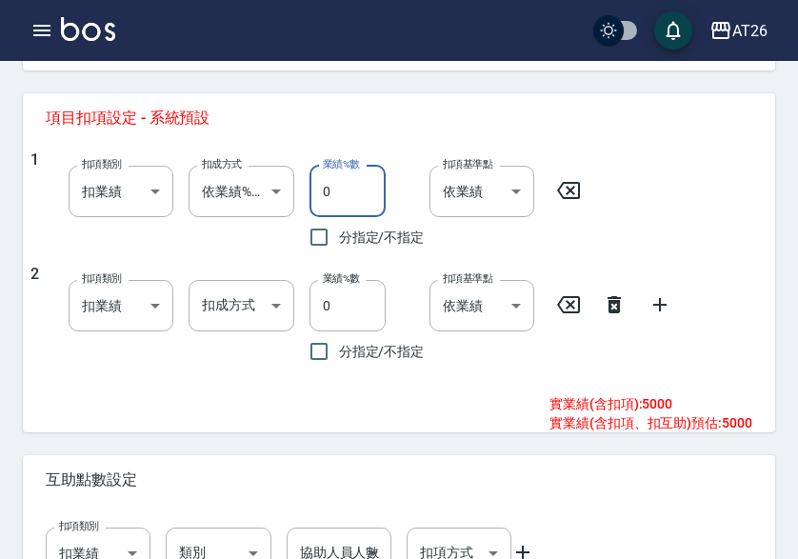
click at [310, 183] on input "0" at bounding box center [348, 191] width 76 height 51
type input "10"
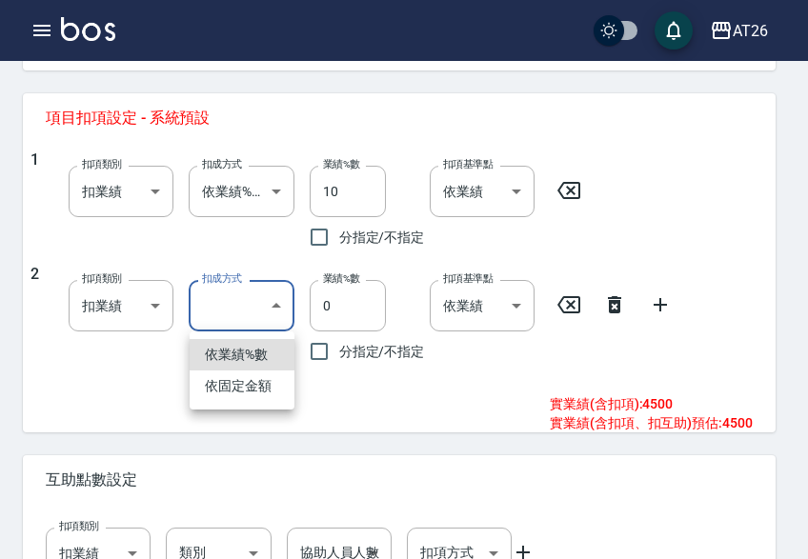
click at [246, 374] on li "依固定金額" at bounding box center [242, 385] width 105 height 31
type input "扣固定金額"
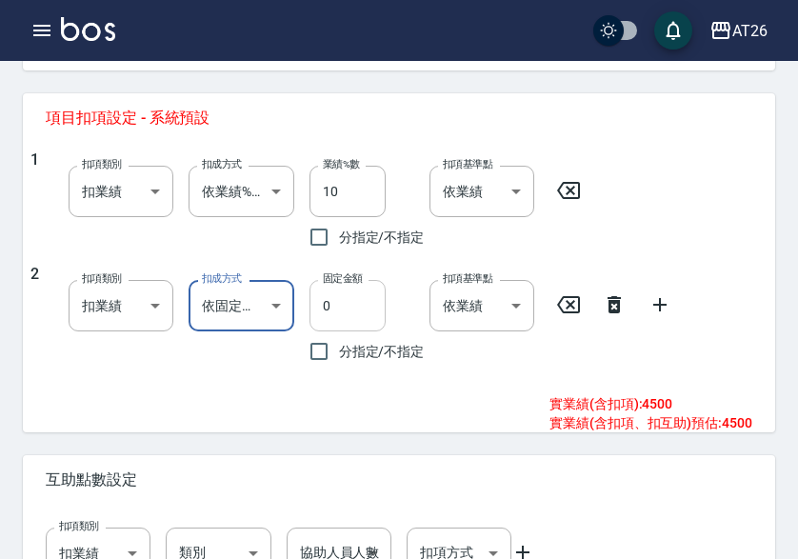
click at [316, 293] on input "0" at bounding box center [348, 305] width 76 height 51
drag, startPoint x: 358, startPoint y: 312, endPoint x: 247, endPoint y: 312, distance: 111.4
click at [247, 312] on div "2 扣項類別 扣業績 onSales 扣項類別 扣成方式 依固定金額 扣固定金額 扣成方式 固定金額 0 固定金額 分指定/不指定 扣項基準點 依業績 0 扣…" at bounding box center [391, 318] width 722 height 107
paste input "45"
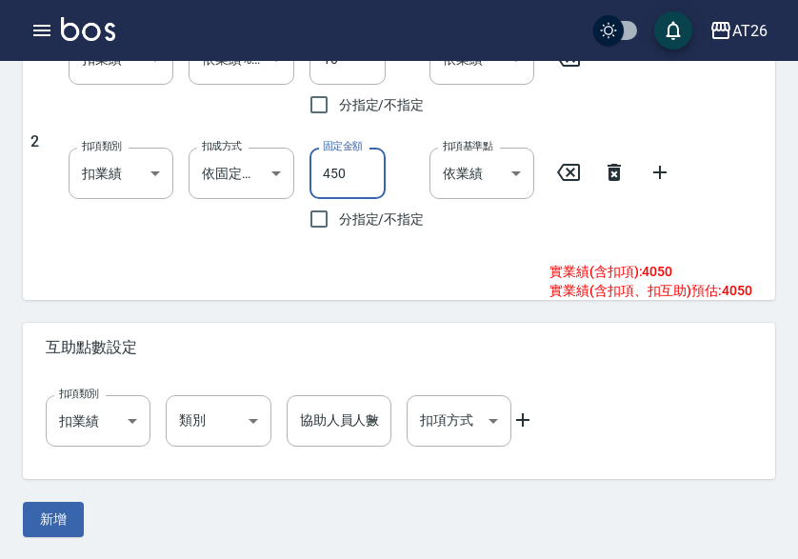
scroll to position [895, 0]
type input "450"
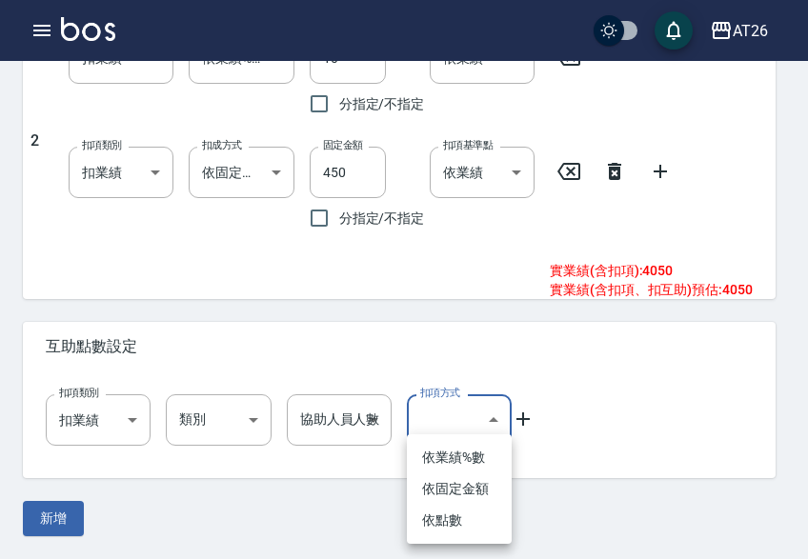
click at [520, 416] on div at bounding box center [404, 279] width 808 height 559
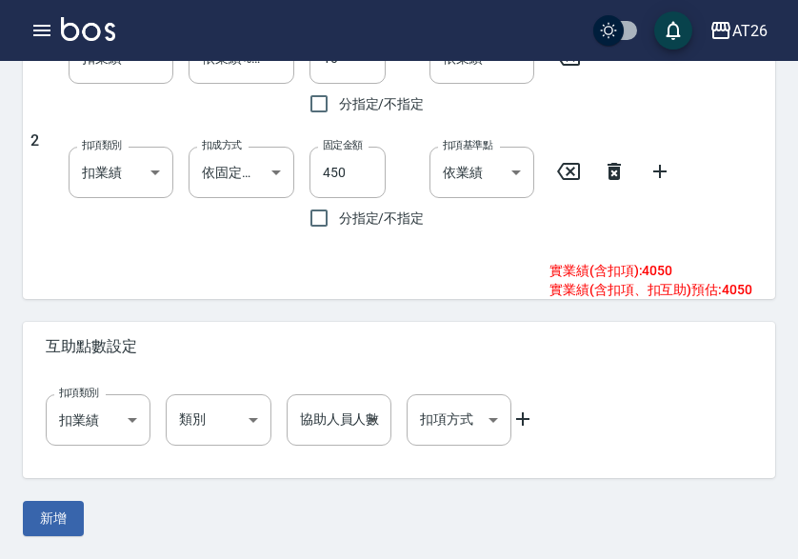
click at [512, 414] on icon at bounding box center [522, 419] width 23 height 23
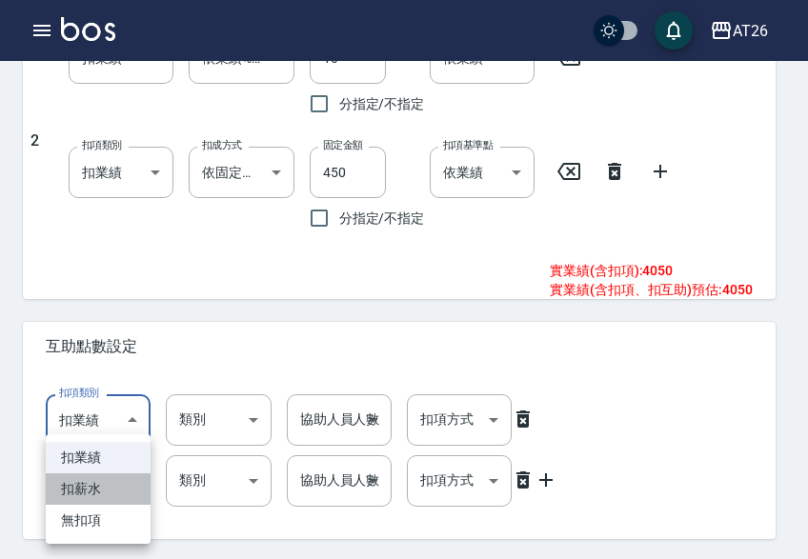
click at [106, 490] on li "扣薪水" at bounding box center [98, 488] width 105 height 31
type input "onSalary"
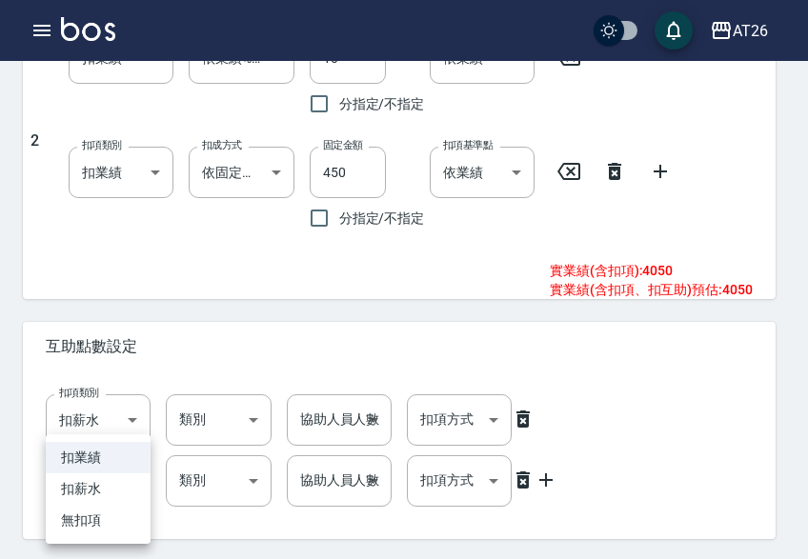
click at [103, 498] on li "扣薪水" at bounding box center [98, 488] width 105 height 31
type input "onSalary"
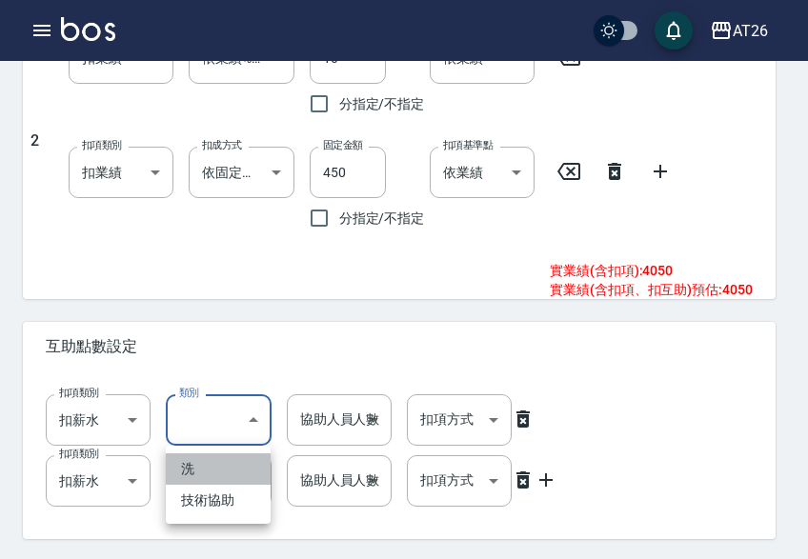
click at [228, 462] on li "洗" at bounding box center [218, 468] width 105 height 31
type input "洗"
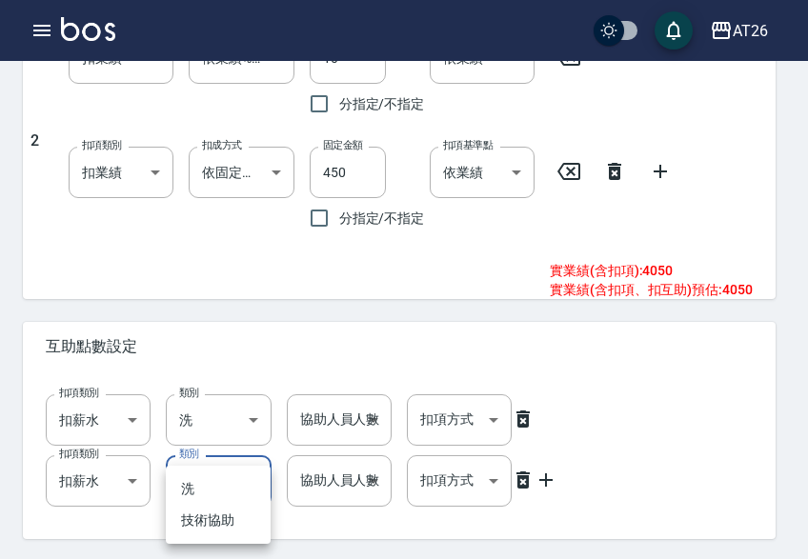
click at [230, 512] on li "技術協助" at bounding box center [218, 520] width 105 height 31
type input "技術協助"
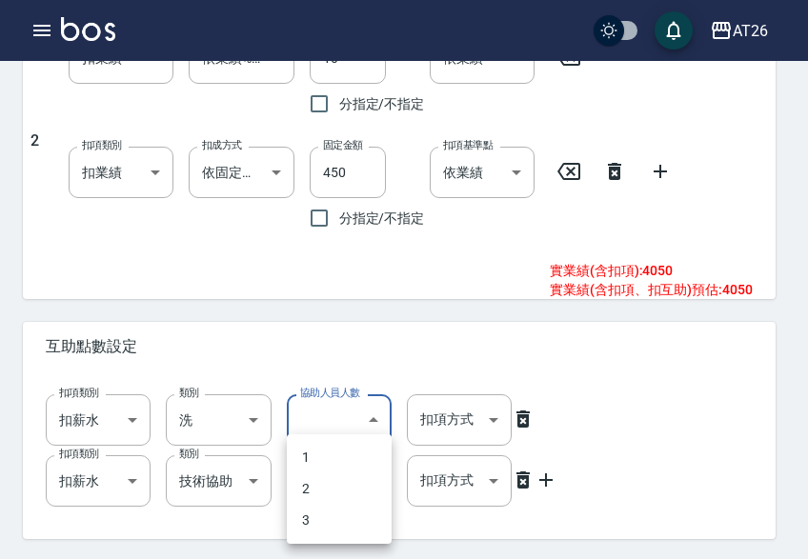
click at [342, 461] on li "1" at bounding box center [339, 457] width 105 height 31
type input "1"
drag, startPoint x: 327, startPoint y: 492, endPoint x: 450, endPoint y: 456, distance: 129.0
click at [327, 491] on li "2" at bounding box center [339, 488] width 105 height 31
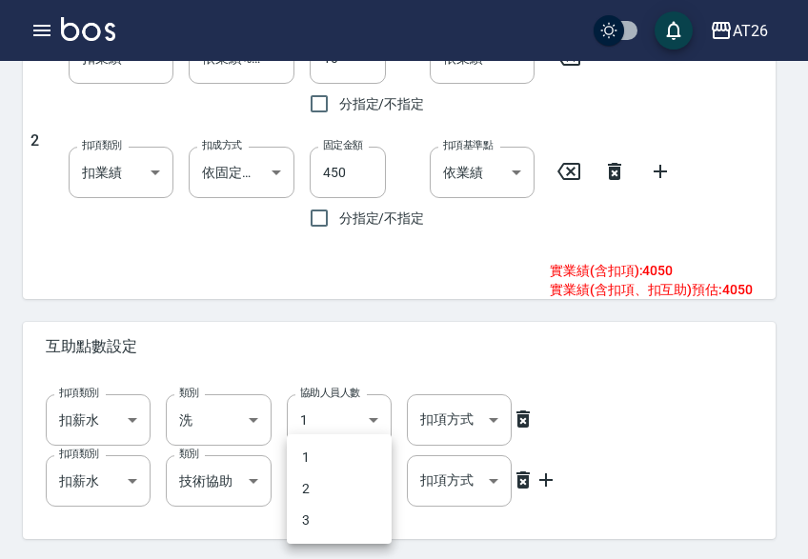
type input "2"
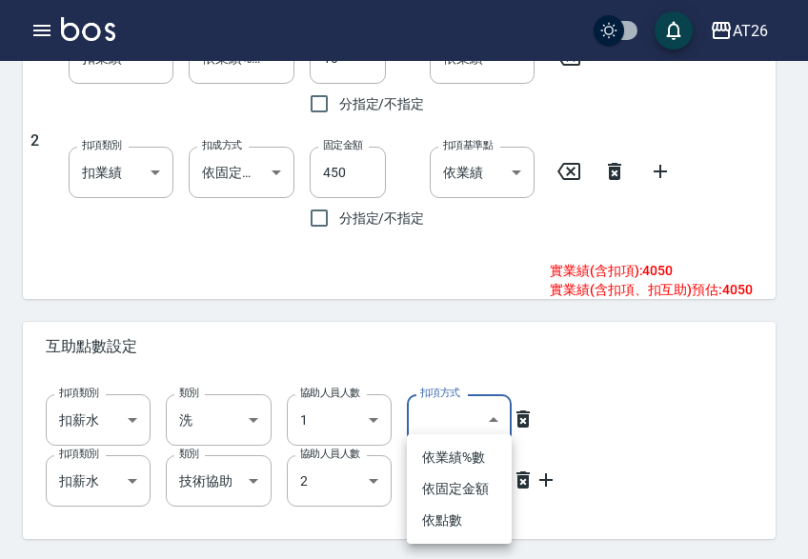
click at [456, 515] on li "依點數" at bounding box center [459, 520] width 105 height 31
type input "點數"
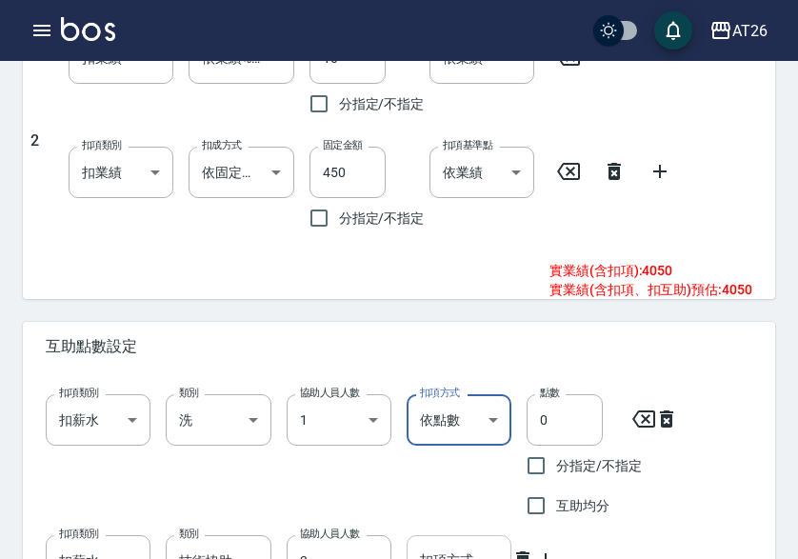
scroll to position [1036, 0]
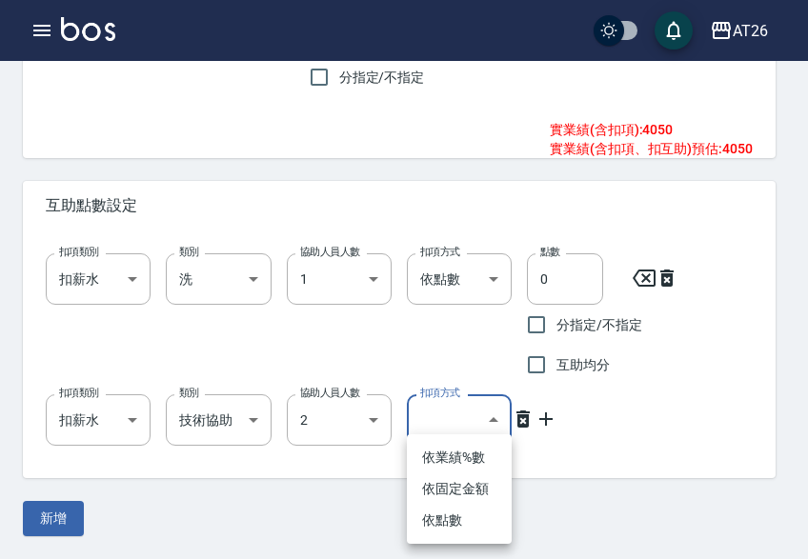
click at [455, 515] on li "依點數" at bounding box center [459, 520] width 105 height 31
type input "點數"
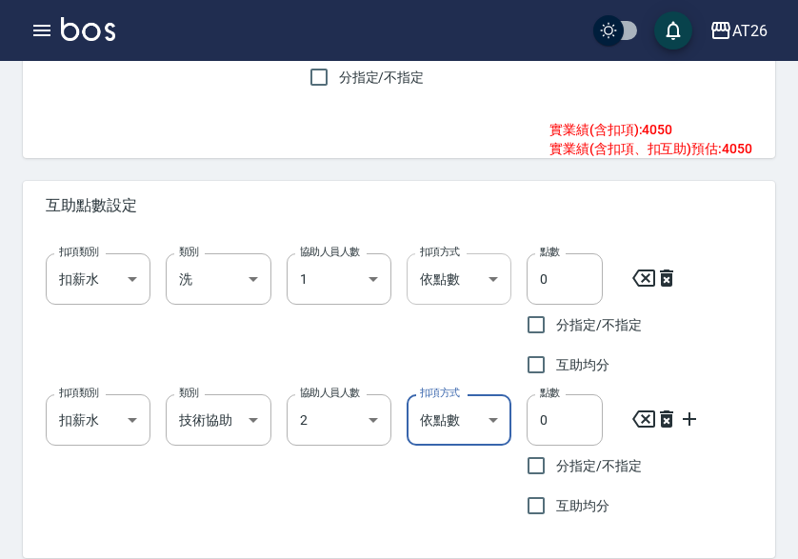
drag, startPoint x: 508, startPoint y: 284, endPoint x: 479, endPoint y: 284, distance: 28.6
click at [479, 284] on div "扣項類別 扣薪水 onSalary 扣項類別 類別 洗 洗 類別 協助人員人數 1 1 協助人員人數 扣項方式 依點數 點數 扣項方式 點數 0 點數 分指定…" at bounding box center [391, 311] width 722 height 147
type input "1"
drag, startPoint x: 568, startPoint y: 428, endPoint x: 443, endPoint y: 421, distance: 124.9
click at [443, 421] on div "扣項類別 扣薪水 onSalary 扣項類別 類別 技術協助 技術協助 類別 協助人員人數 2 2 協助人員人數 扣項方式 依點數 點數 扣項方式 點數 0 …" at bounding box center [391, 452] width 722 height 147
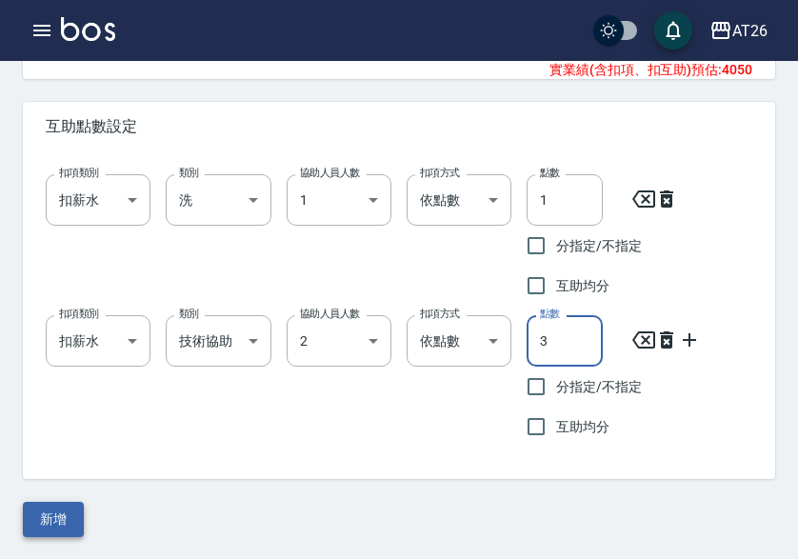
scroll to position [1116, 0]
type input "3"
drag, startPoint x: 63, startPoint y: 512, endPoint x: 13, endPoint y: 506, distance: 50.0
click at [62, 512] on button "新增" at bounding box center [53, 518] width 61 height 35
